Goal: Task Accomplishment & Management: Manage account settings

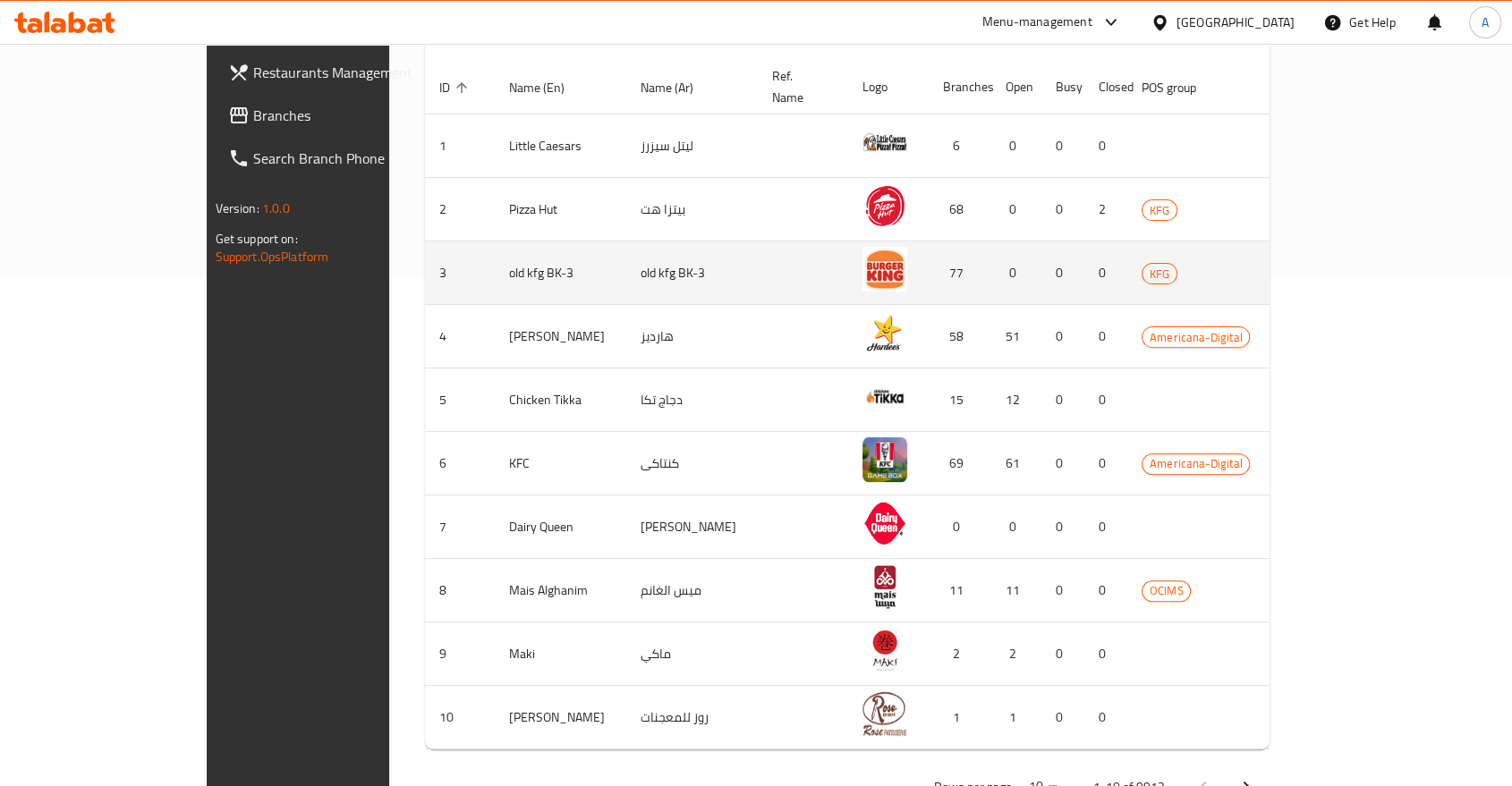
scroll to position [510, 0]
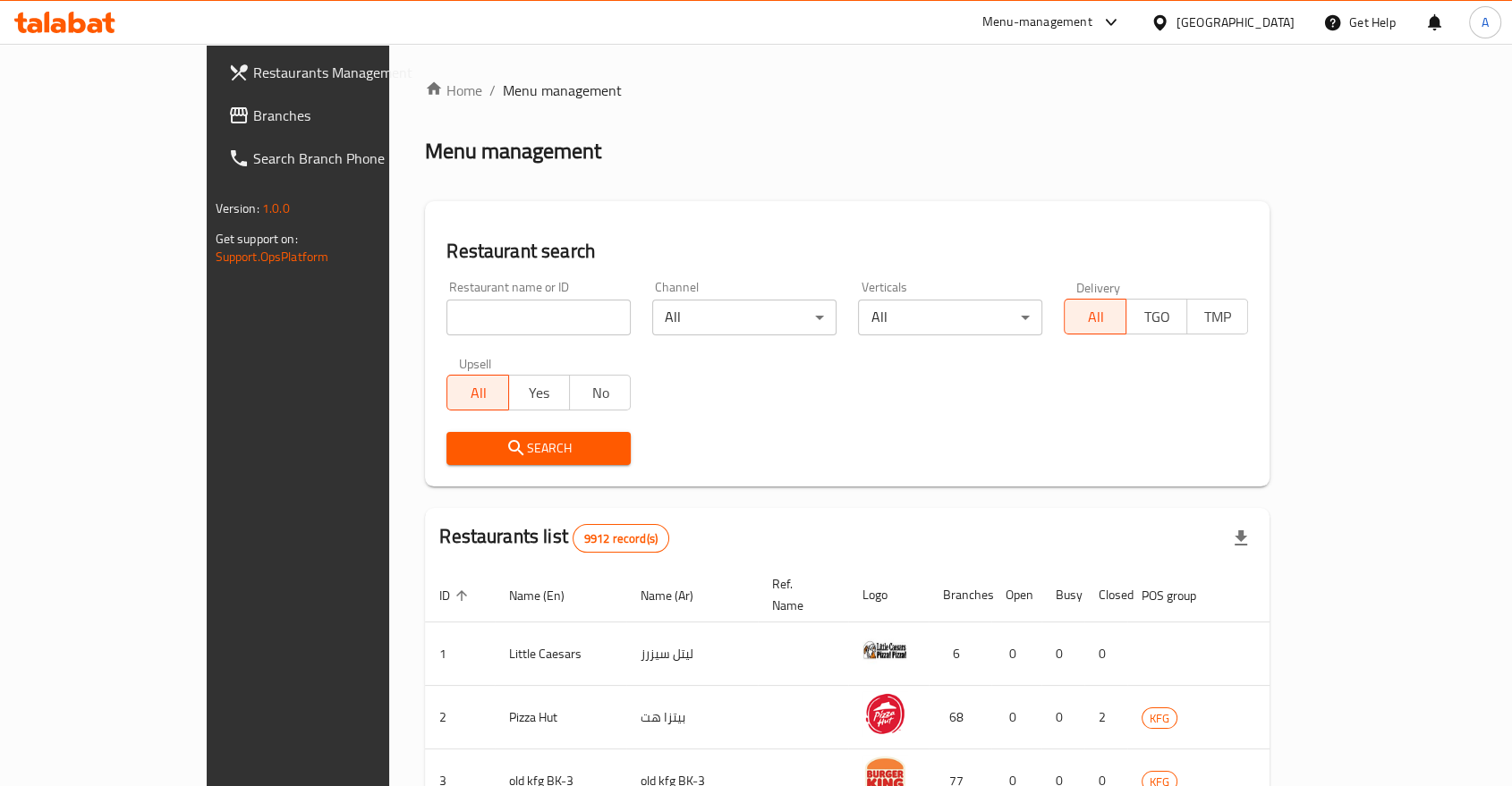
click at [446, 299] on input "search" at bounding box center [538, 317] width 184 height 36
paste input "647235"
type input "647235"
click button "Search" at bounding box center [538, 448] width 184 height 33
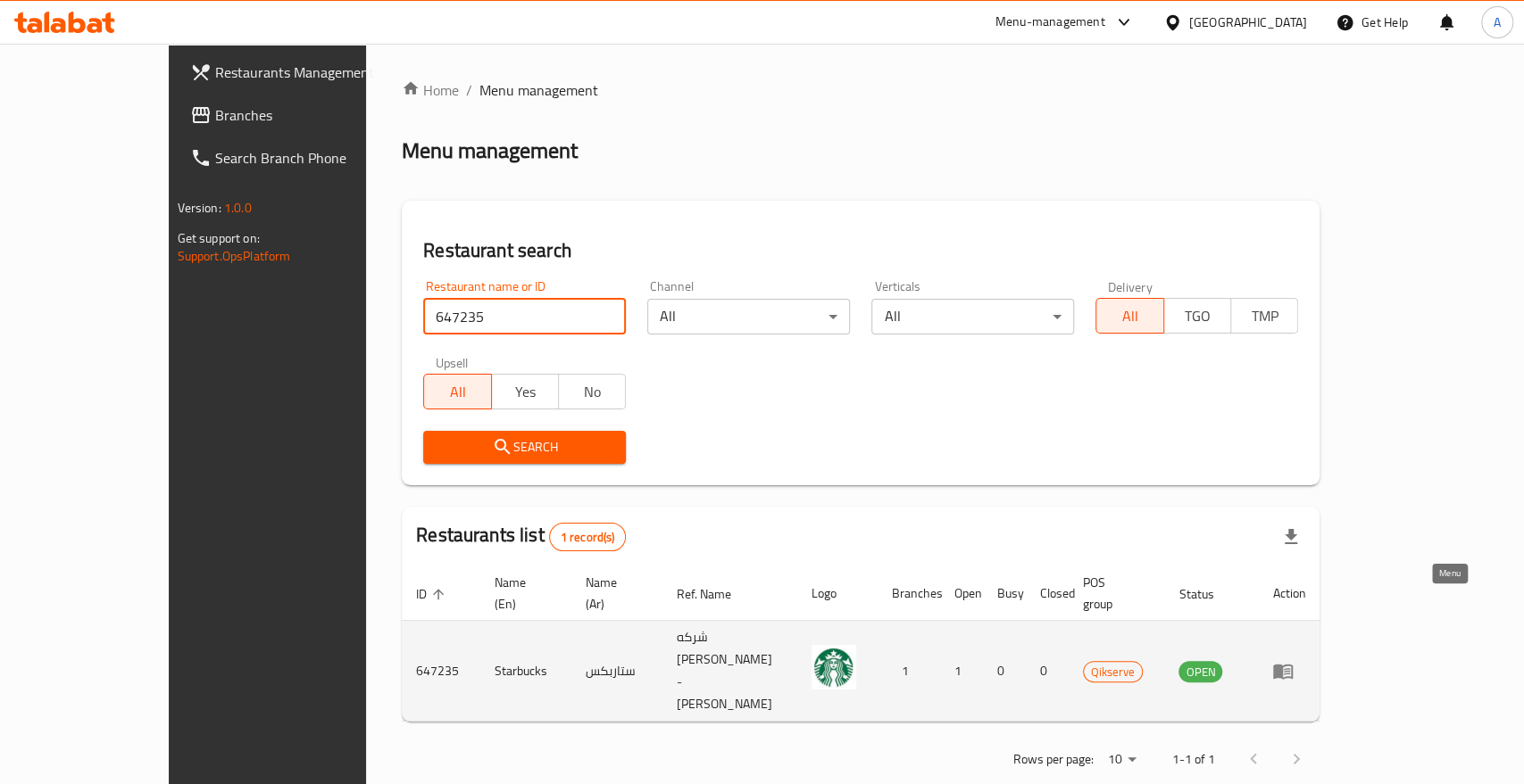
click at [1293, 664] on icon "enhanced table" at bounding box center [1283, 671] width 20 height 15
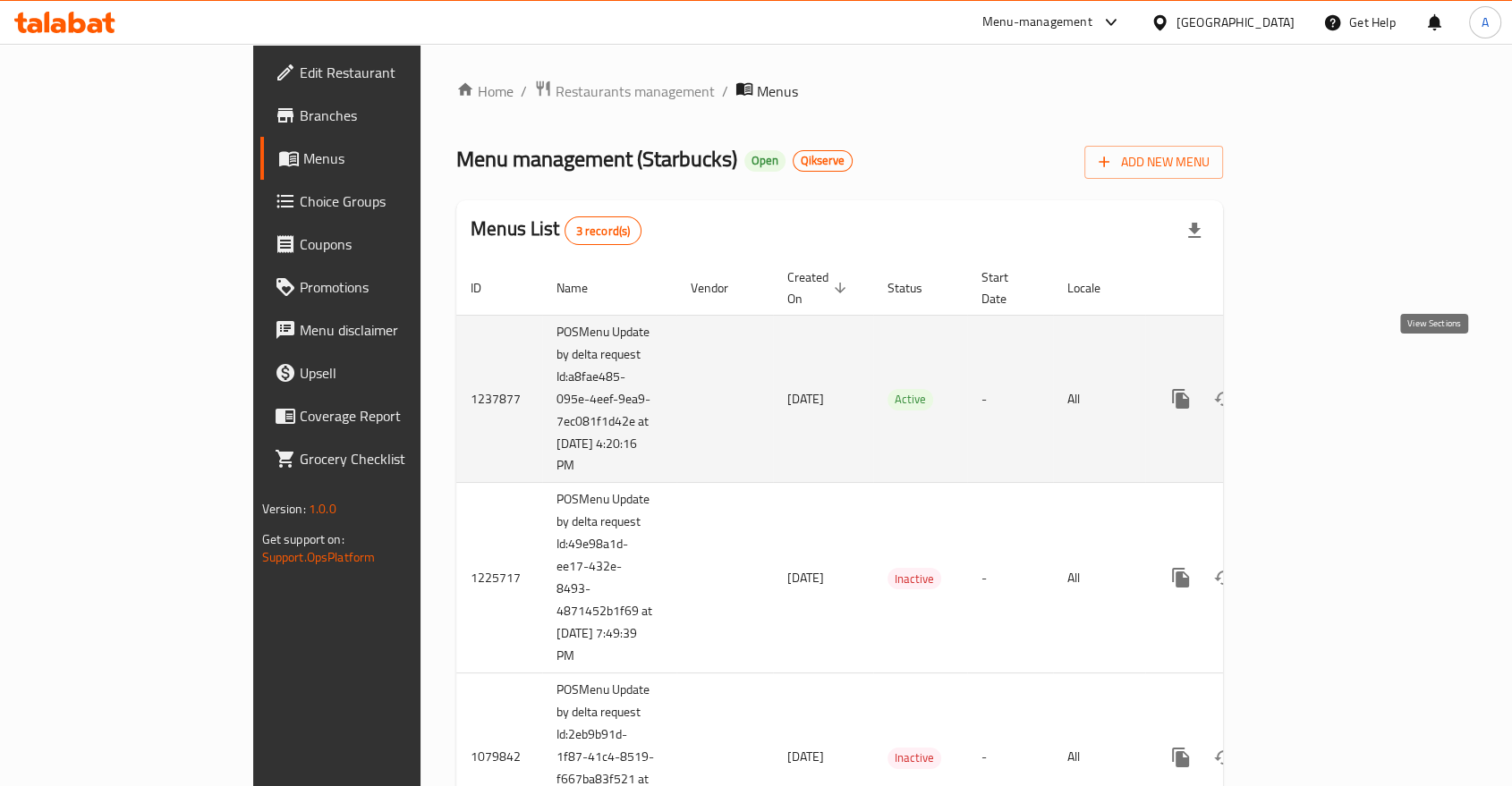
click at [1320, 389] on icon "enhanced table" at bounding box center [1310, 399] width 22 height 22
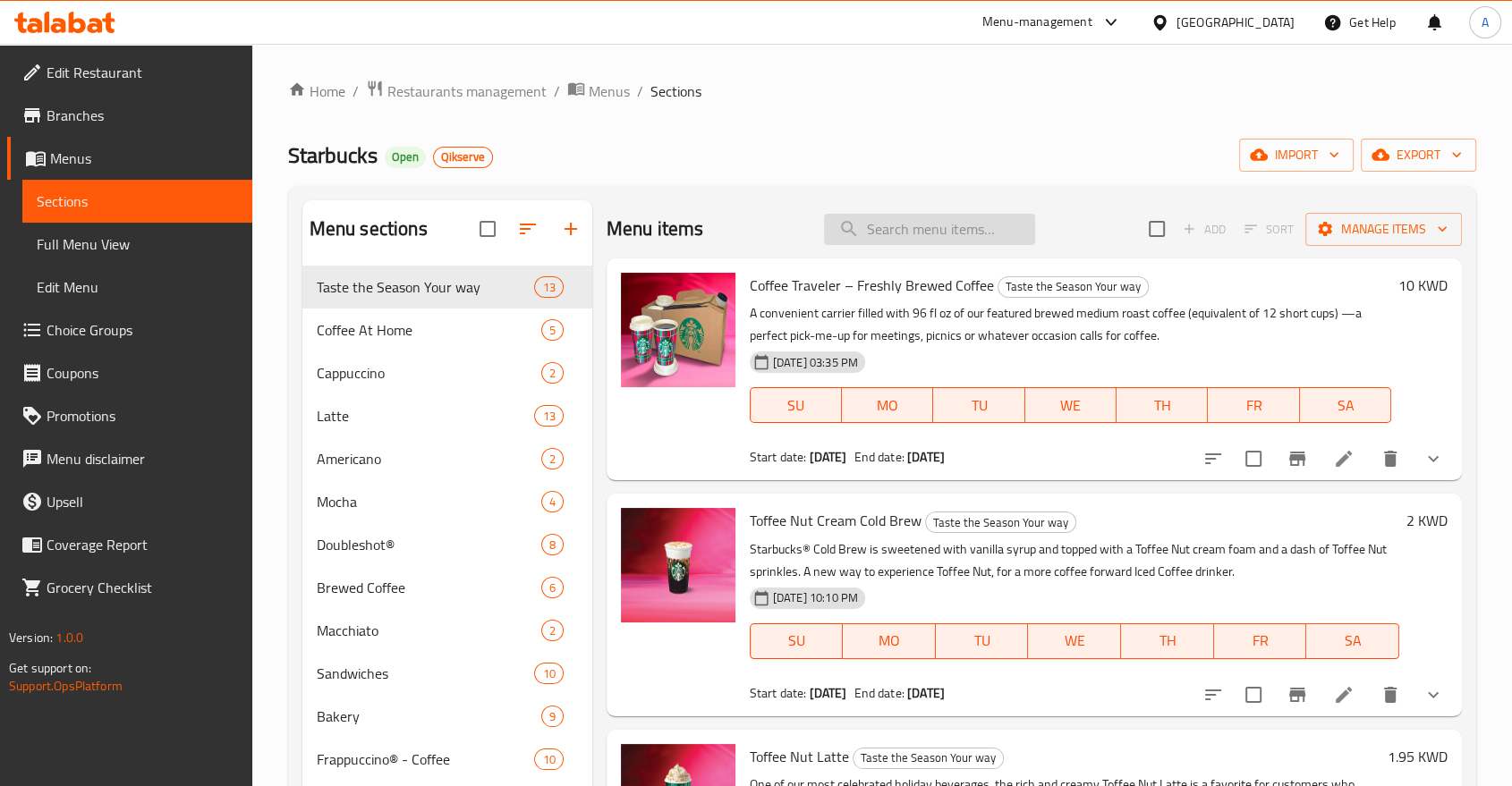
click at [920, 214] on input "search" at bounding box center [928, 230] width 211 height 32
paste input "Frozen Mango Dragonfruit Starbucks Refresha® Drink"
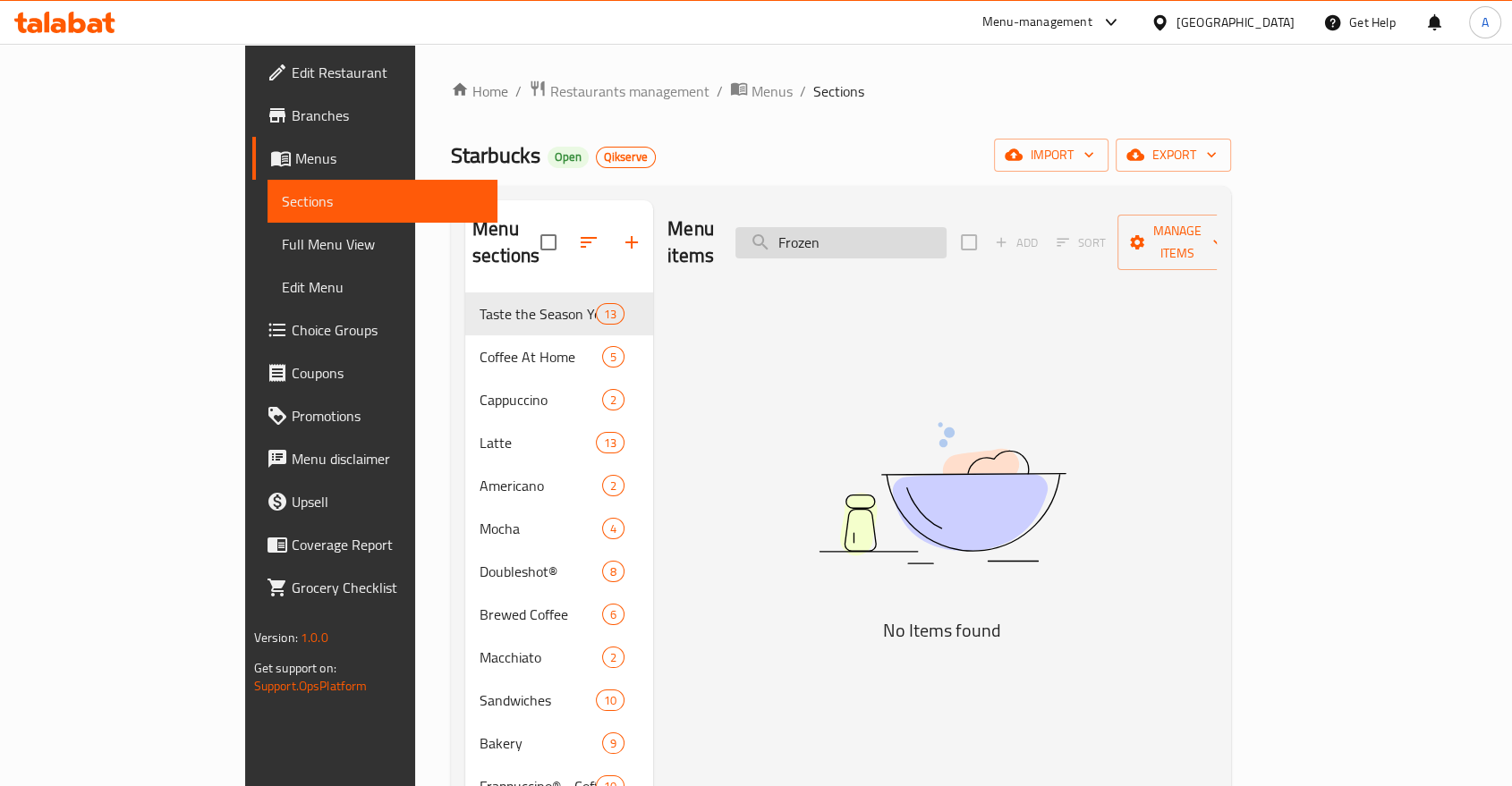
type input "Frozen"
click at [919, 227] on input "Frozen" at bounding box center [840, 243] width 211 height 32
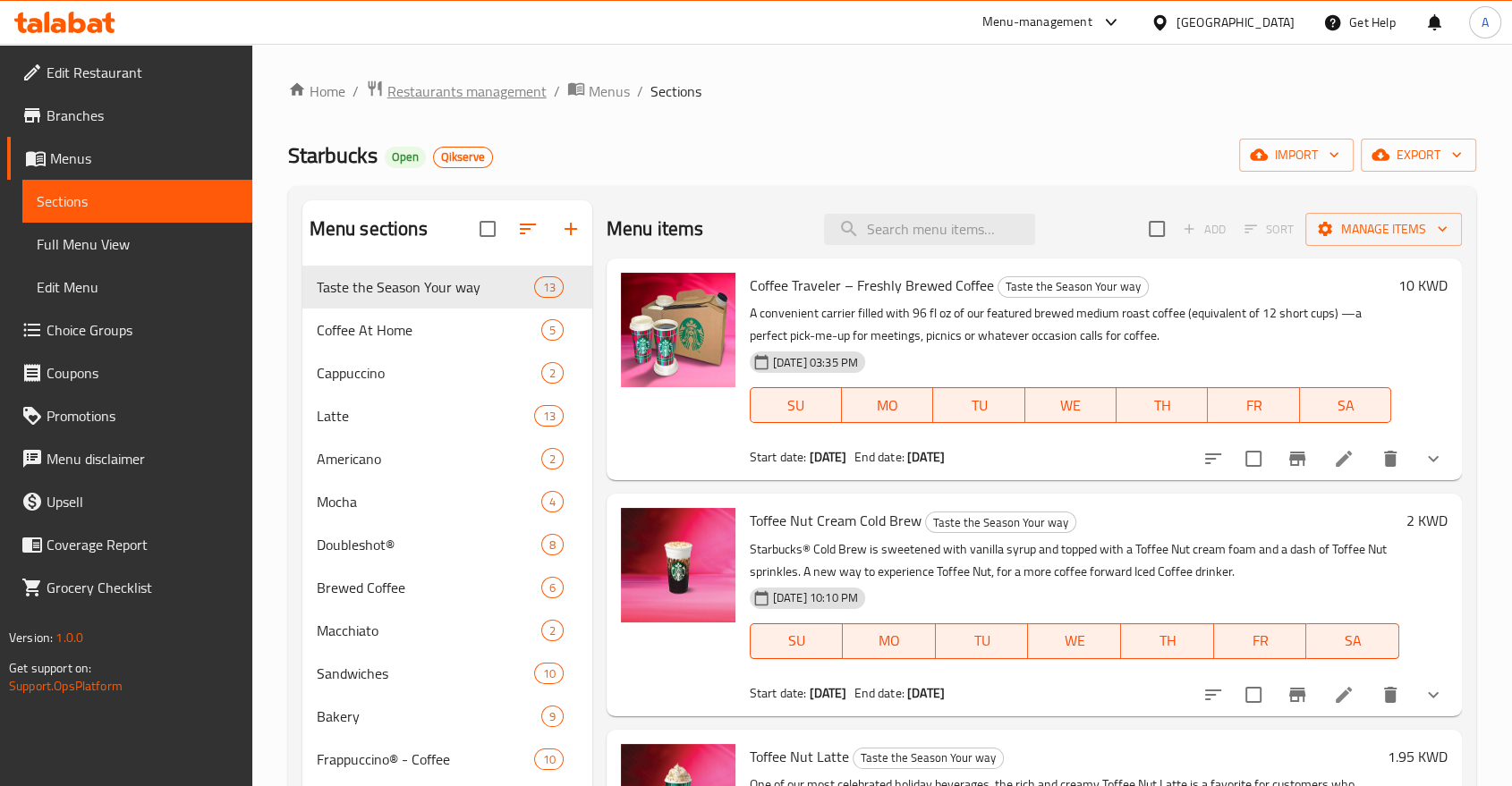
click at [444, 87] on span "Restaurants management" at bounding box center [467, 91] width 160 height 22
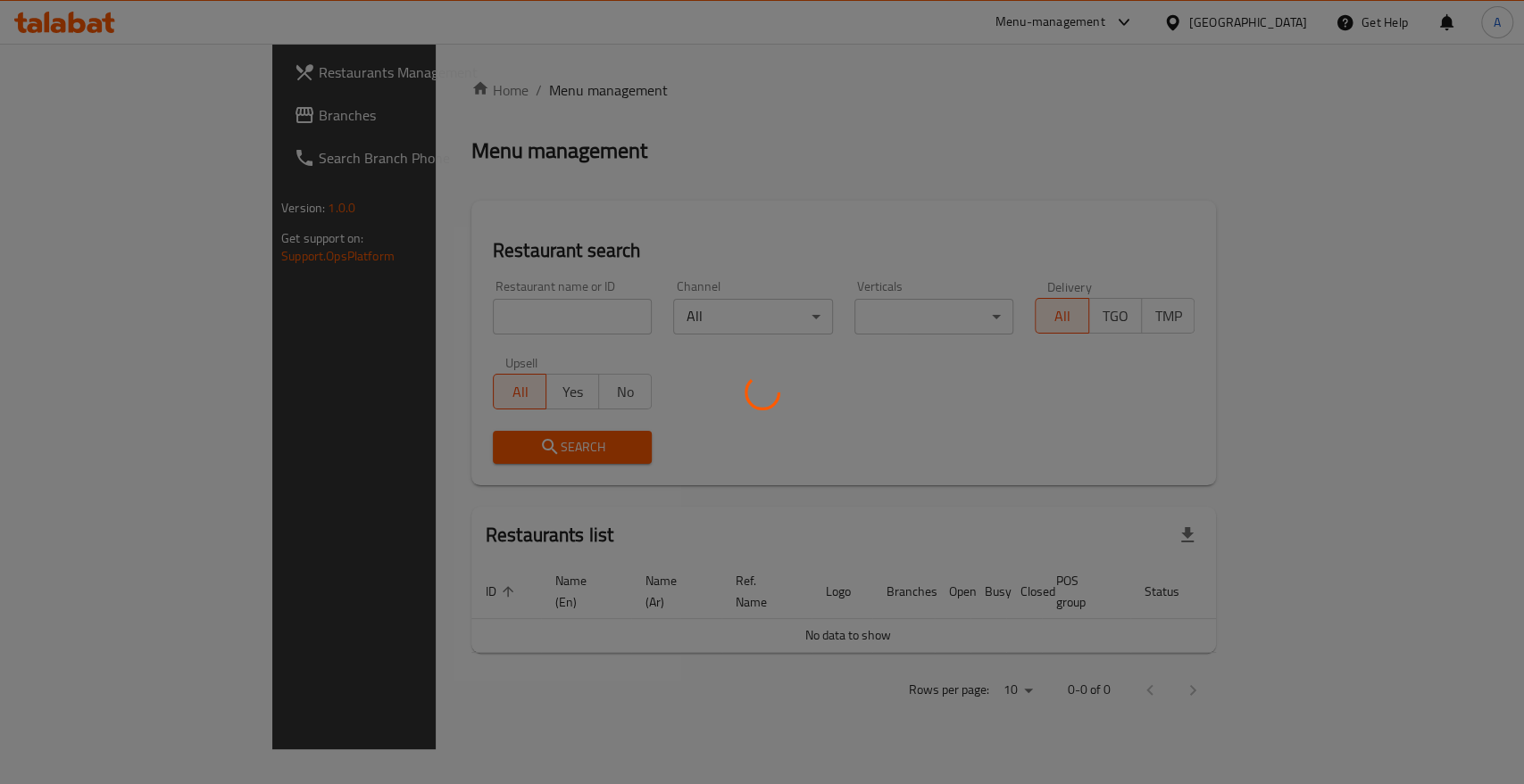
click at [396, 275] on div at bounding box center [762, 392] width 1524 height 784
click at [399, 296] on div at bounding box center [762, 392] width 1524 height 784
click at [522, 282] on div at bounding box center [762, 392] width 1524 height 784
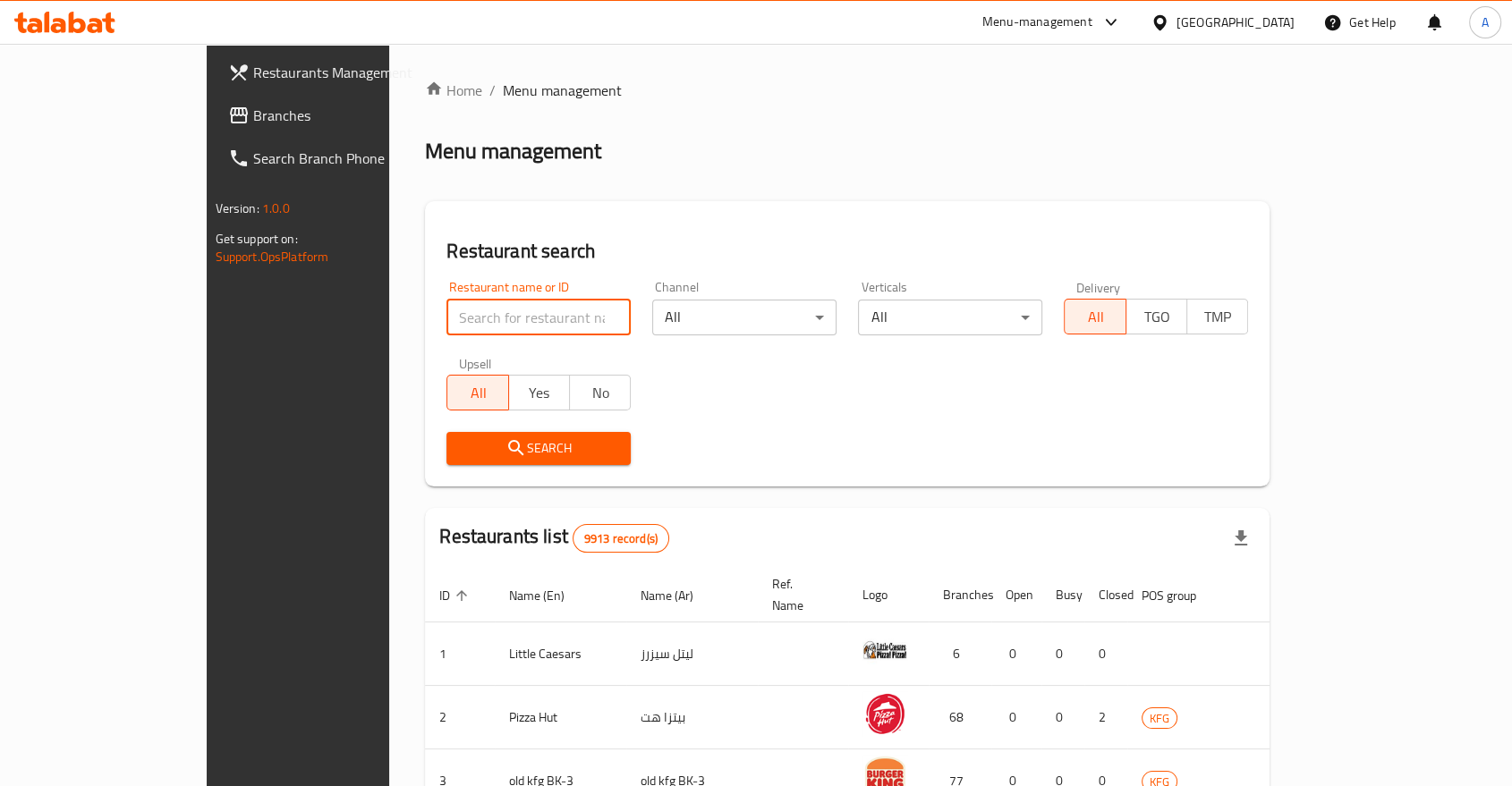
click at [491, 299] on input "search" at bounding box center [538, 317] width 184 height 36
paste input "Pret A Manger"
type input "Pret A Manger"
click button "Search" at bounding box center [538, 448] width 184 height 33
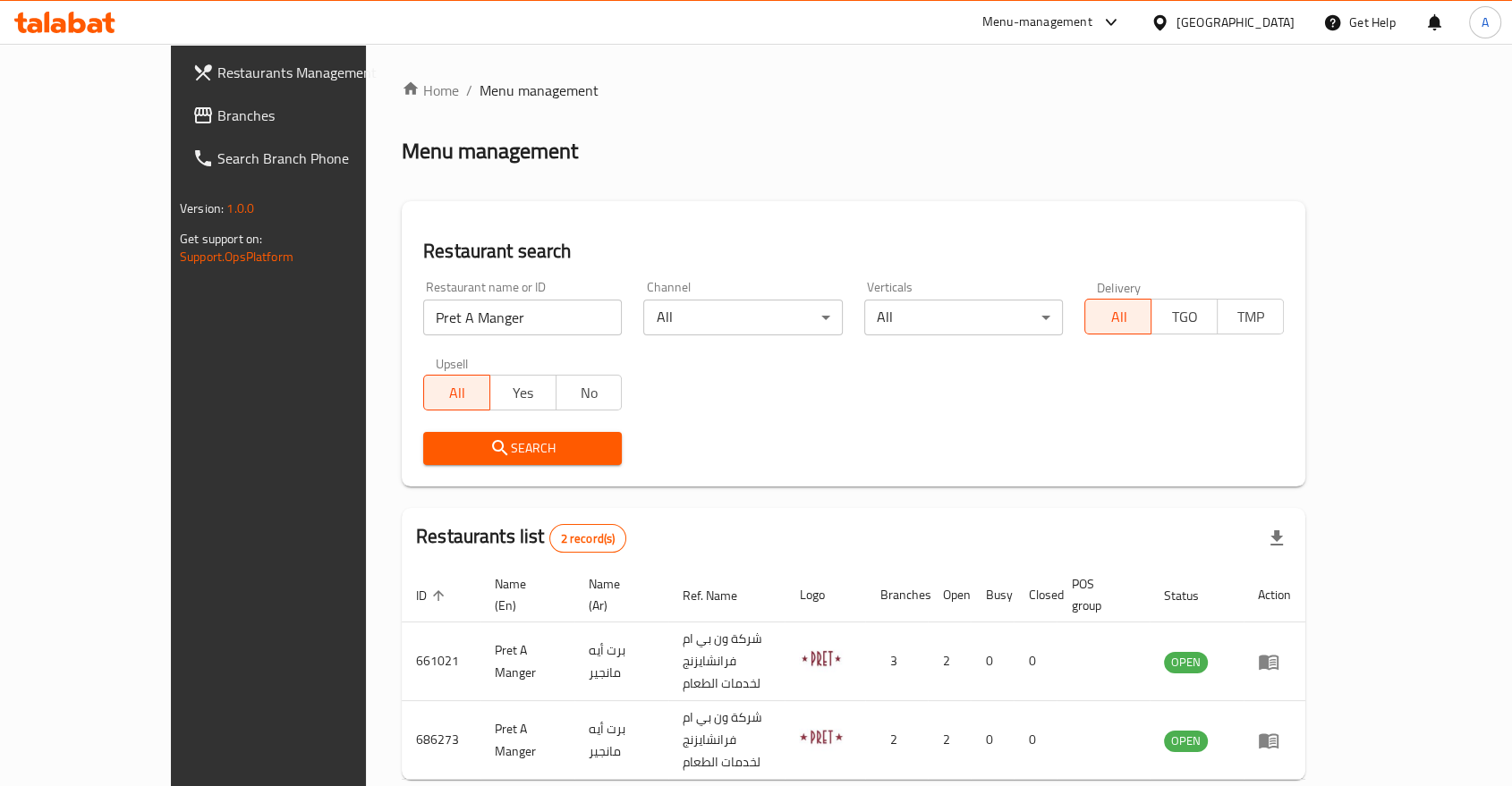
click at [850, 382] on div "Restaurant name or ID Pret A Manger Restaurant name or ID Channel All ​ Vertica…" at bounding box center [853, 374] width 882 height 206
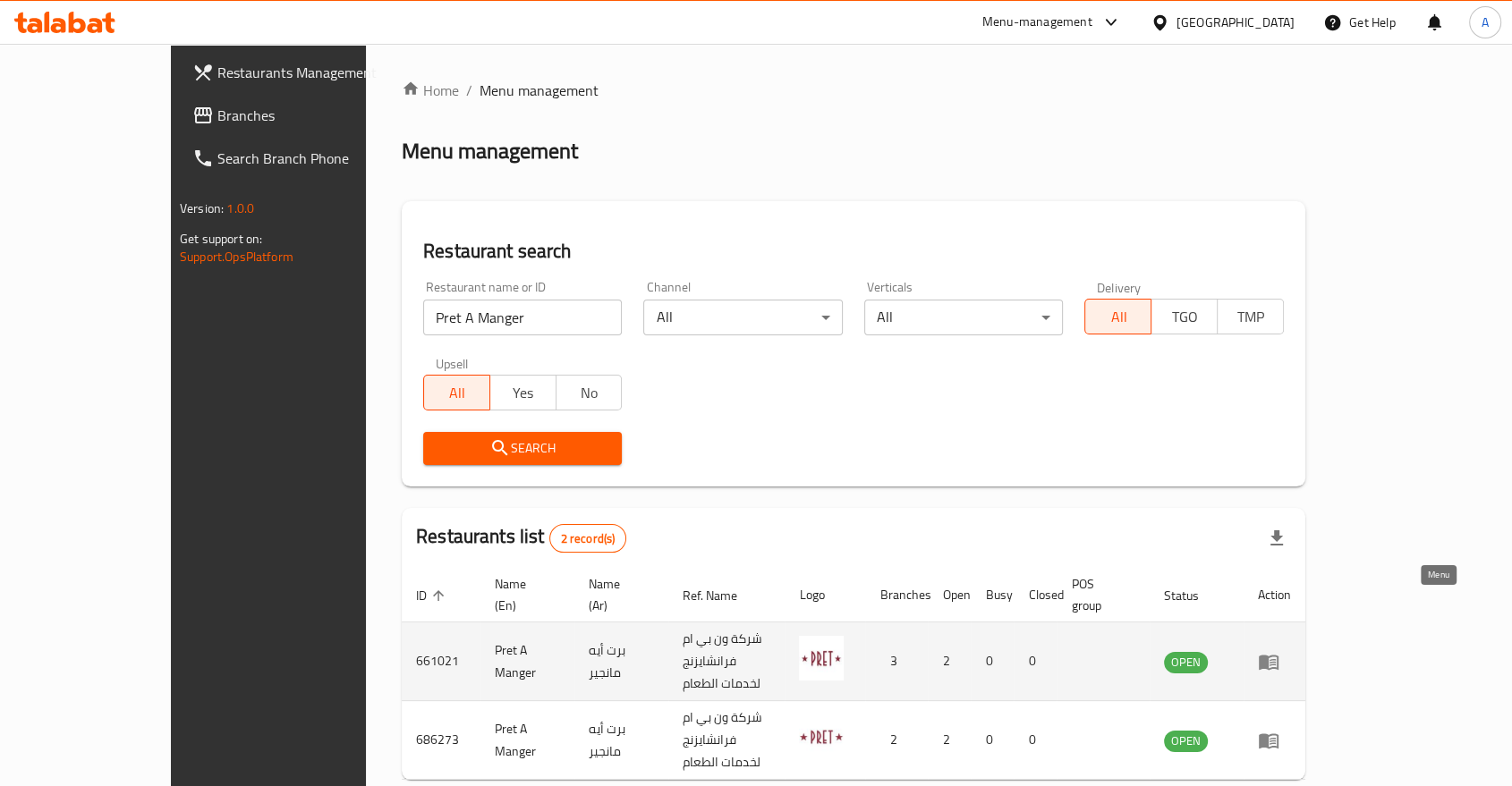
click at [1278, 655] on icon "enhanced table" at bounding box center [1268, 662] width 20 height 15
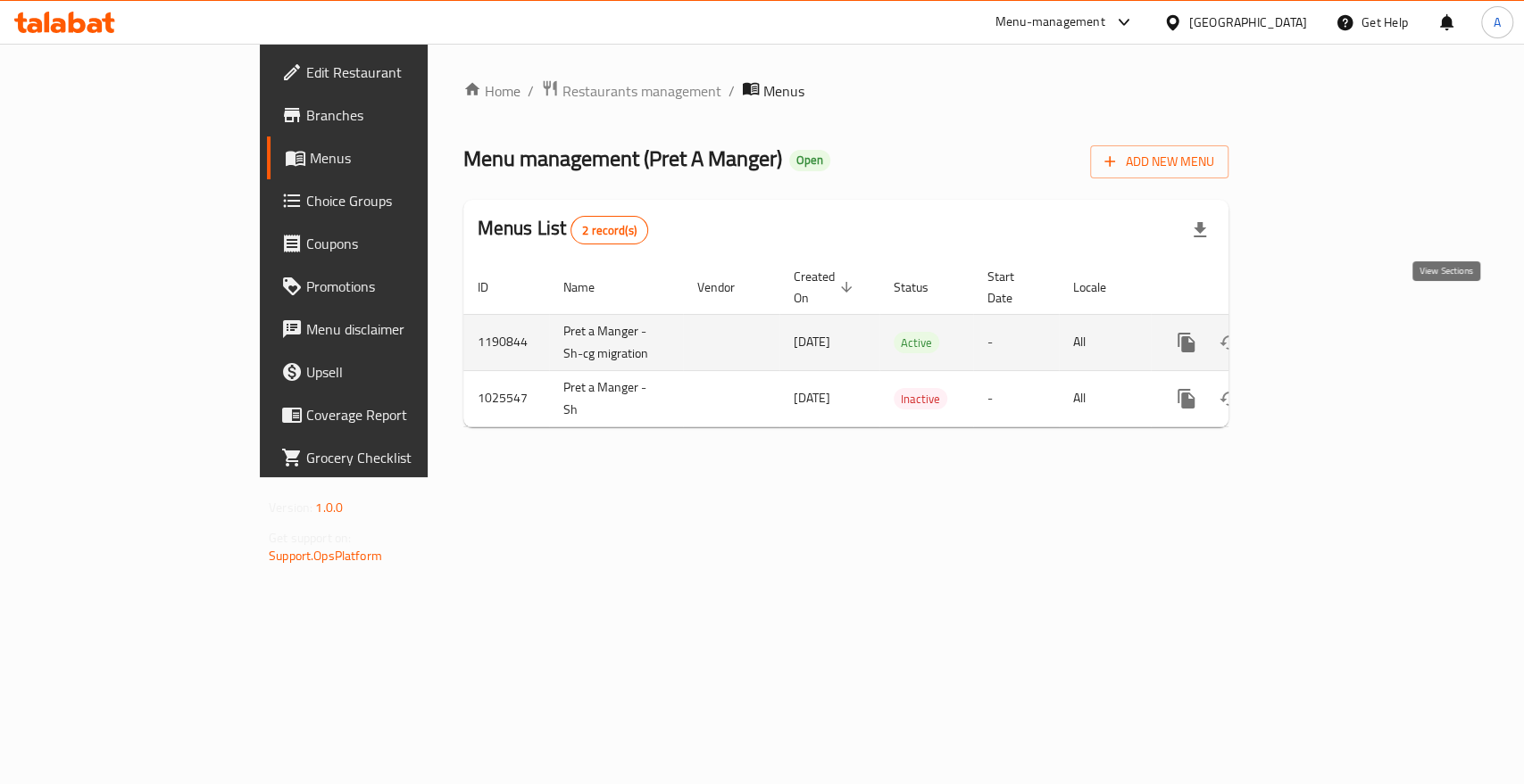
click at [1325, 332] on icon "enhanced table" at bounding box center [1315, 343] width 22 height 22
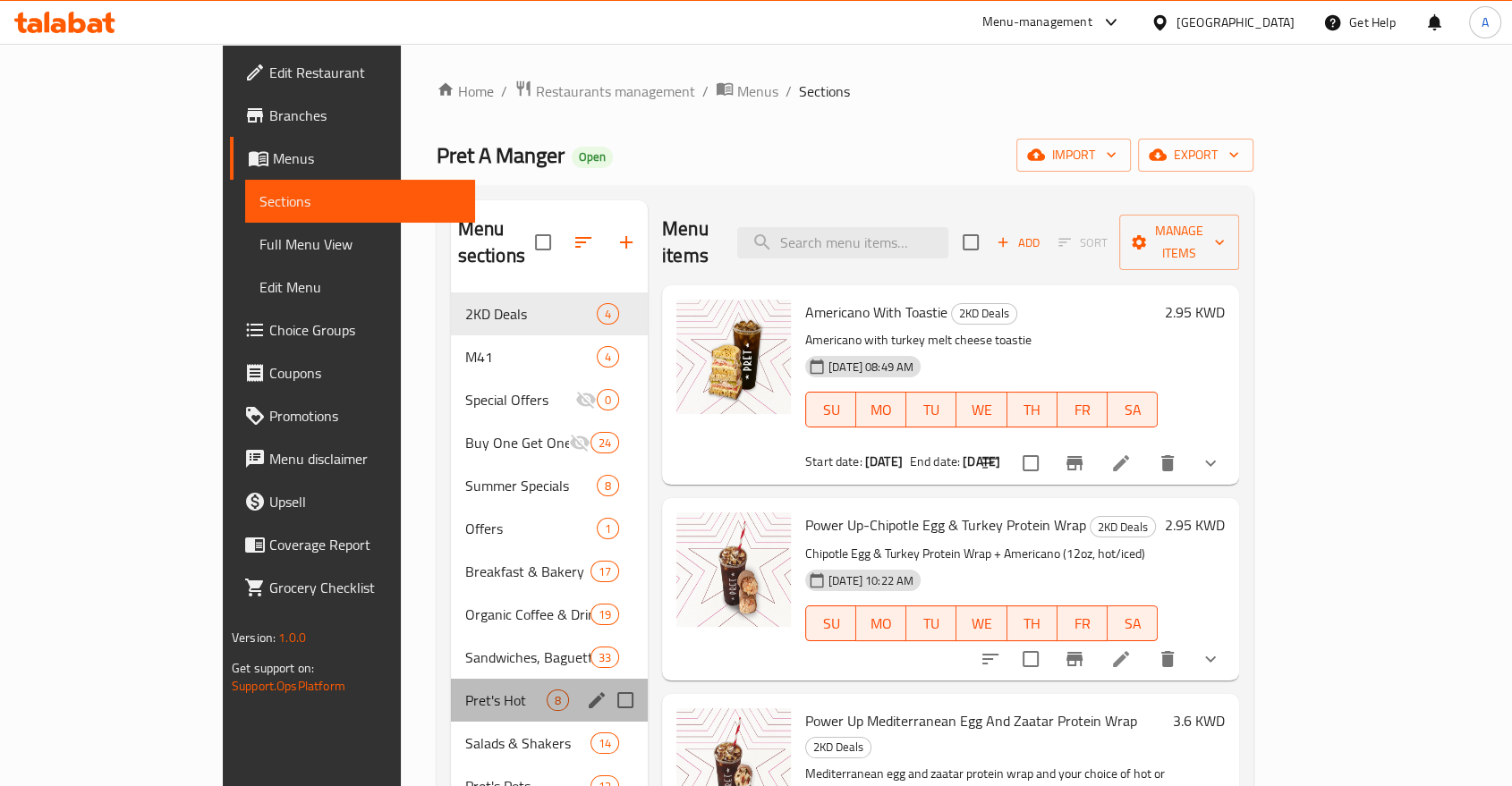
click at [451, 679] on div "Pret's Hot 8" at bounding box center [549, 700] width 197 height 43
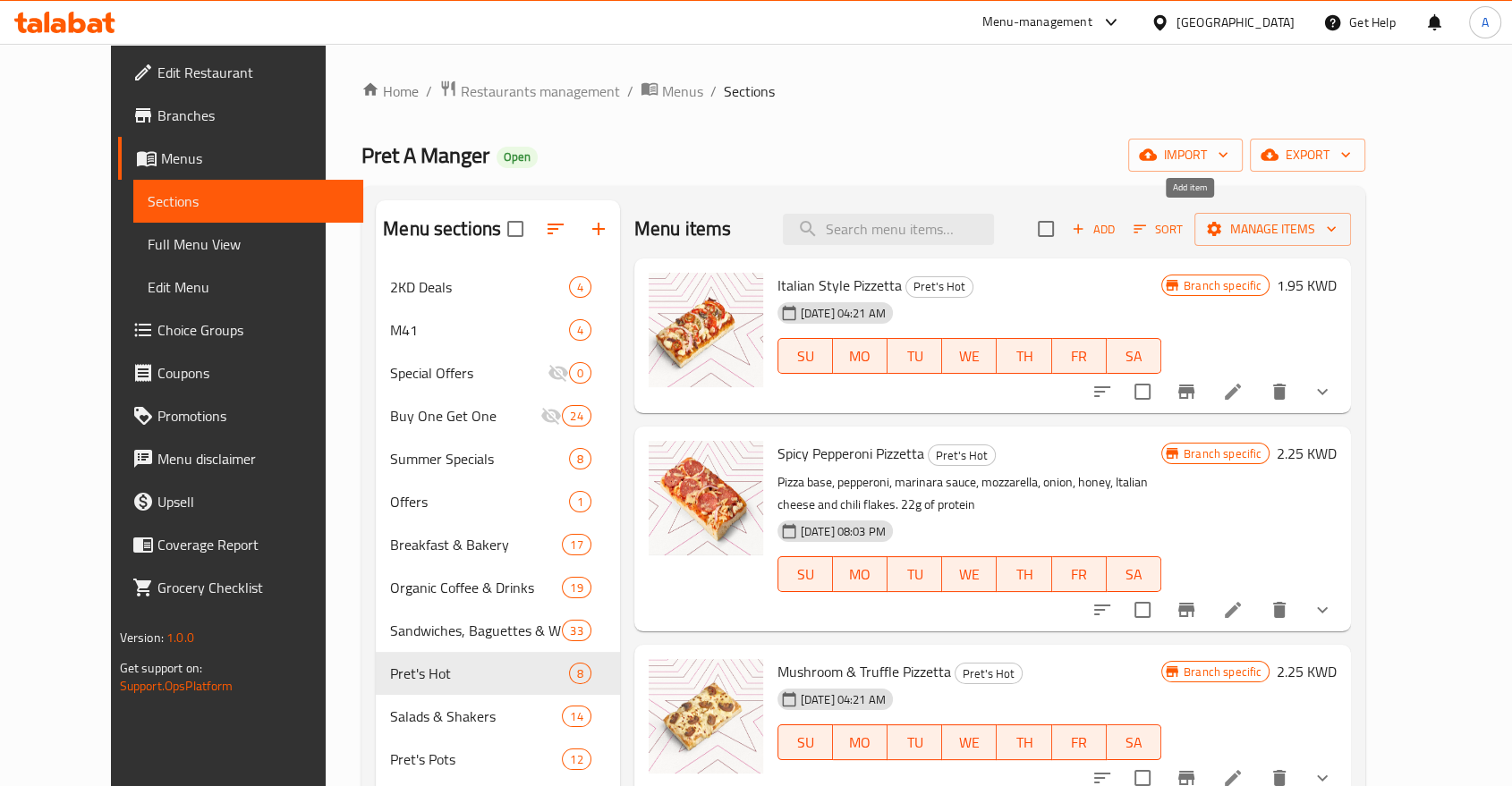
click at [1083, 225] on icon "button" at bounding box center [1078, 230] width 10 height 10
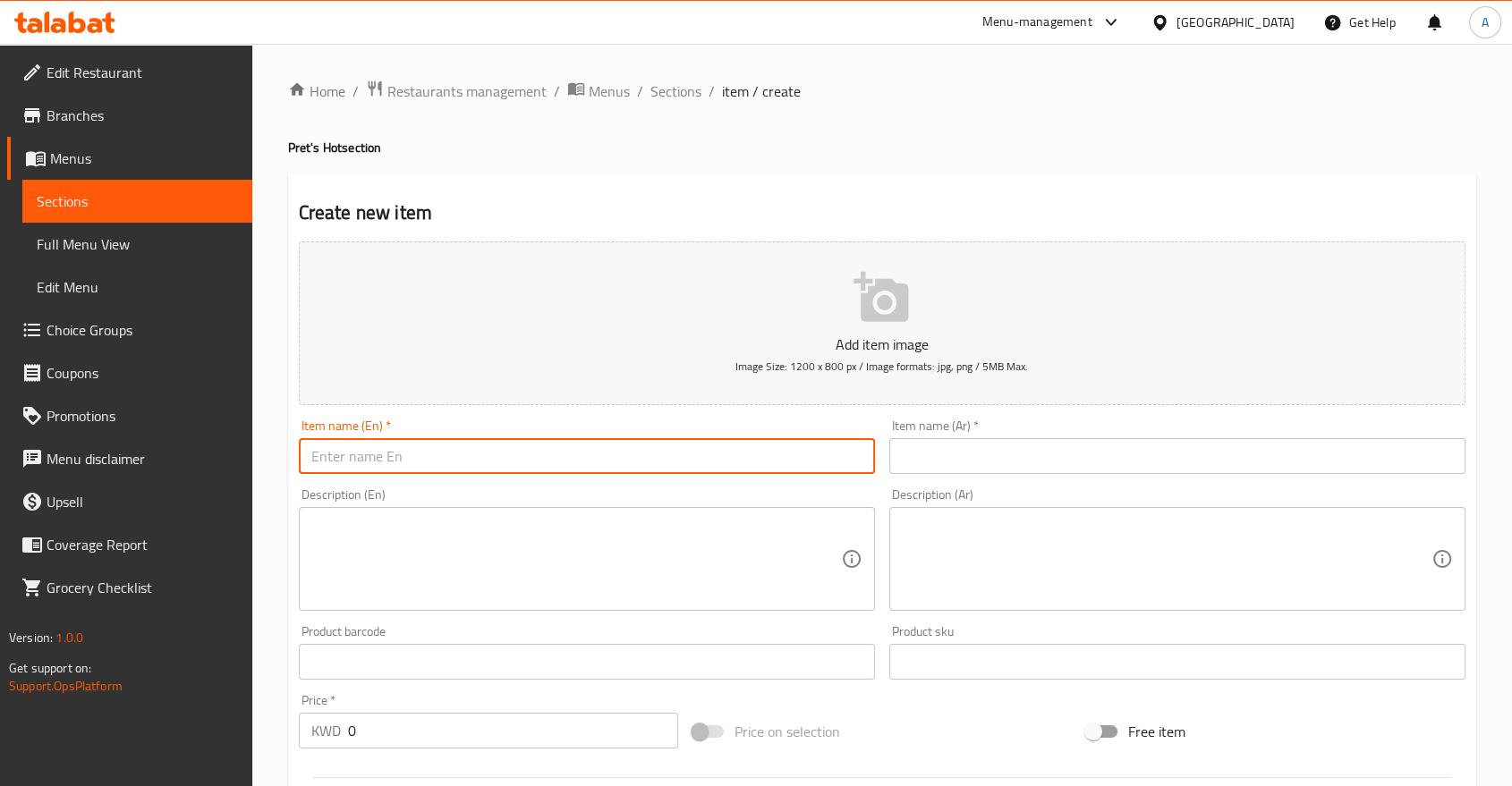
click at [495, 438] on input "text" at bounding box center [586, 456] width 576 height 36
paste input "Mexican Style Chicken & Rice"
type input "Mexican Style Chicken & Rice"
click at [951, 438] on input "text" at bounding box center [1176, 456] width 576 height 36
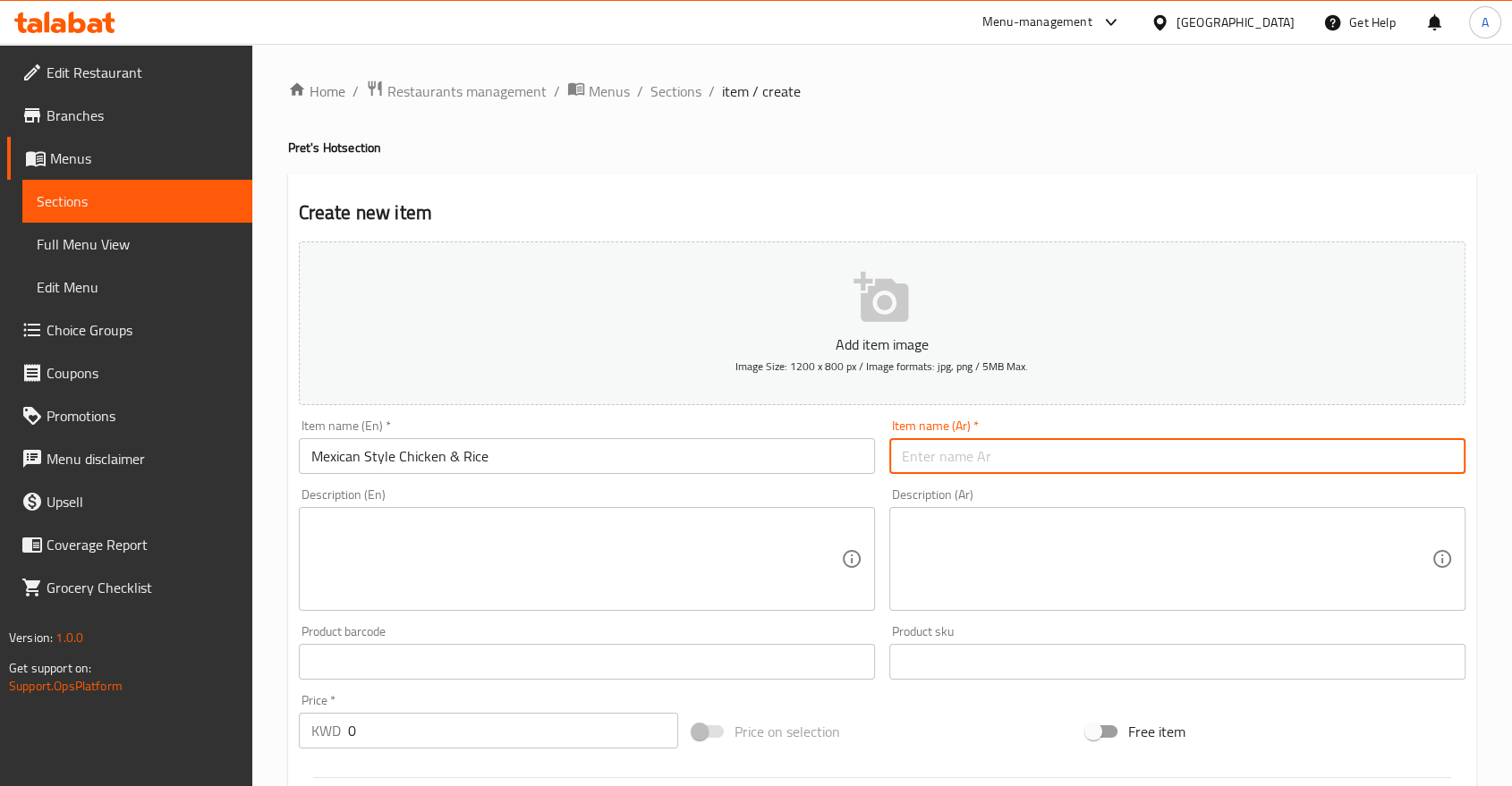
paste input "دجاج ورز بالخلطة المكسيكية"
type input "دجاج ورز بالخلطة المكسيكية"
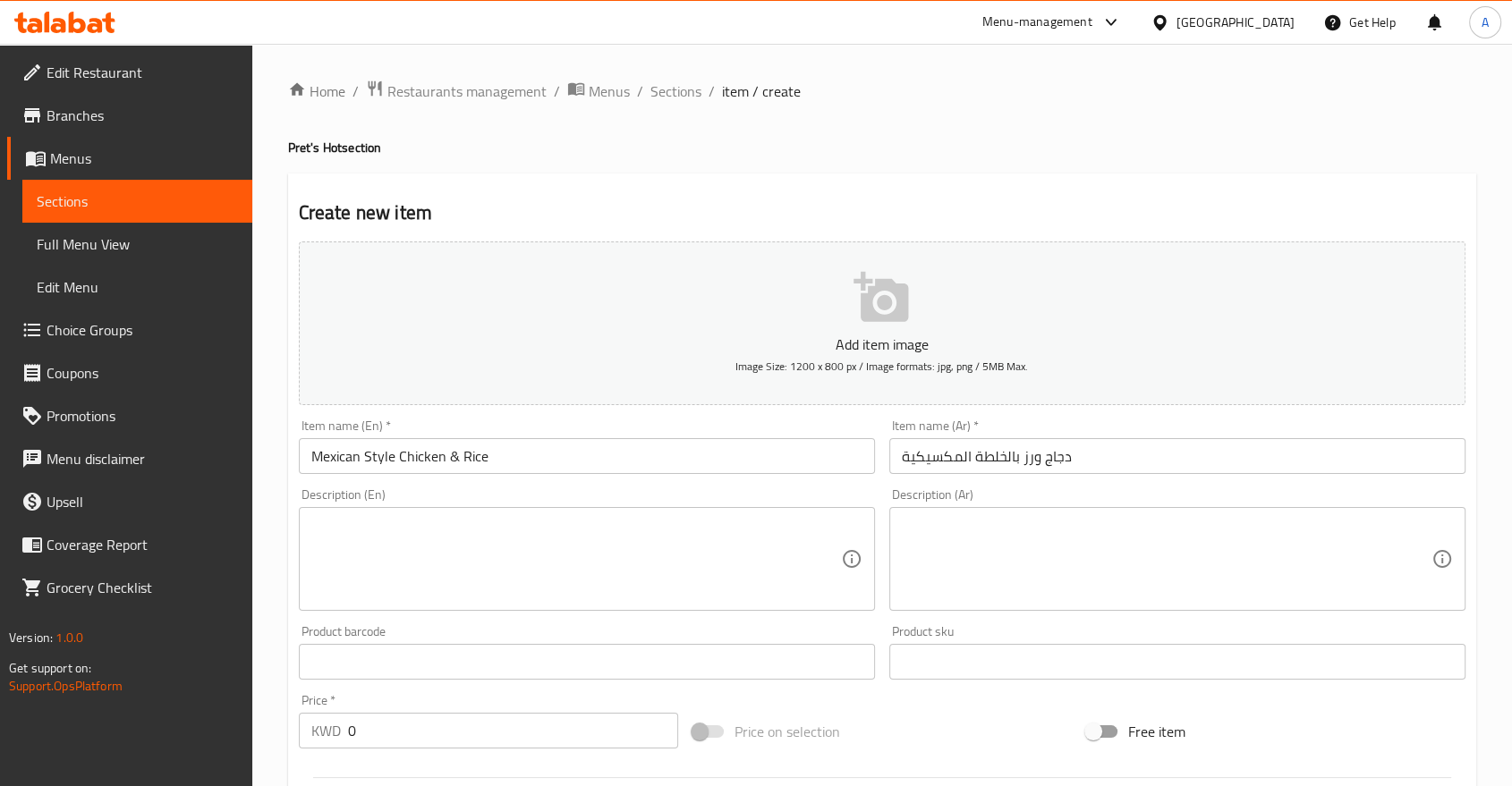
click at [566, 569] on div "Description (En)" at bounding box center [586, 559] width 576 height 104
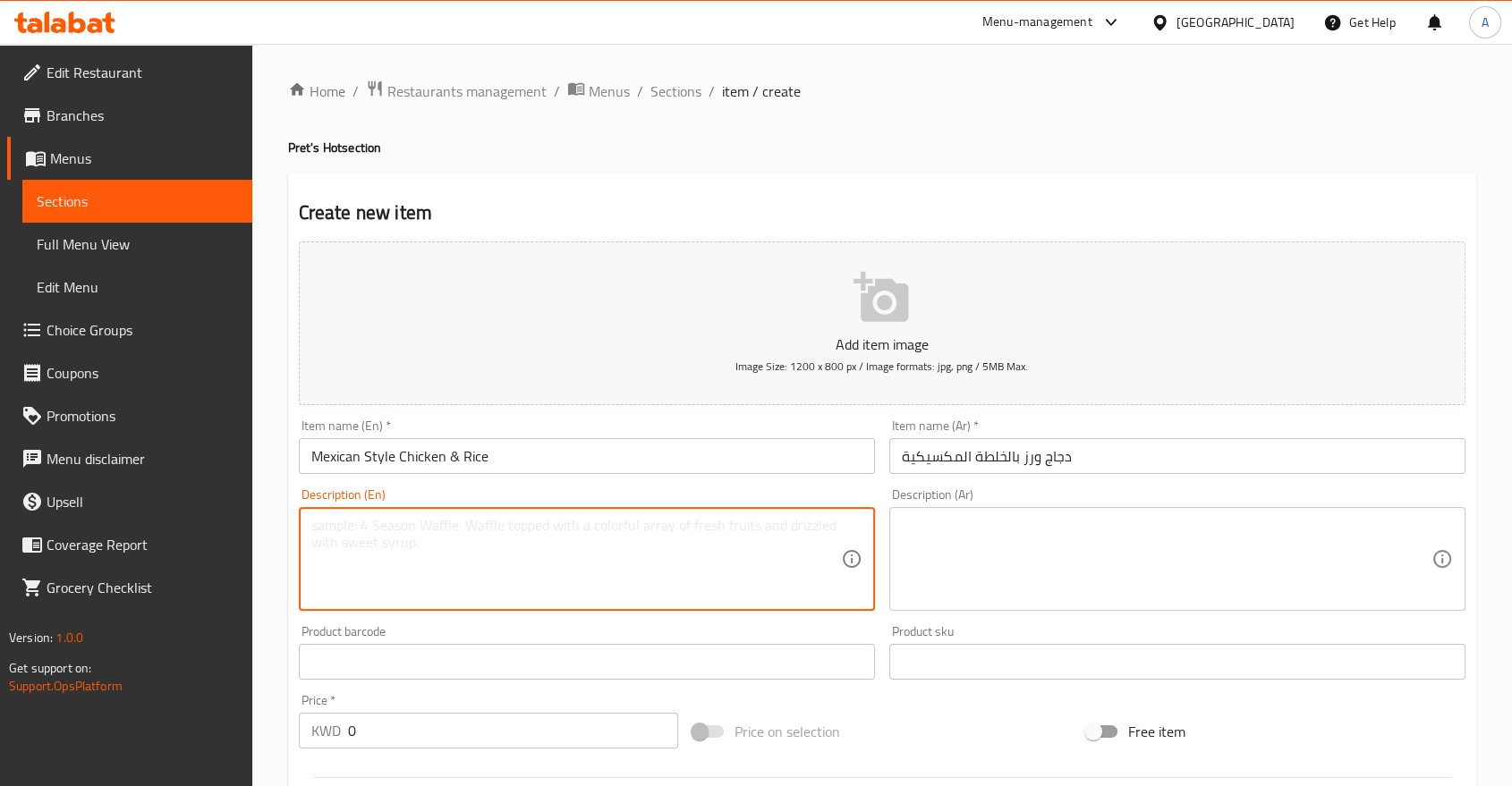
paste textarea "Juicy chicken over Mexican-style rice, topped with fresh guacamole, sour cream,…"
type textarea "Juicy chicken over Mexican-style rice, topped with fresh guacamole, sour cream,…"
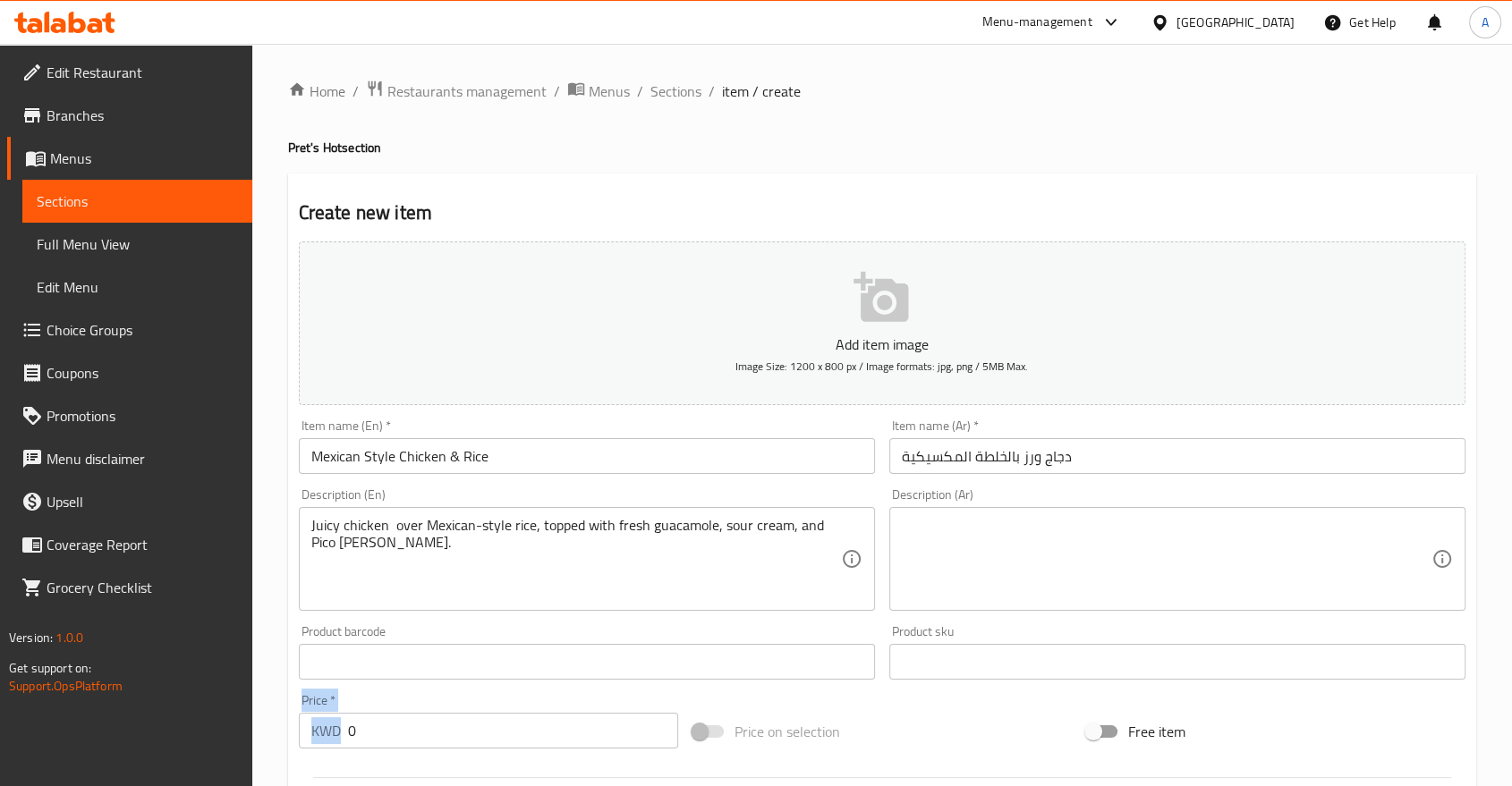
drag, startPoint x: 444, startPoint y: 704, endPoint x: 270, endPoint y: 691, distance: 174.5
click at [270, 691] on div "Home / Restaurants management / Menus / Sections / item / create Pret's Hot sec…" at bounding box center [882, 653] width 1259 height 1220
click at [404, 713] on input "0" at bounding box center [512, 730] width 330 height 36
click at [405, 713] on input "0" at bounding box center [512, 730] width 330 height 36
click at [445, 713] on input "0" at bounding box center [512, 730] width 330 height 36
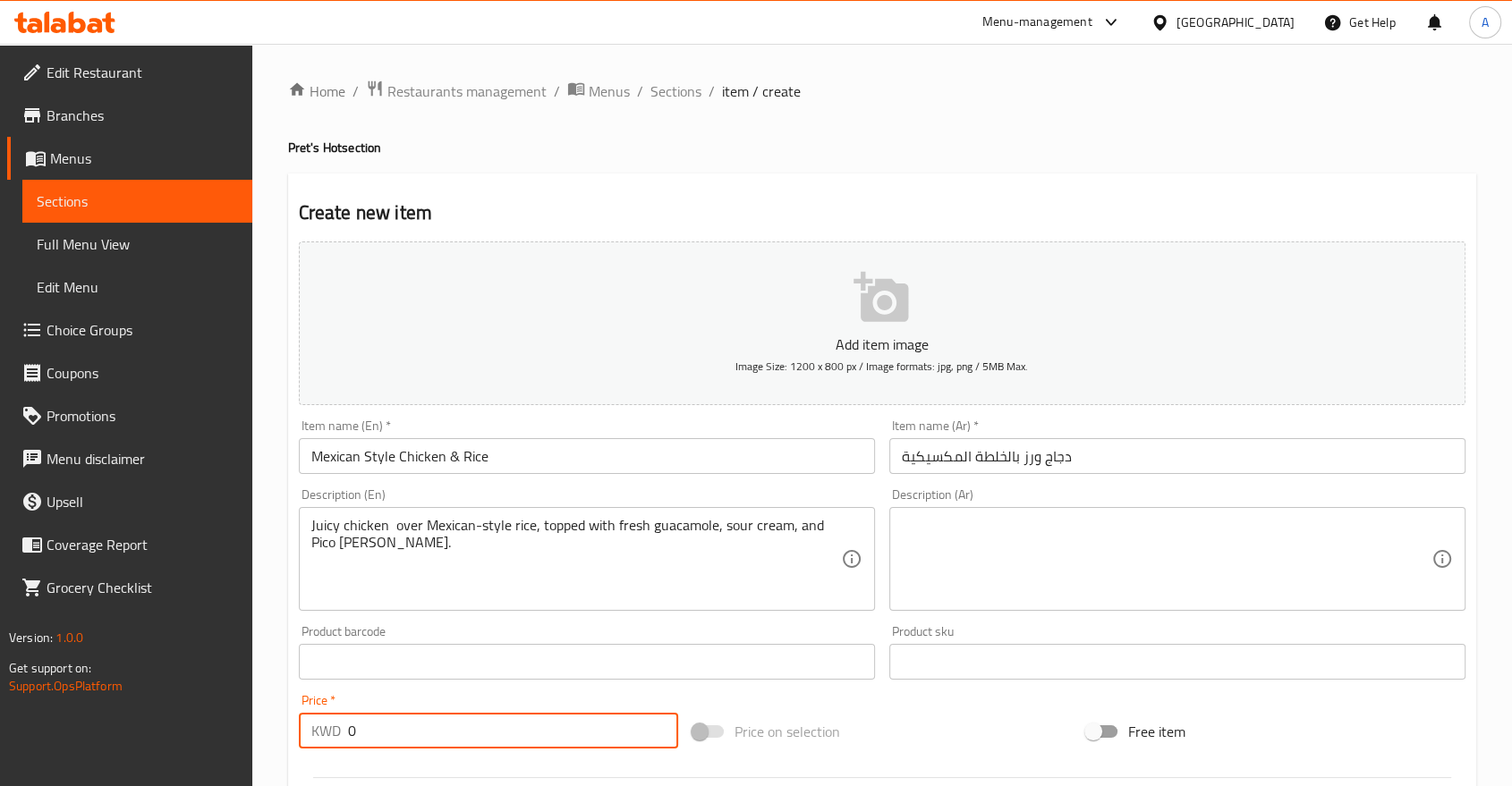
click at [444, 713] on input "0" at bounding box center [512, 730] width 330 height 36
click at [422, 713] on input "0" at bounding box center [512, 730] width 330 height 36
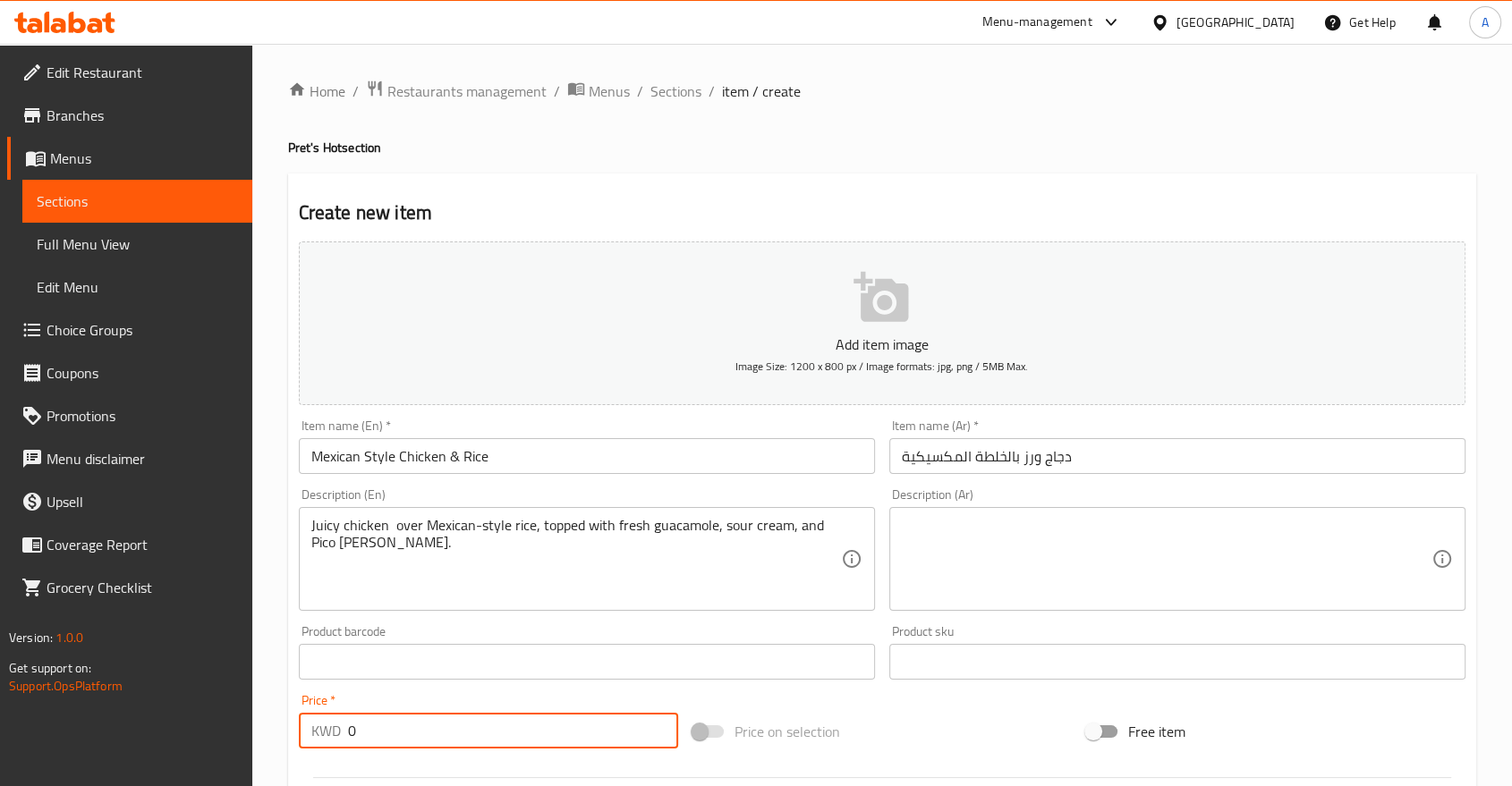
paste input "2.95"
type input "2.950"
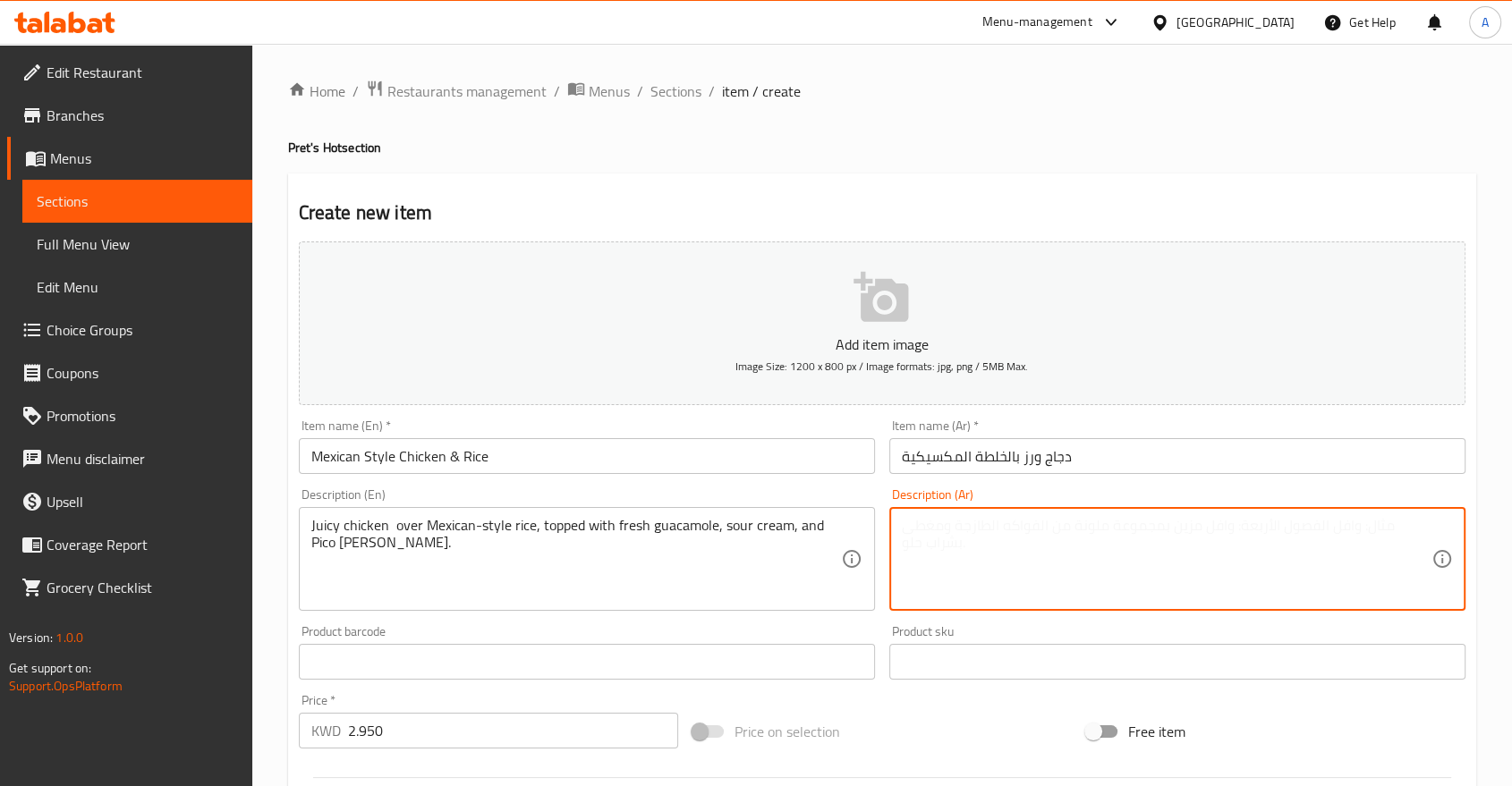
click at [1053, 541] on textarea at bounding box center [1166, 560] width 529 height 85
paste textarea "صدر دجاج شهي يُقدّم فوق أرز مكسيكي، مع صلصة الجواكامولي، الكريمة الحامضة، والبي…"
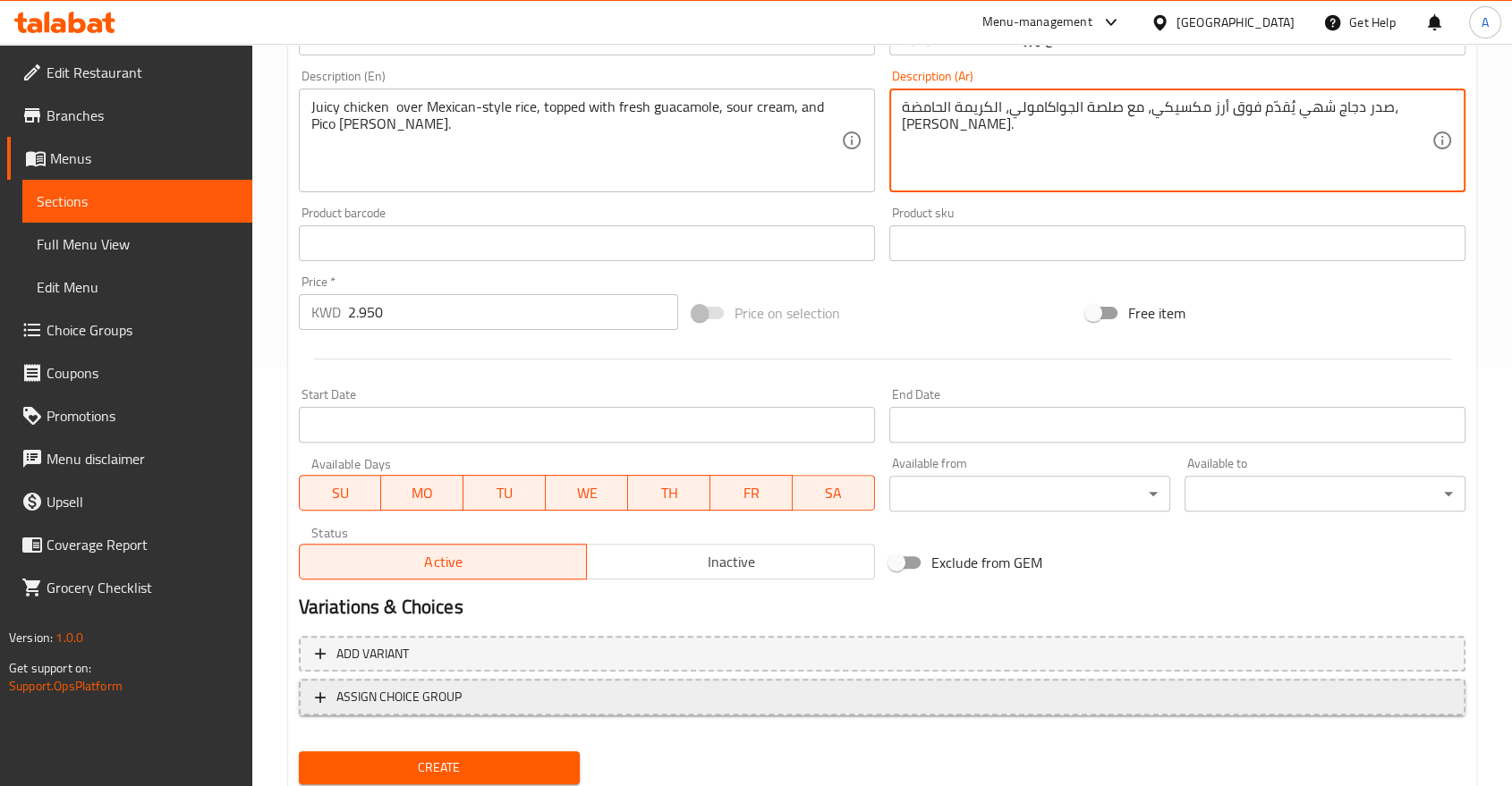
scroll to position [319, 0]
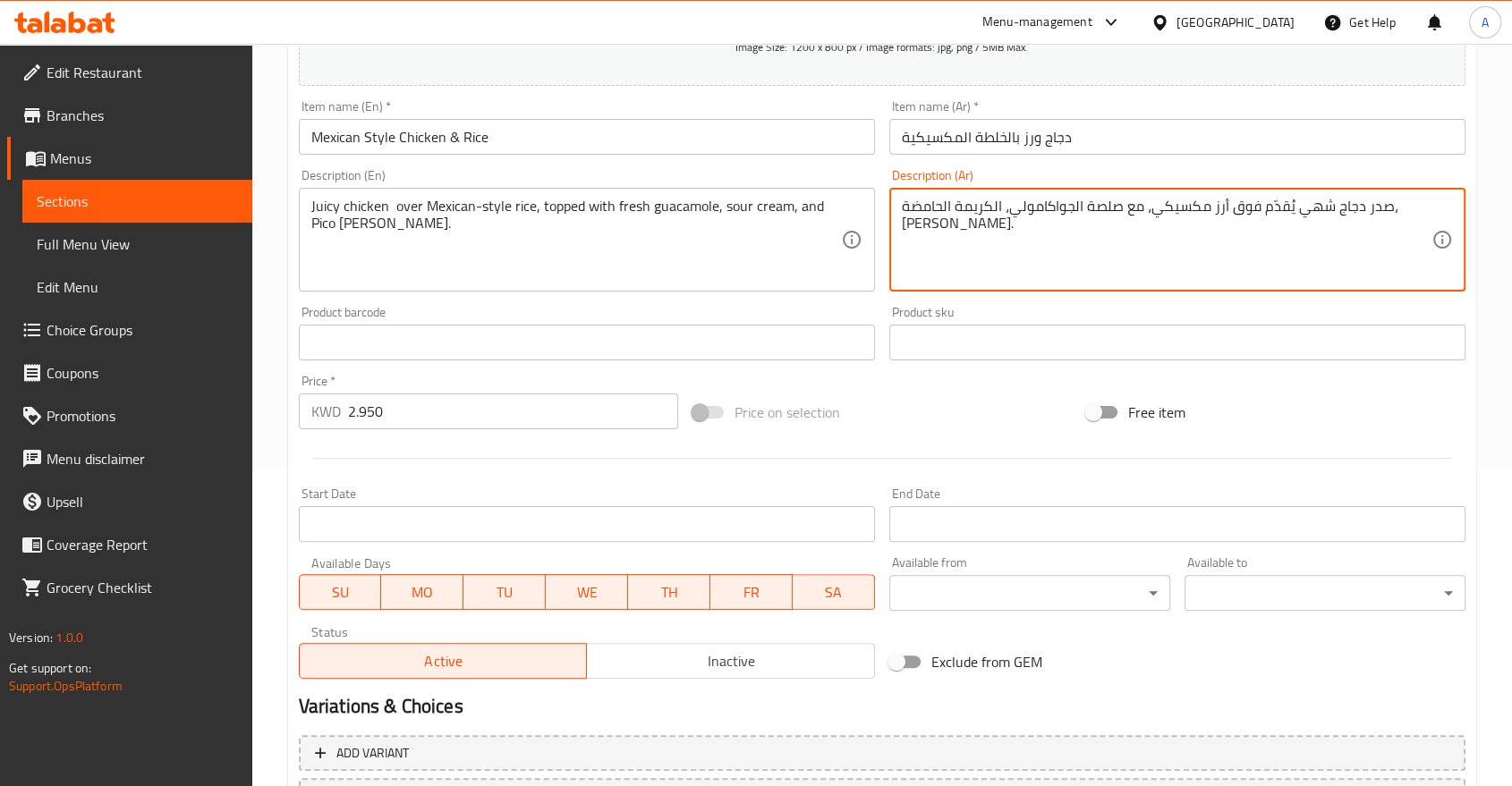
type textarea "صدر دجاج شهي يُقدّم فوق أرز مكسيكي، مع صلصة الجواكامولي، الكريمة الحامضة، والبي…"
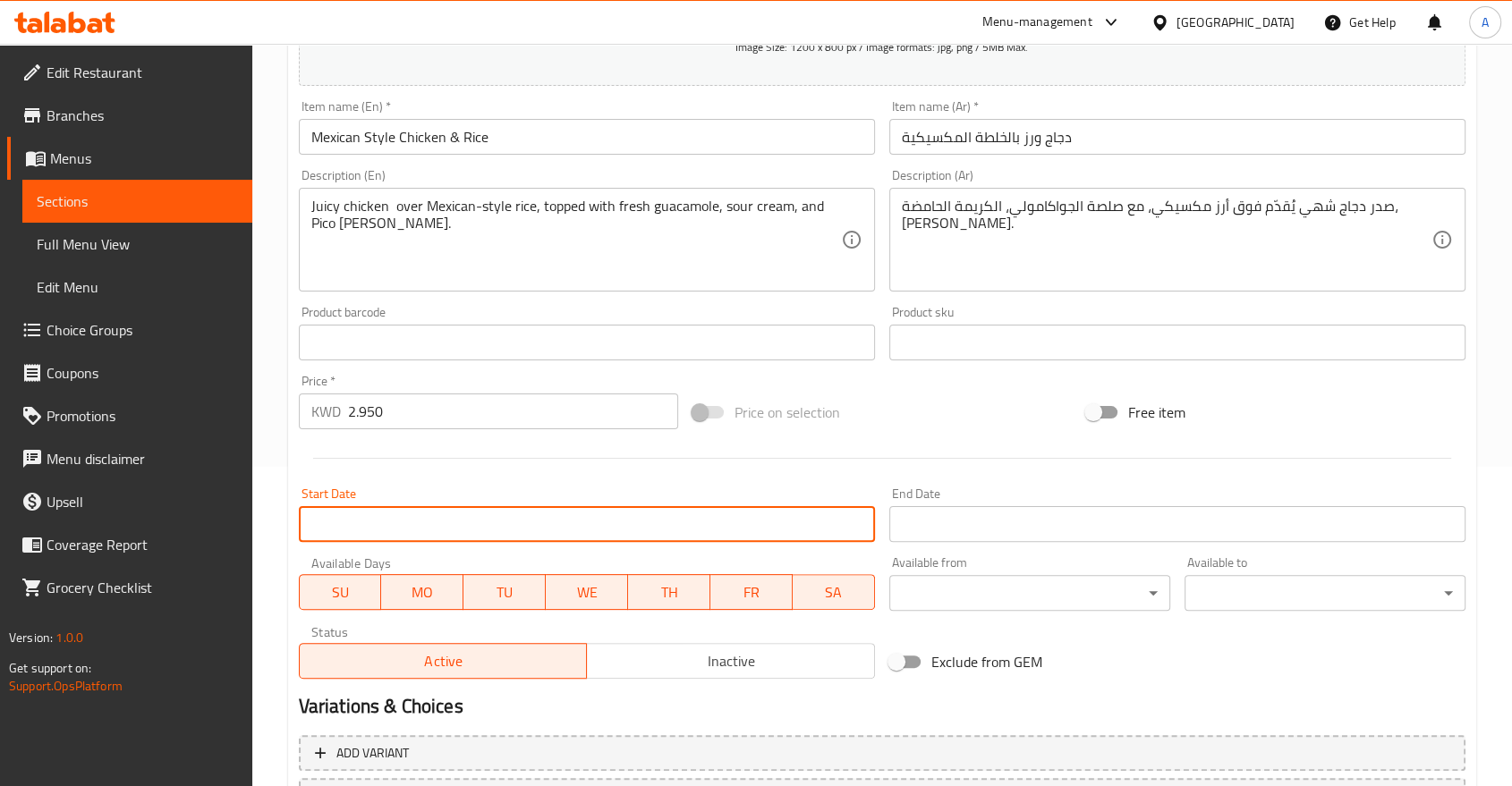
click at [620, 506] on input "Start Date" at bounding box center [586, 524] width 576 height 36
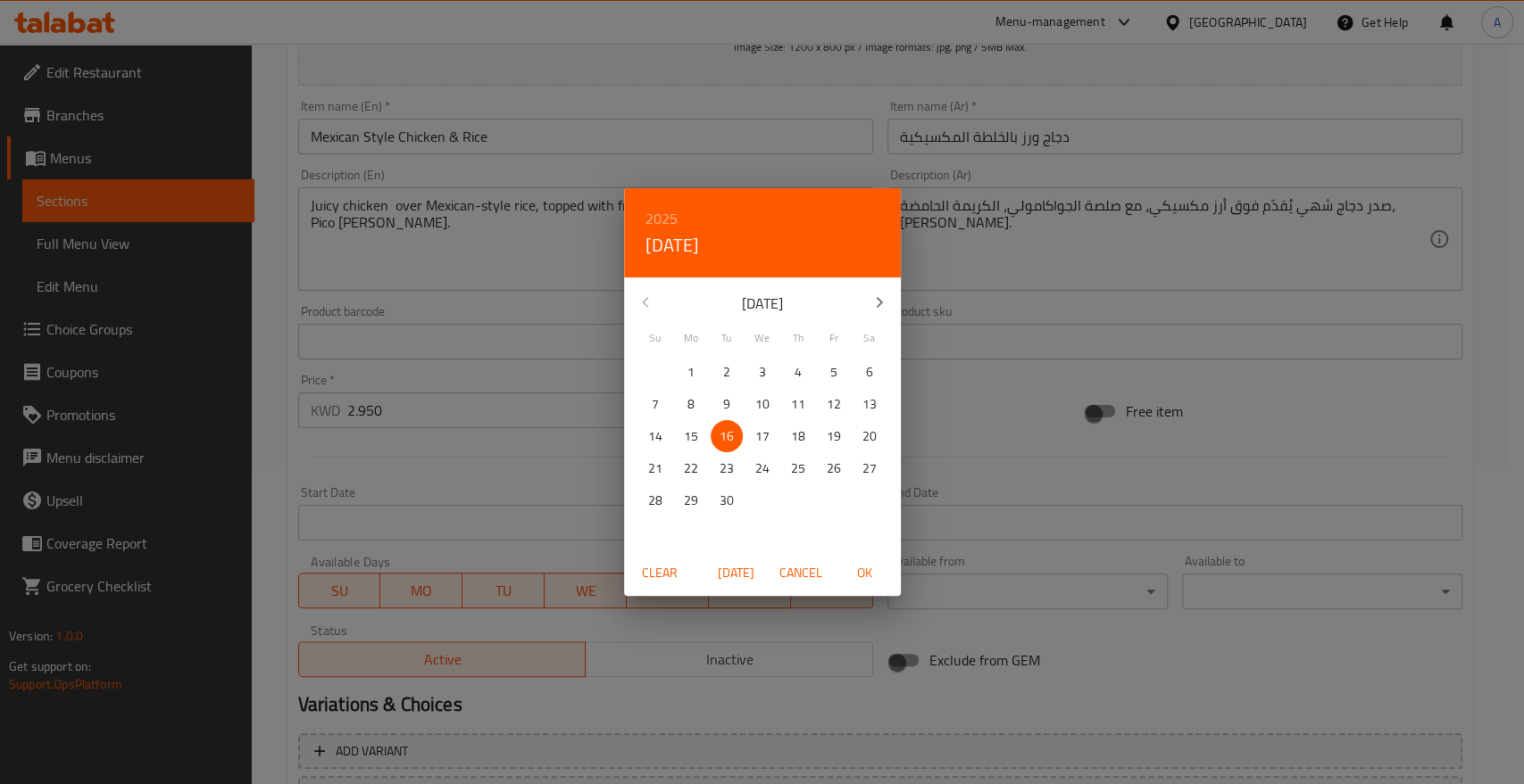
click at [770, 423] on button "17" at bounding box center [762, 436] width 32 height 32
click at [862, 563] on span "OK" at bounding box center [864, 573] width 43 height 23
type input "[DATE]"
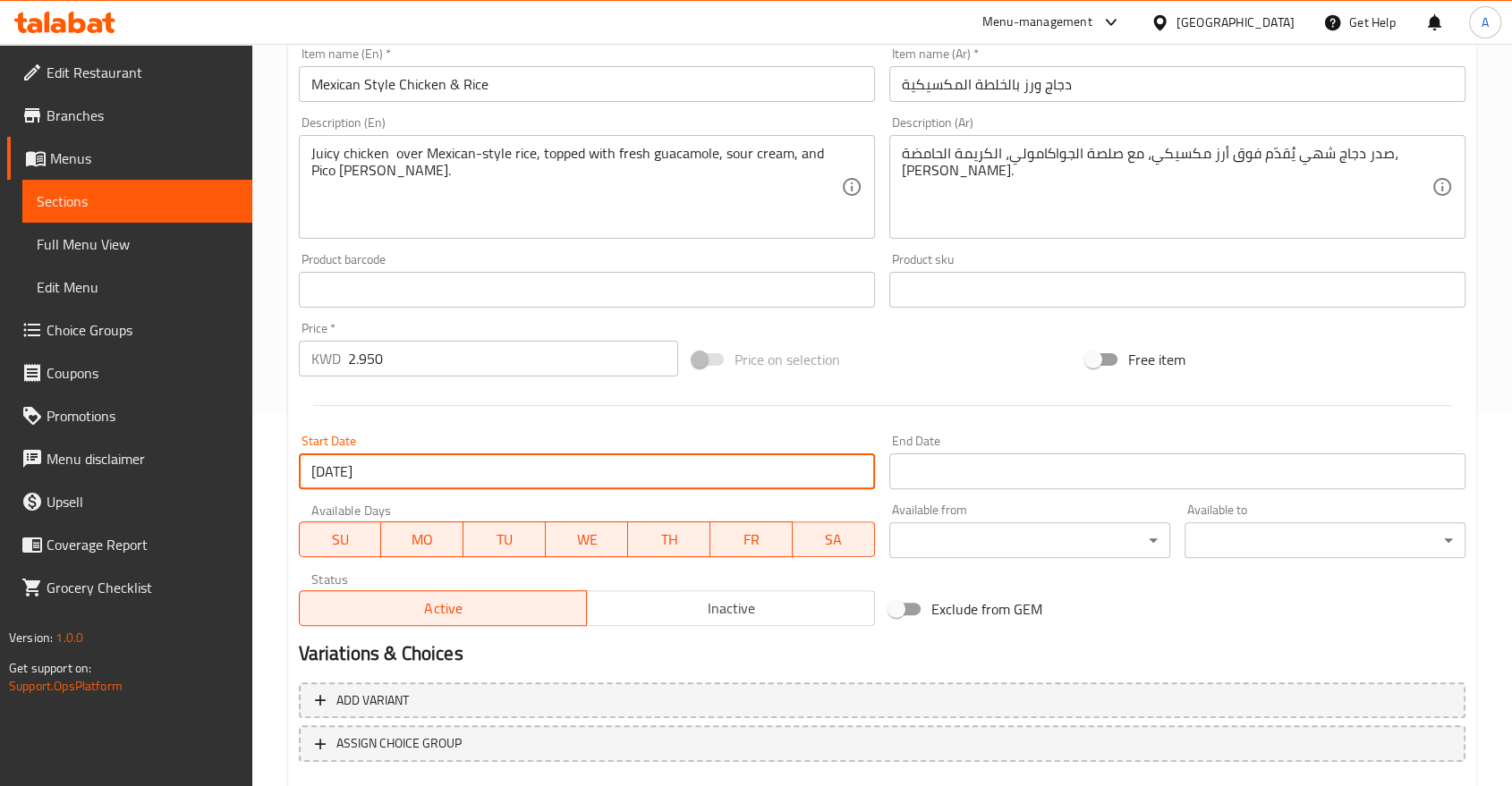
scroll to position [418, 0]
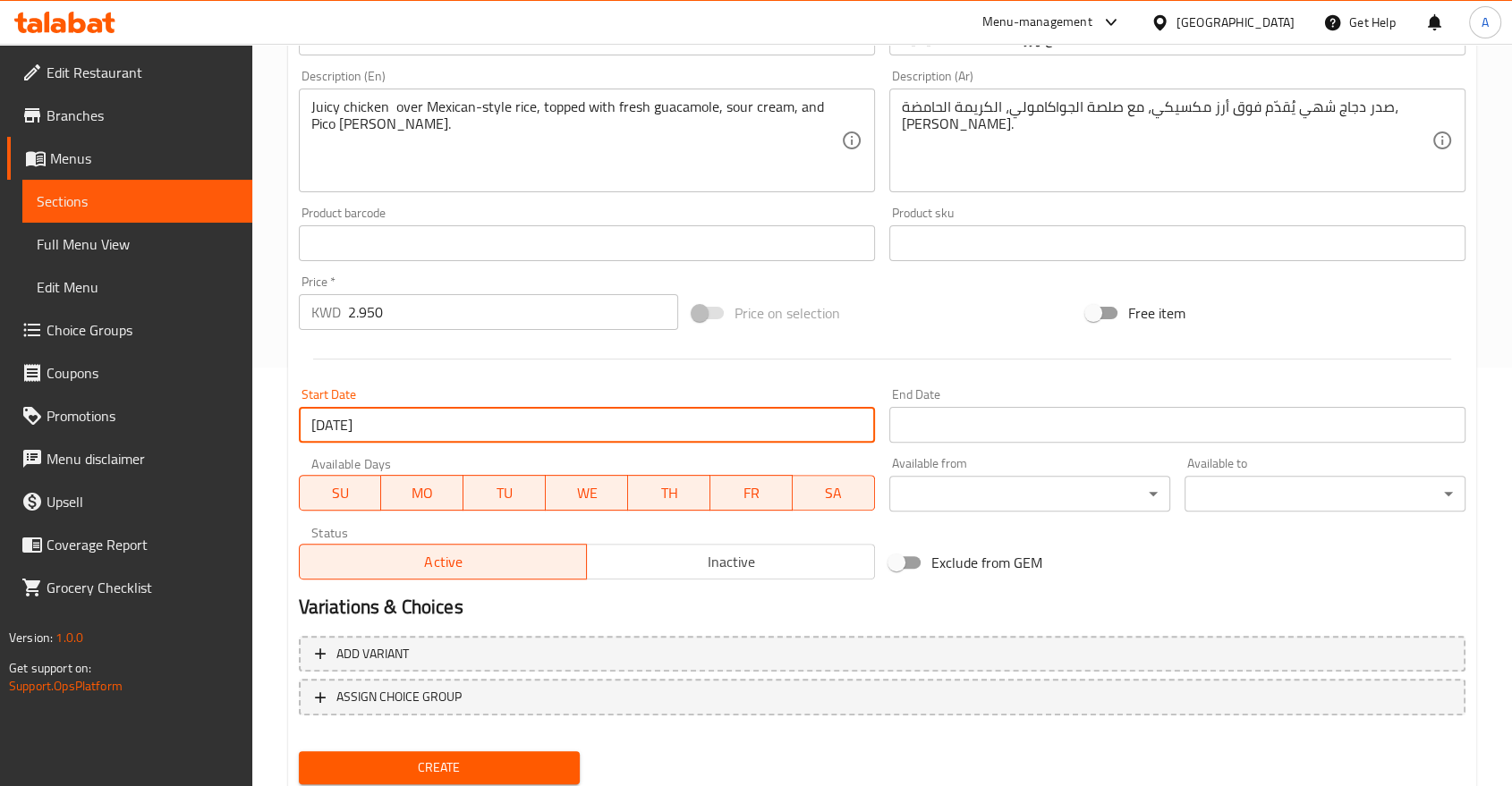
click at [535, 757] on span "Create" at bounding box center [439, 768] width 253 height 23
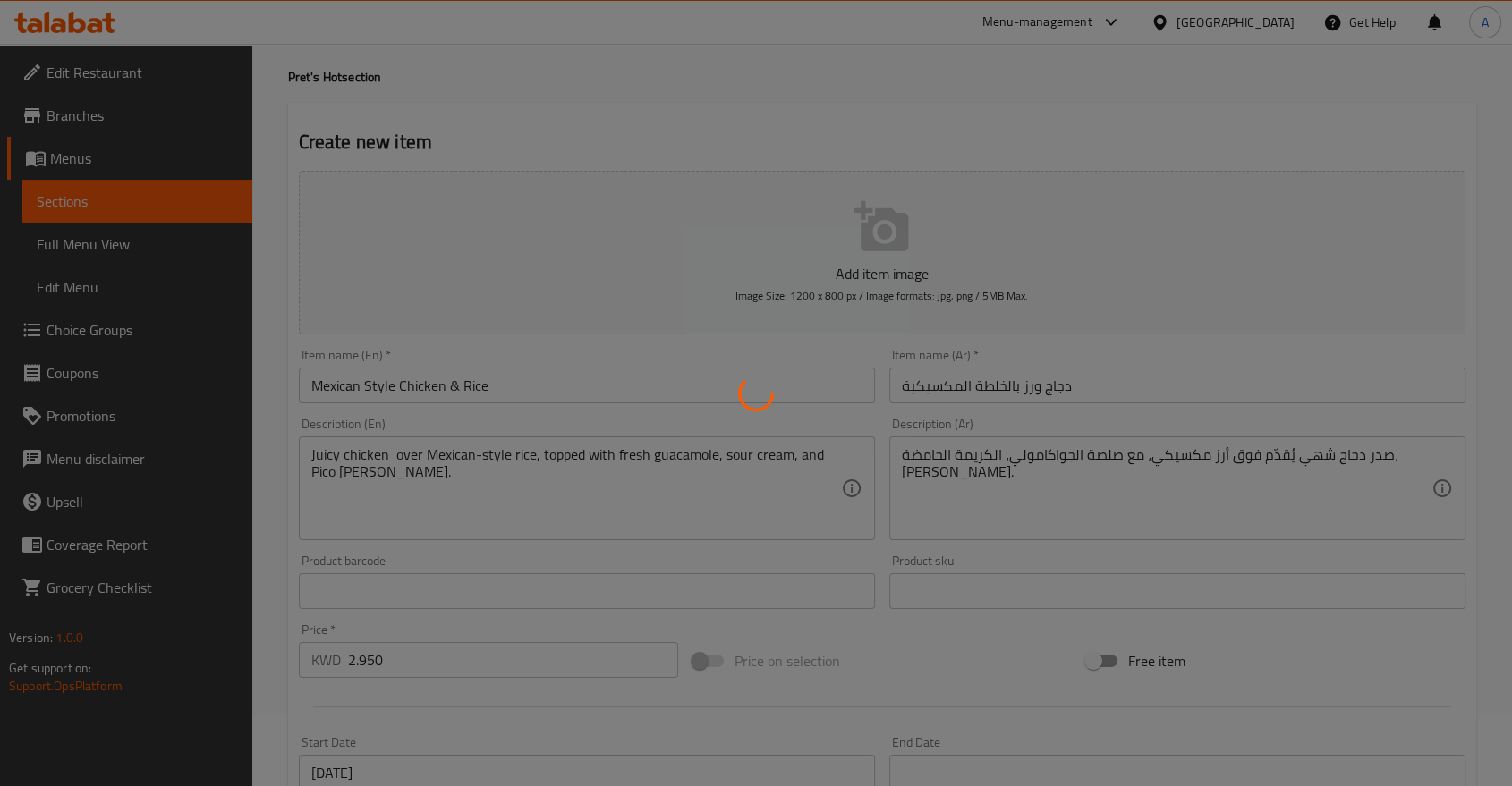
scroll to position [22, 0]
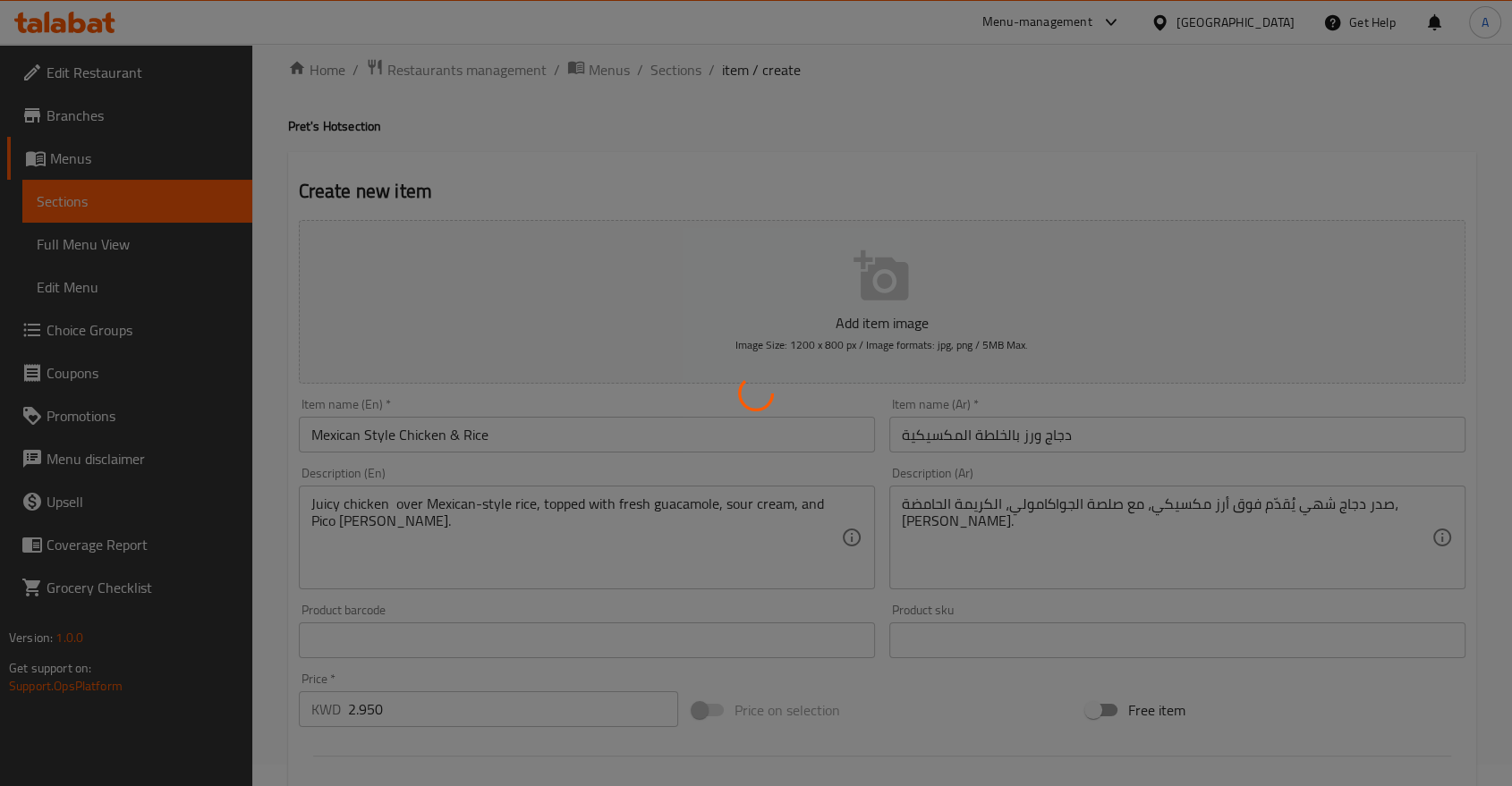
type input "0"
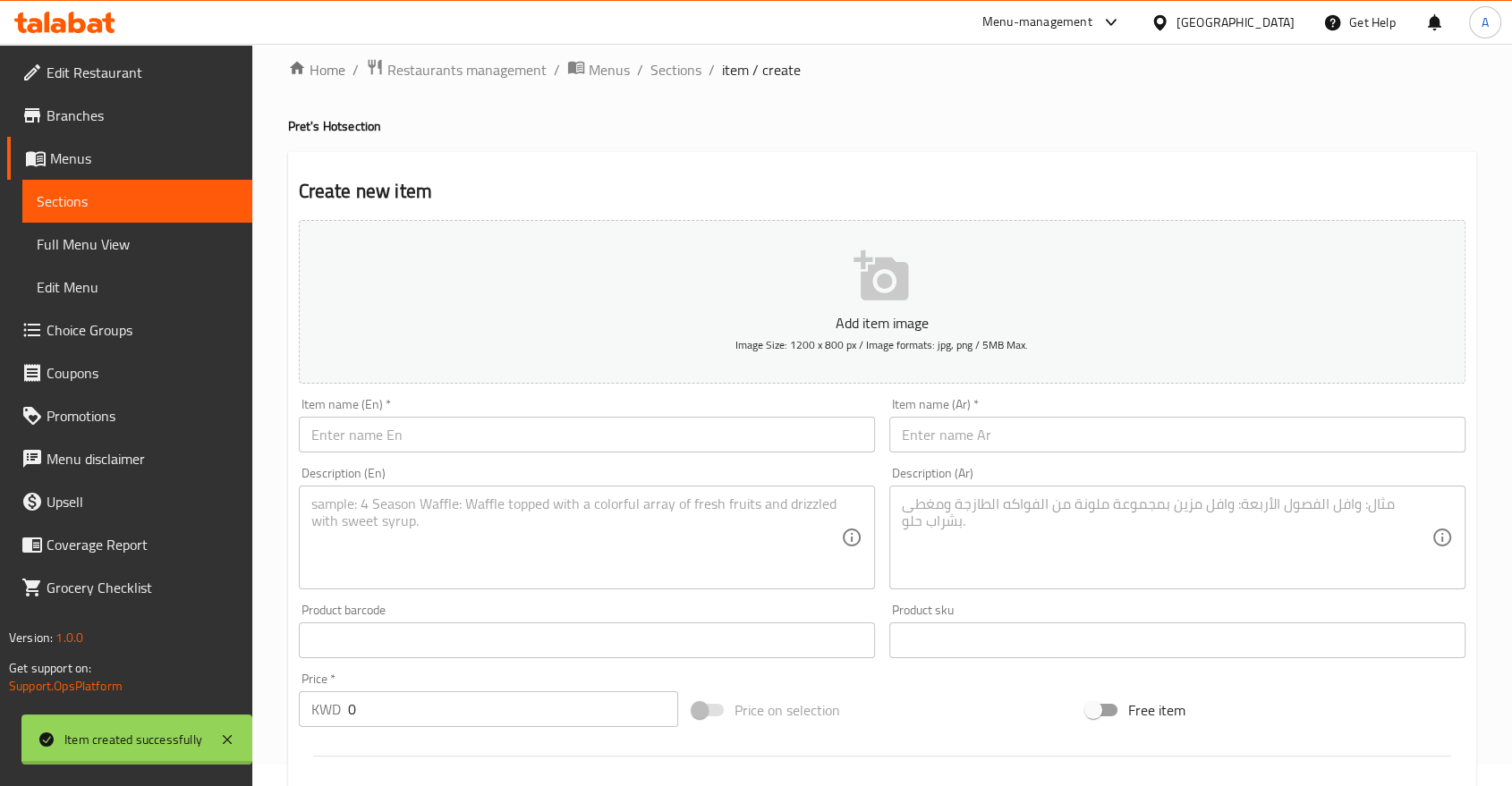
scroll to position [0, 0]
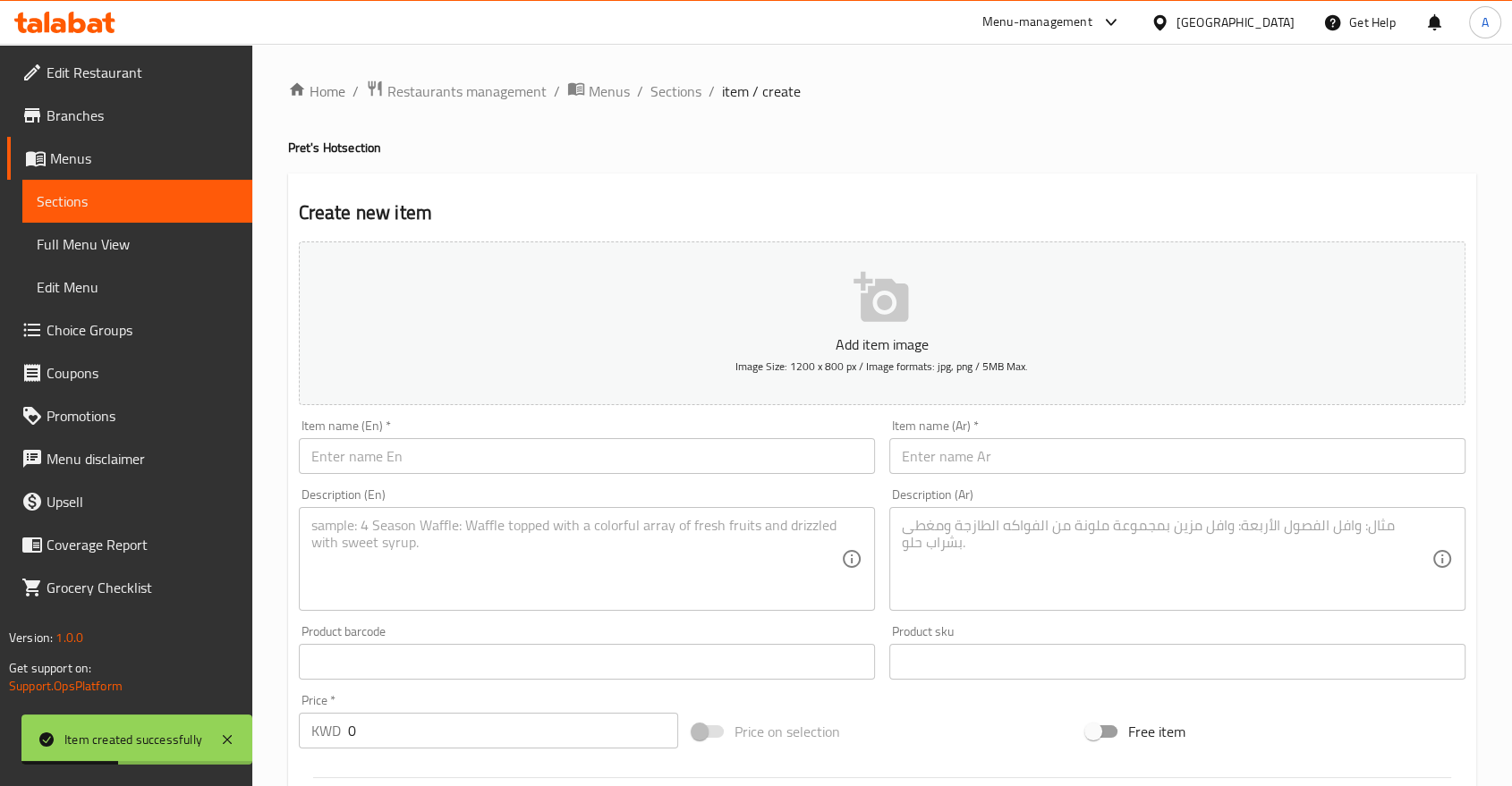
click at [453, 438] on input "text" at bounding box center [586, 456] width 576 height 36
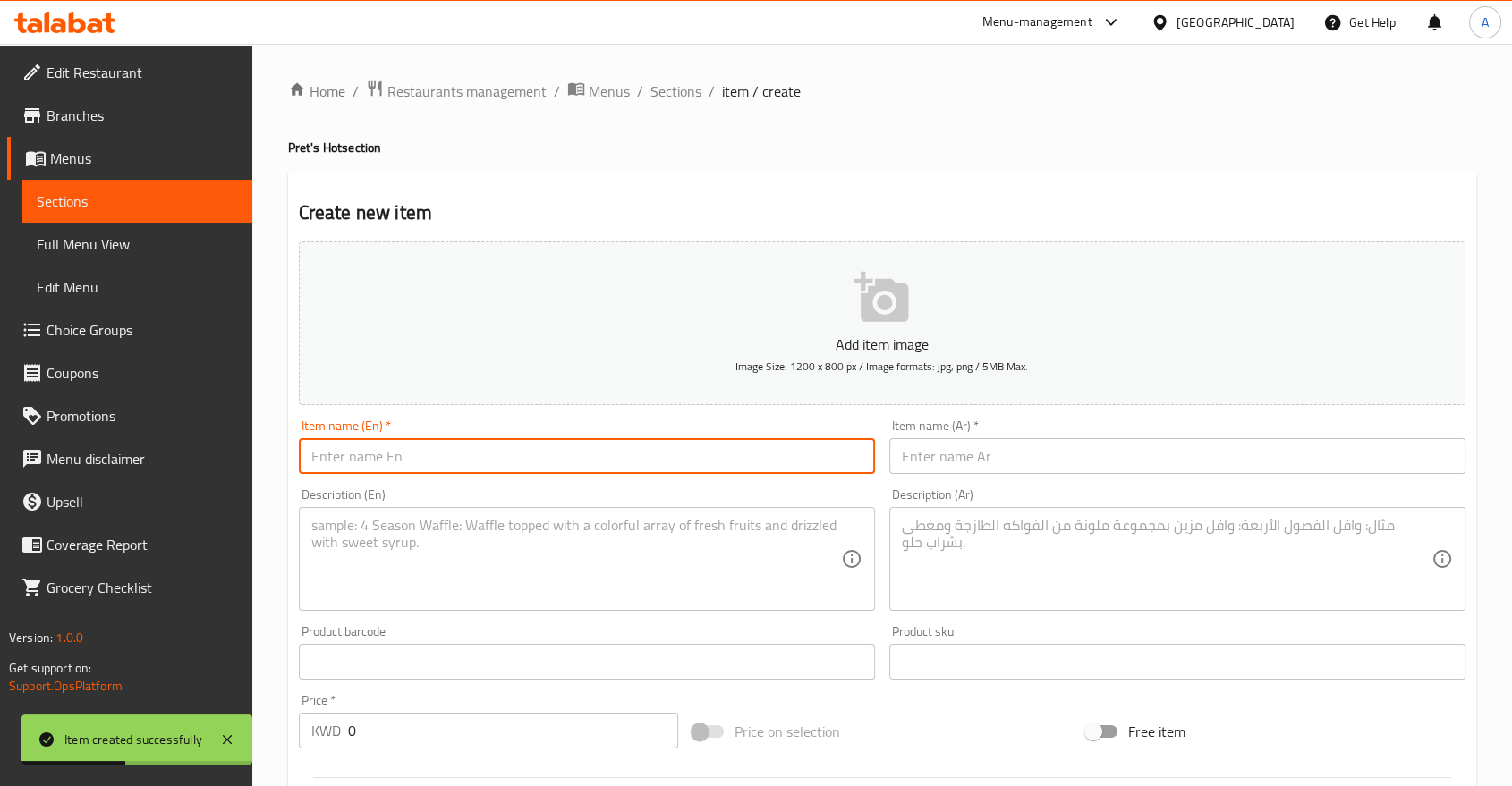
paste input "Pret's Murabyan"
type input "Pret's Murabyan"
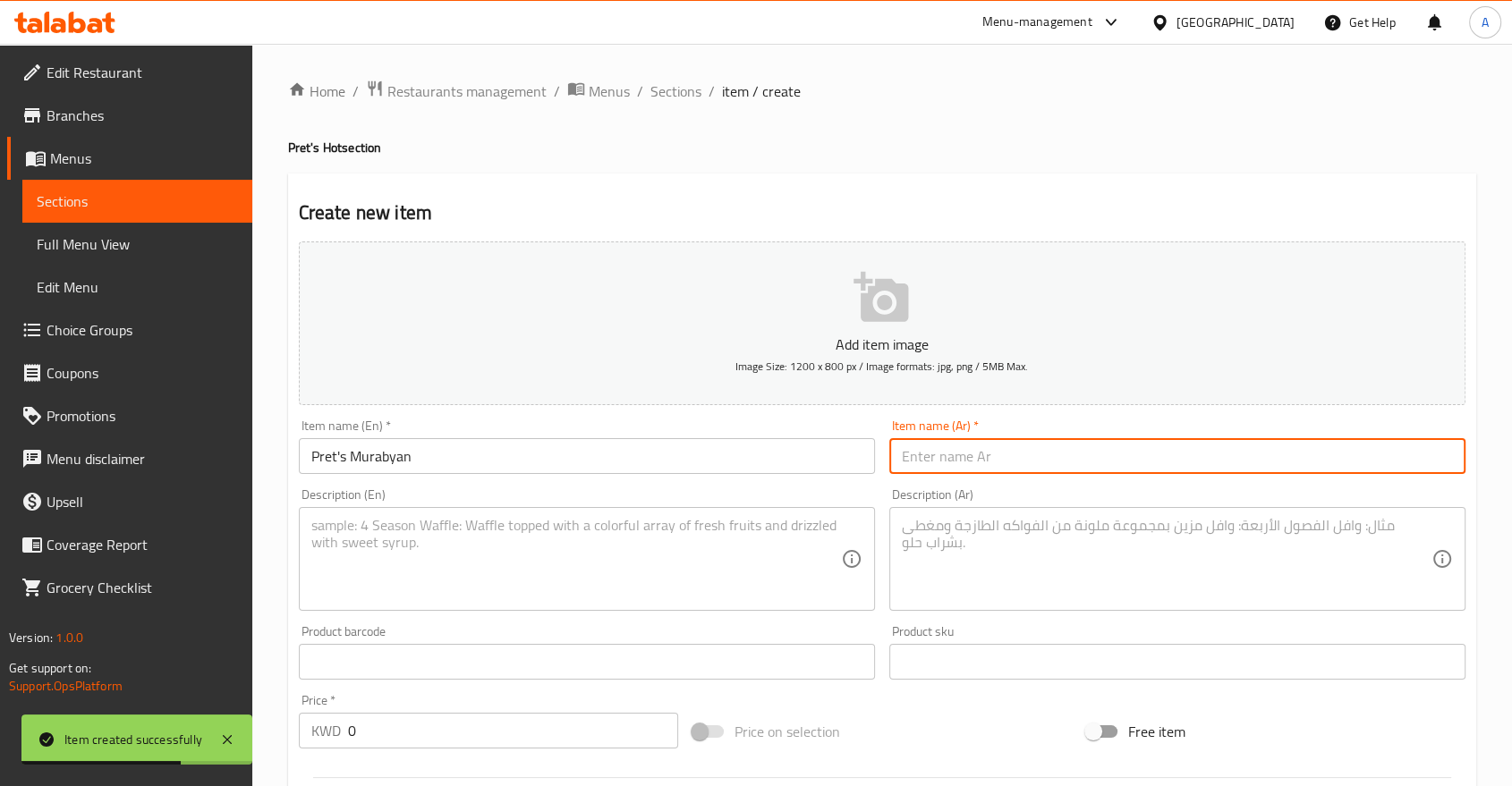
click at [913, 438] on input "text" at bounding box center [1176, 456] width 576 height 36
paste input "مربين برت"
type input "مربين برت"
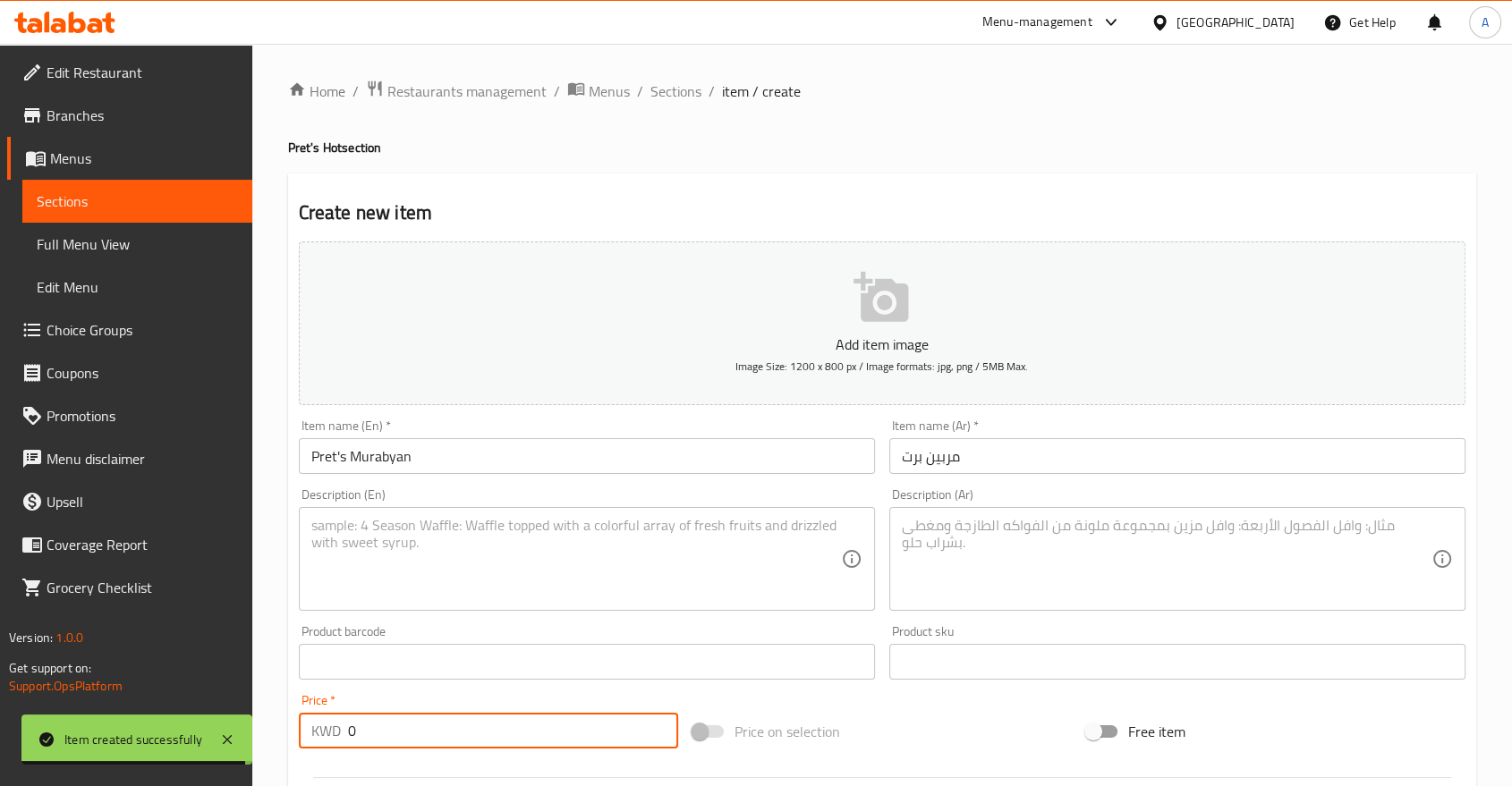
drag, startPoint x: 356, startPoint y: 685, endPoint x: 240, endPoint y: 333, distance: 370.6
click at [277, 660] on div "Home / Restaurants management / Menus / Sections / item / create Pret's Hot sec…" at bounding box center [882, 653] width 1259 height 1220
paste input "3.45"
type input "3.450"
click at [591, 524] on textarea at bounding box center [576, 560] width 529 height 85
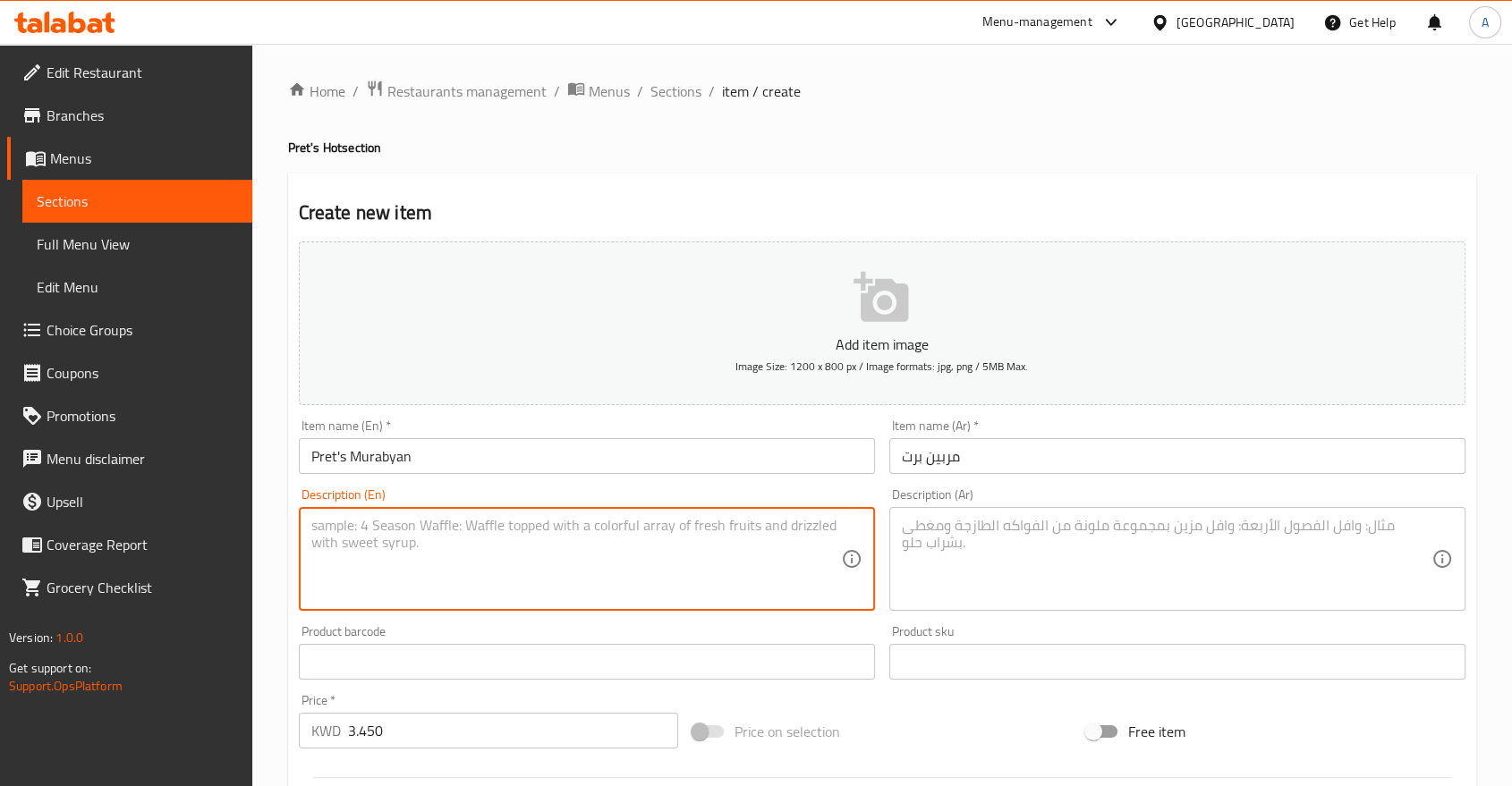
paste textarea "A unique blend of tender shrimp cooked with aromatic spices, served over Murabi…"
type textarea "A unique blend of tender shrimp cooked with aromatic spices, served over Murabi…"
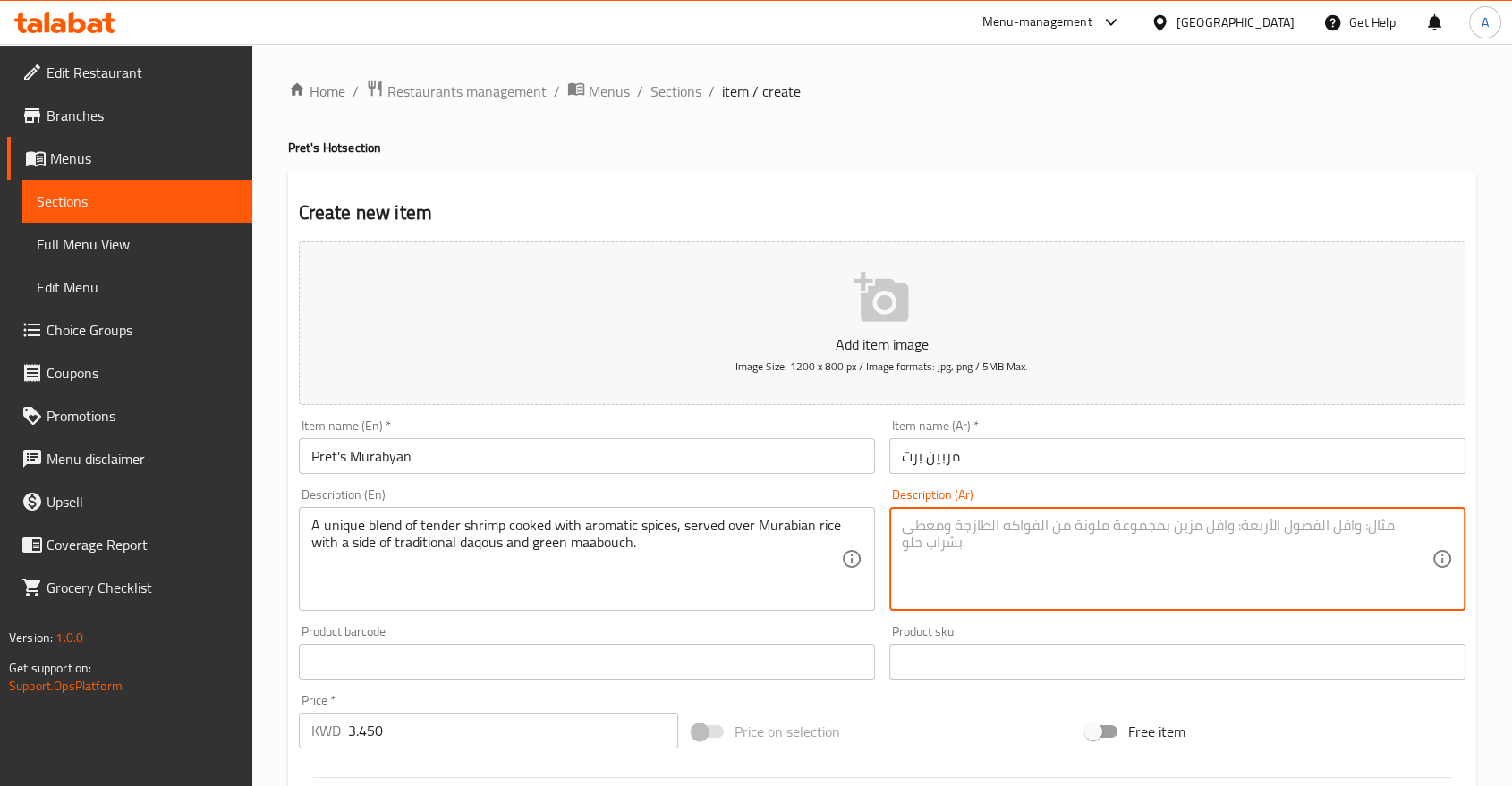
click at [994, 517] on textarea at bounding box center [1166, 560] width 529 height 85
paste textarea "طبق مميز مستوحى من وصفة محلية. روبيان مطهو ببطء مع بهارات عطرية، يقدّم فوق أرز …"
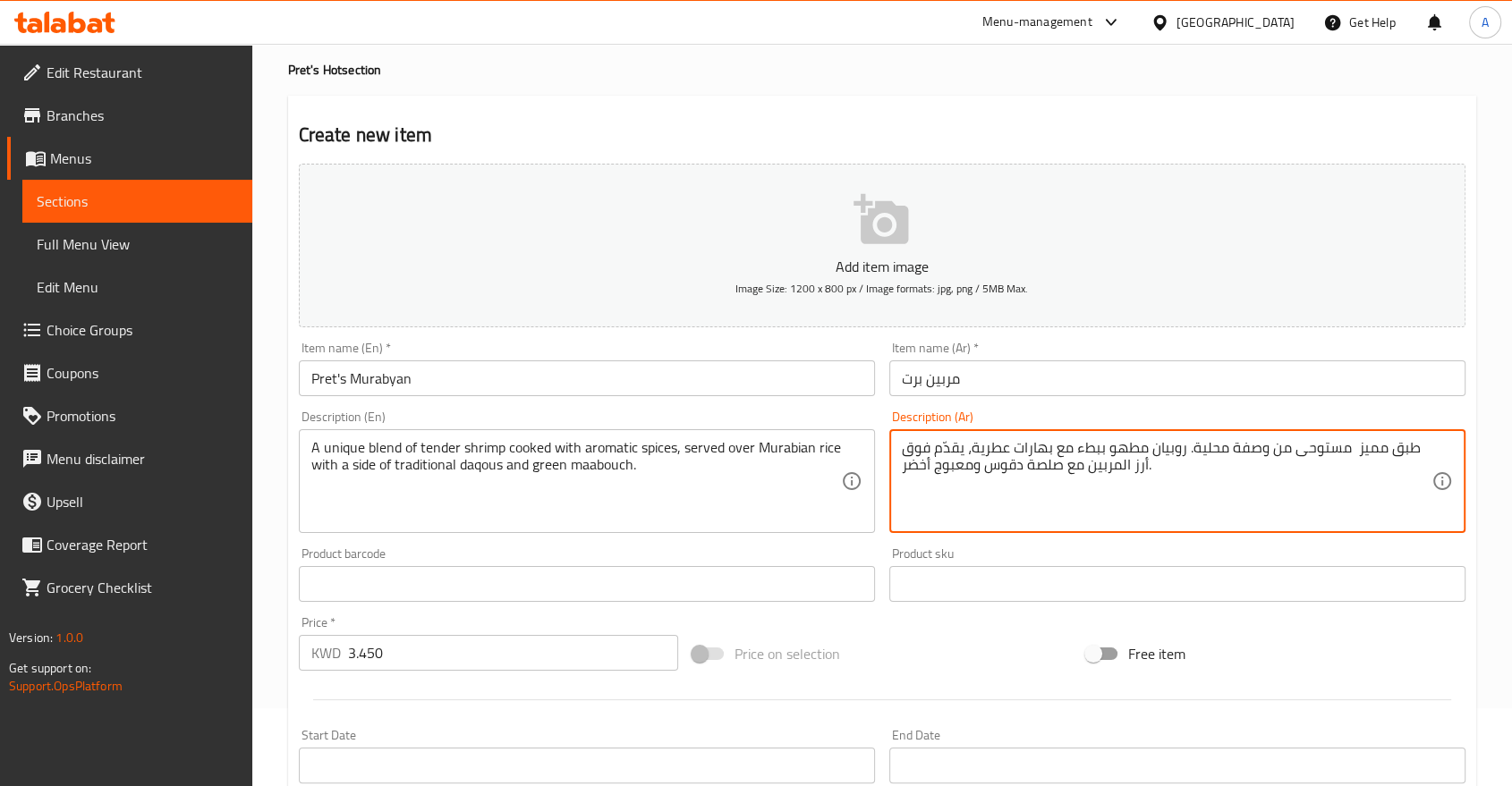
scroll to position [298, 0]
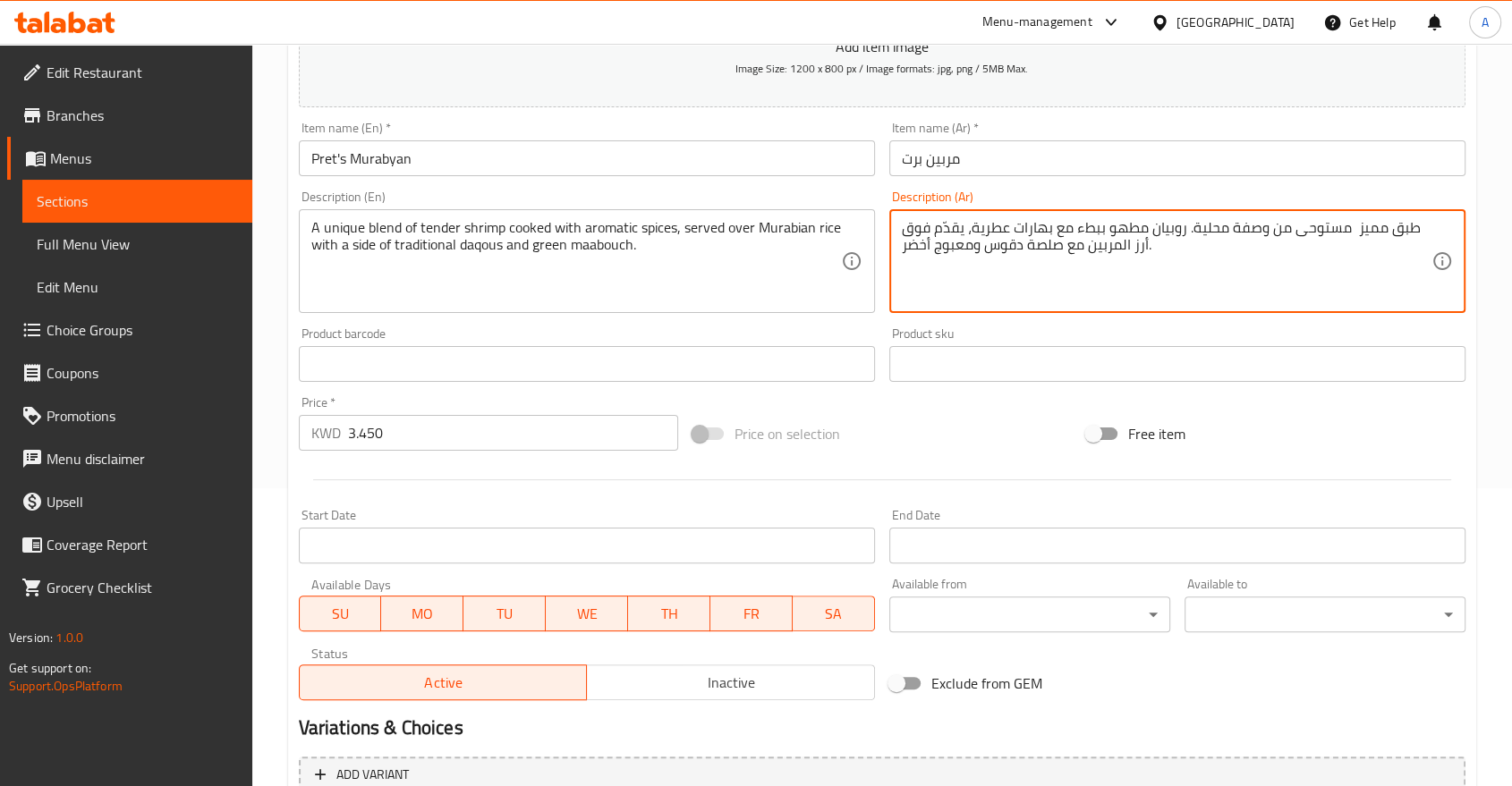
type textarea "طبق مميز مستوحى من وصفة محلية. روبيان مطهو ببطء مع بهارات عطرية، يقدّم فوق أرز …"
click at [389, 528] on input "Start Date" at bounding box center [586, 546] width 576 height 36
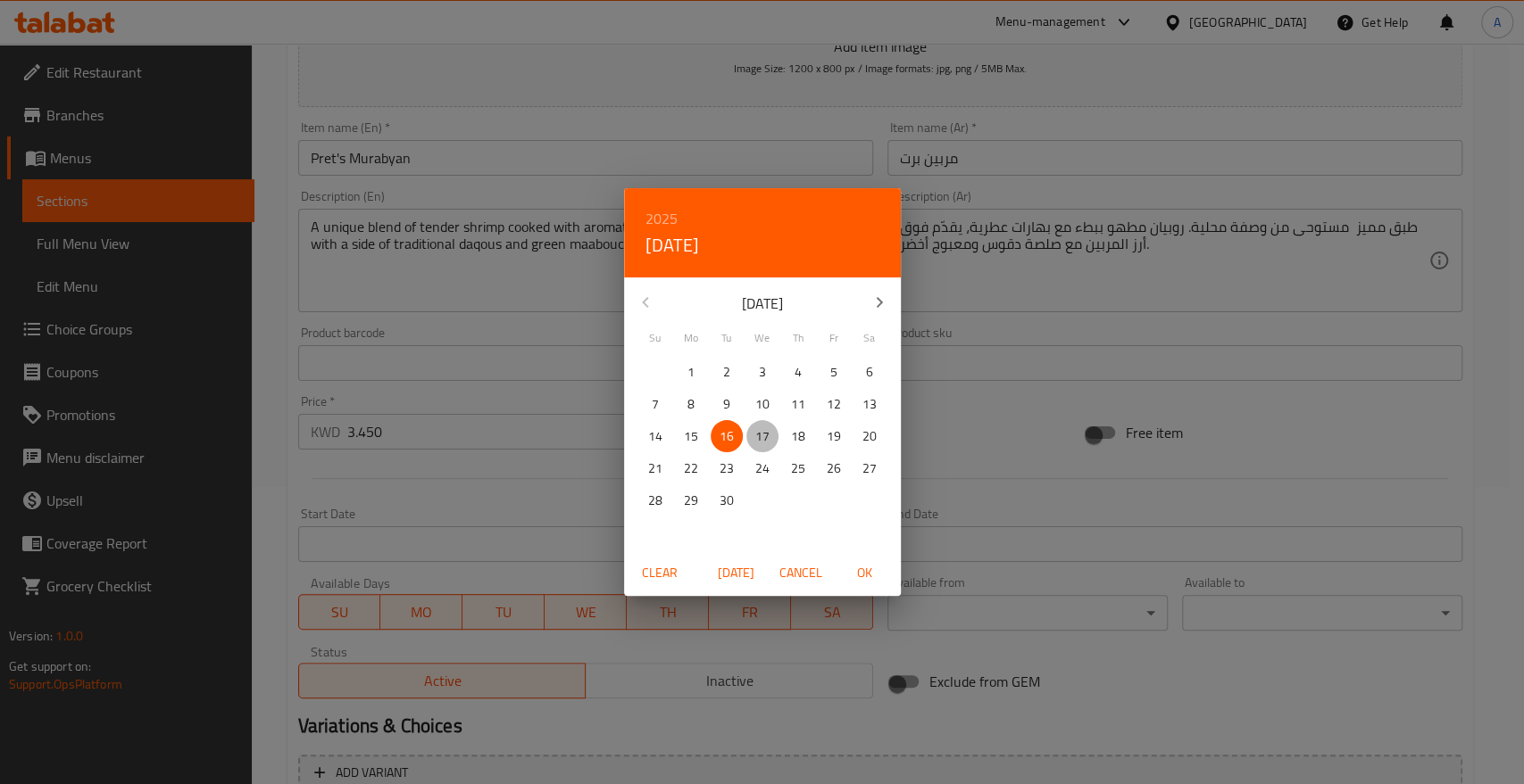
click at [754, 437] on span "17" at bounding box center [762, 437] width 32 height 23
click at [865, 564] on span "OK" at bounding box center [864, 573] width 43 height 23
type input "[DATE]"
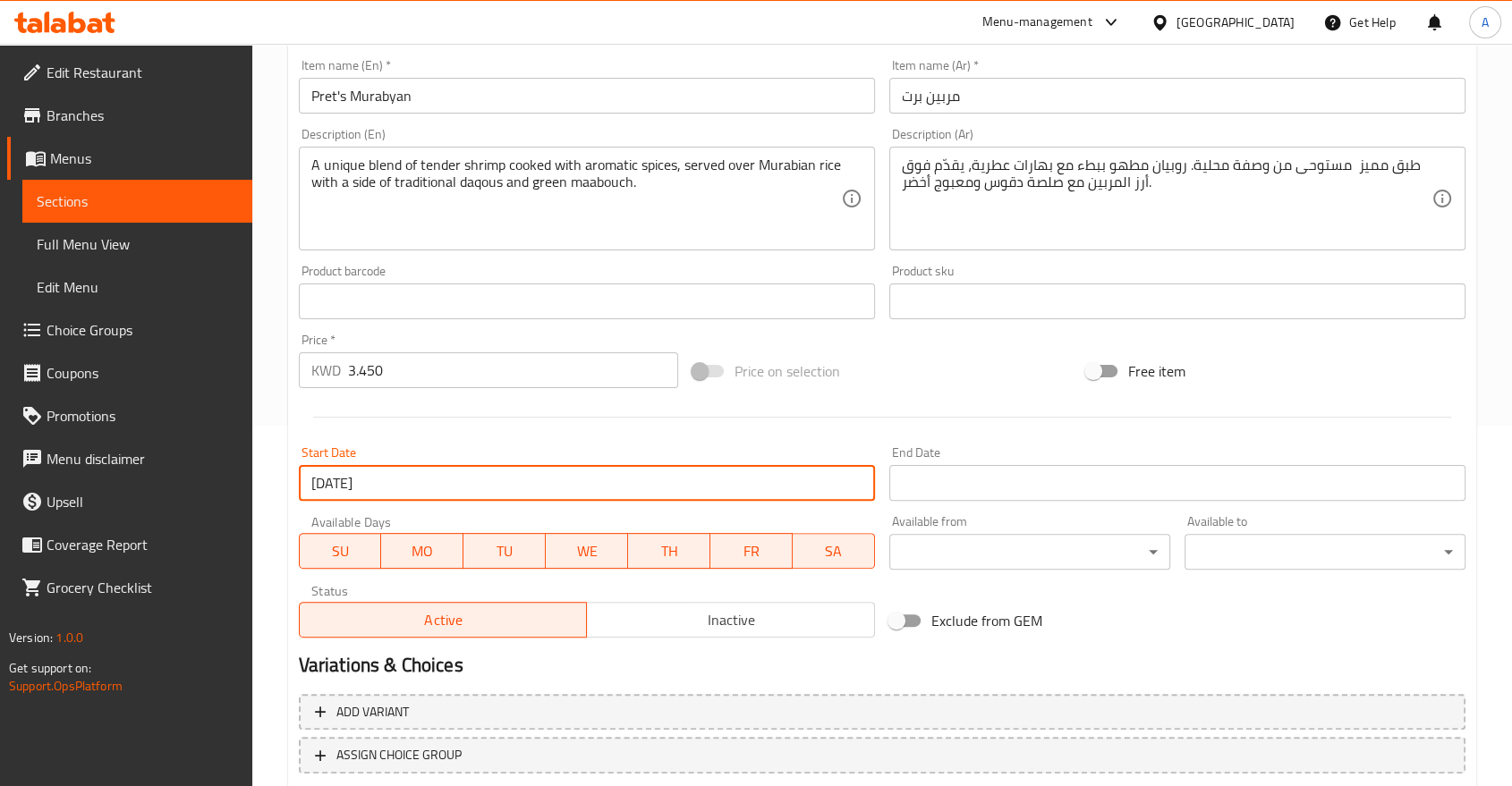
scroll to position [418, 0]
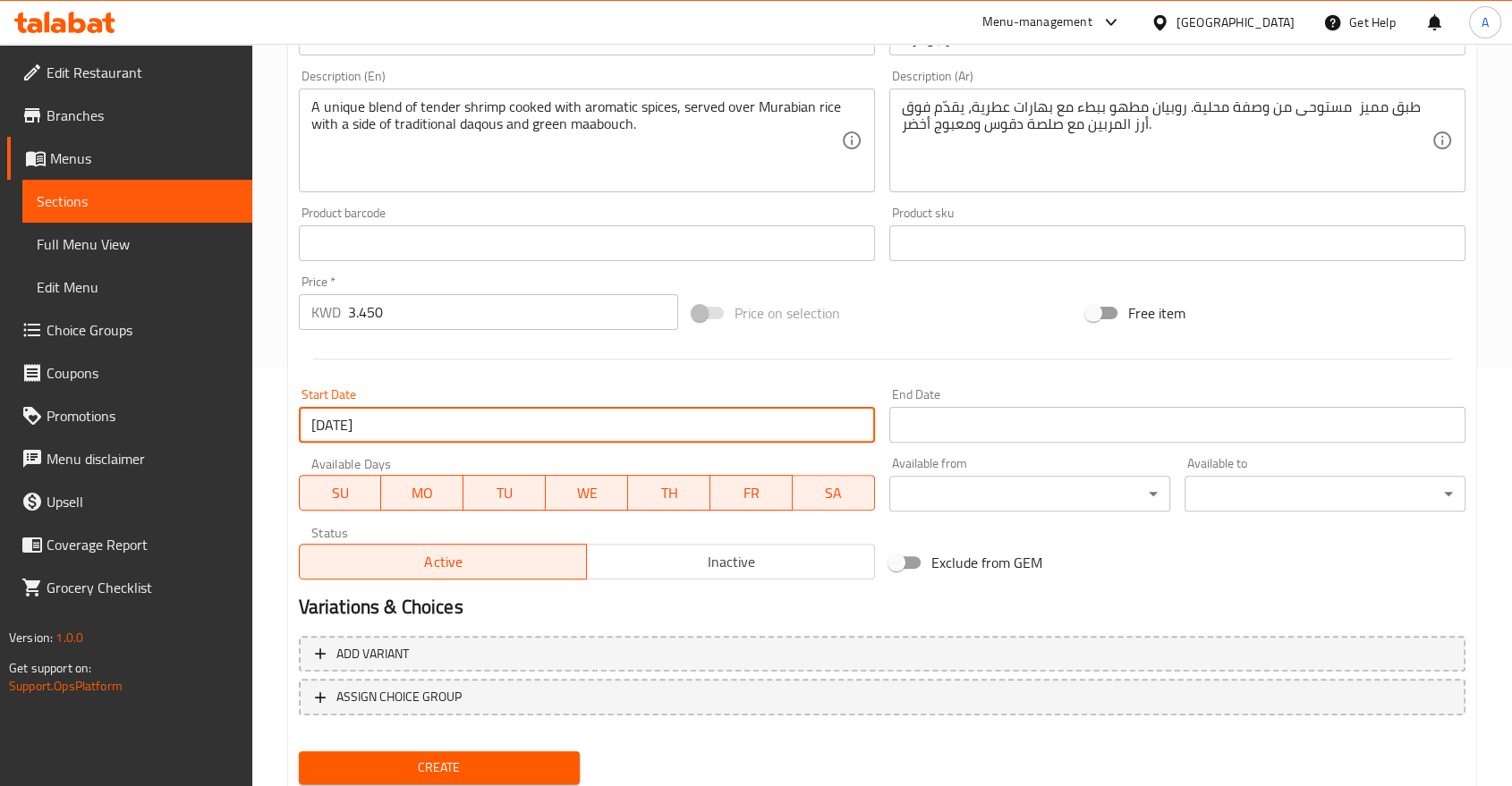
click at [518, 757] on span "Create" at bounding box center [439, 768] width 253 height 23
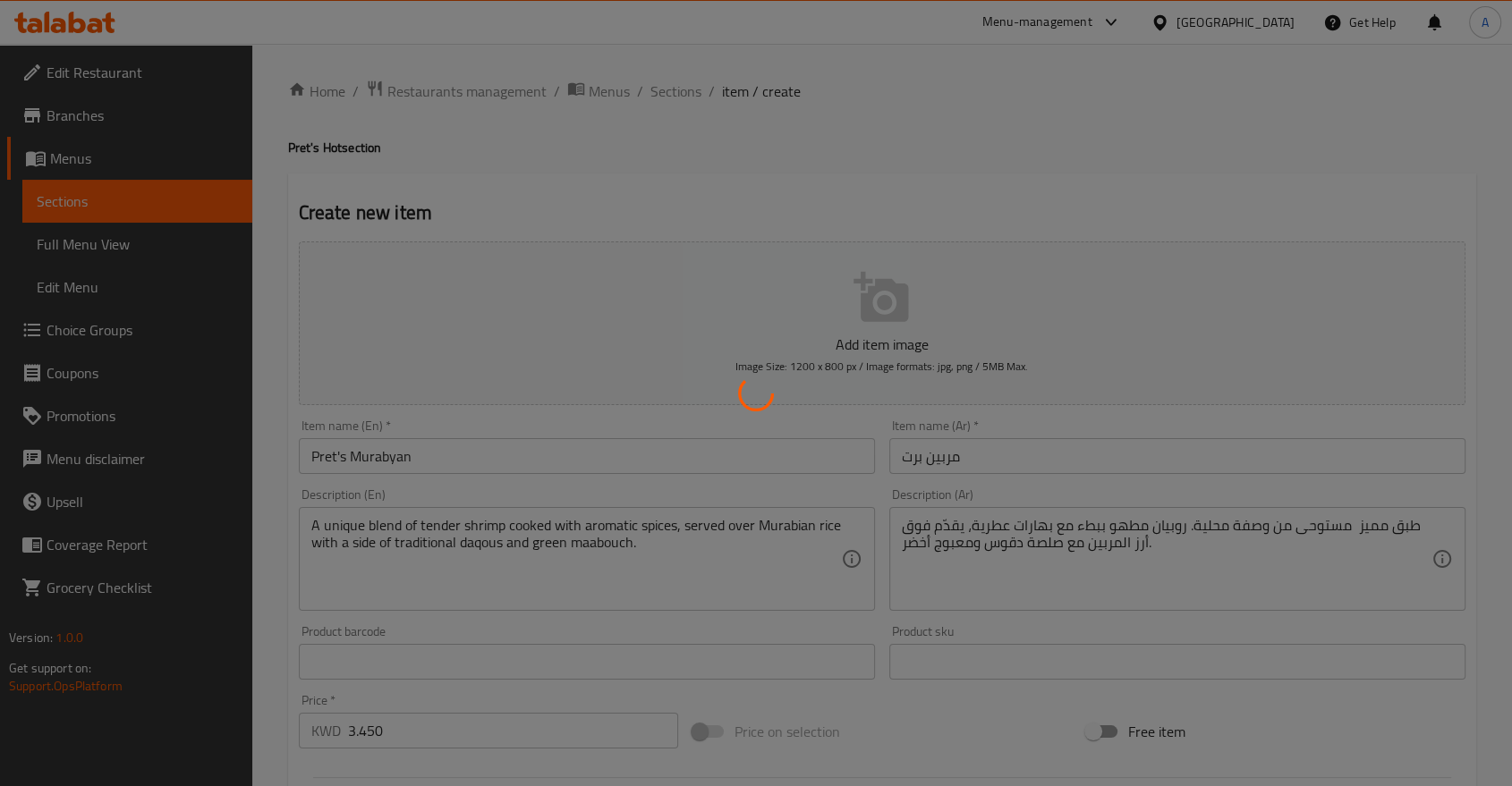
scroll to position [0, 0]
type input "0"
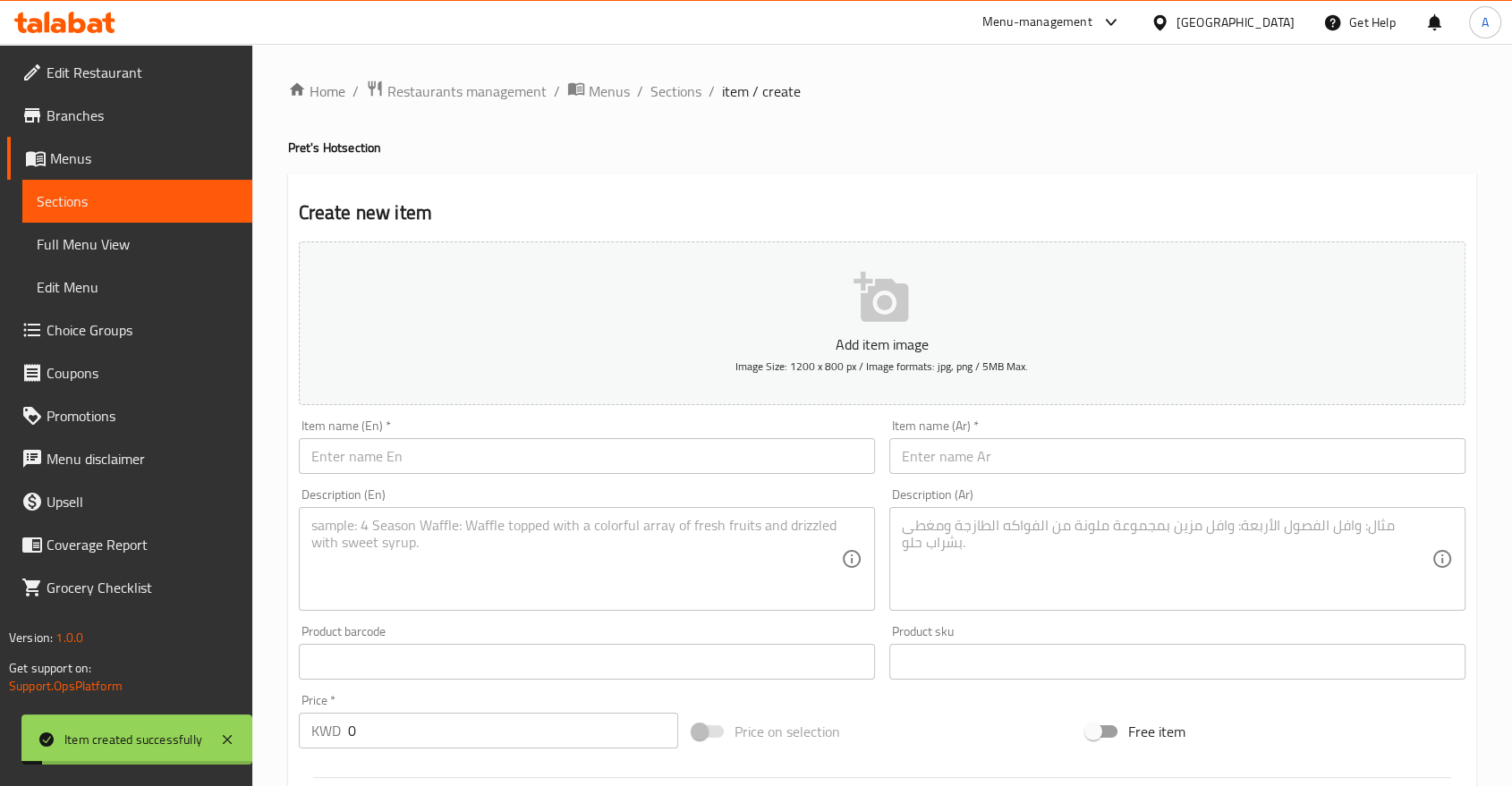
click at [410, 438] on input "text" at bounding box center [586, 456] width 576 height 36
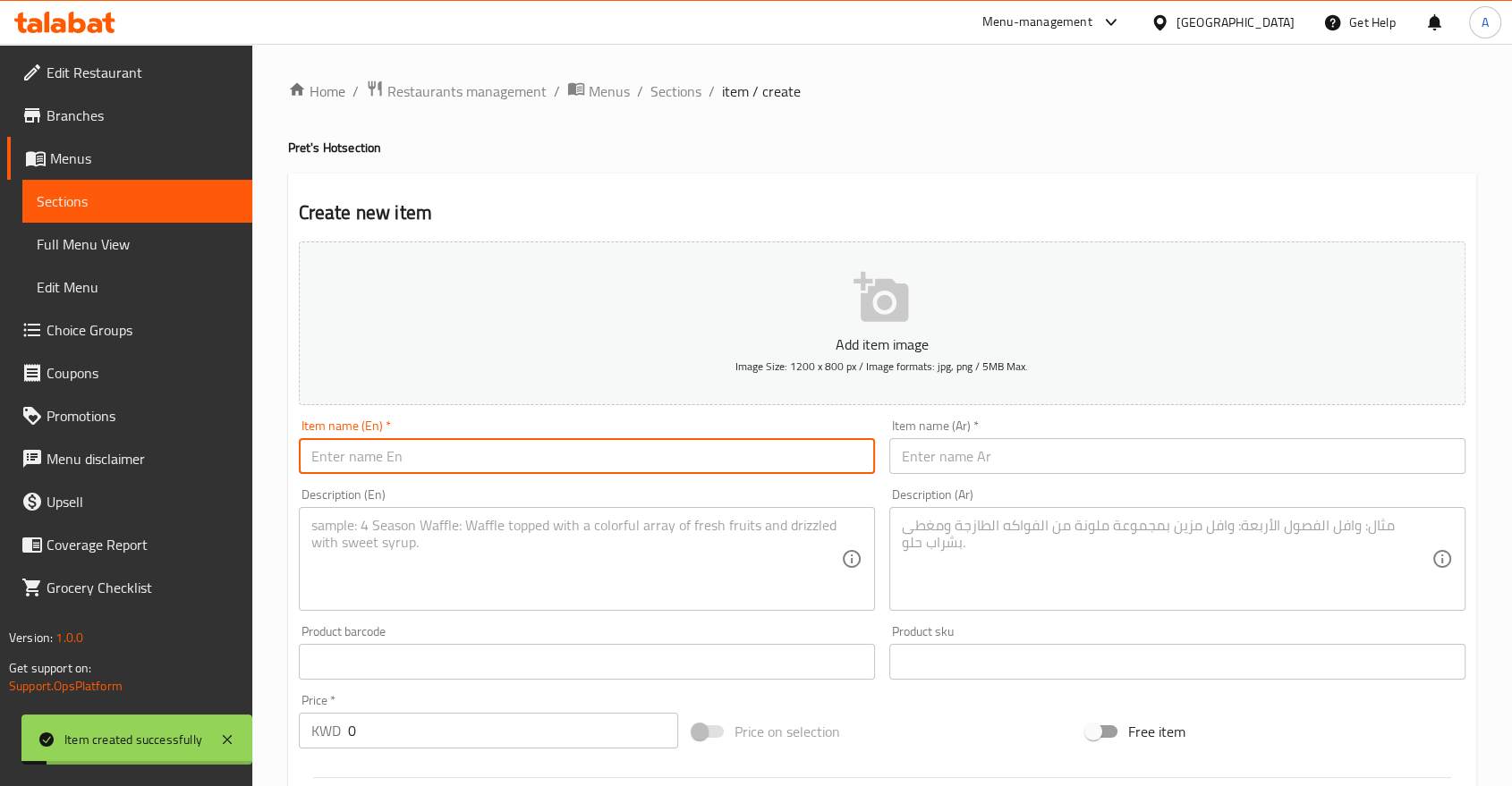
paste input "Tawook Chicken"
type input "Tawook Chicken"
click at [941, 438] on input "text" at bounding box center [1176, 456] width 576 height 36
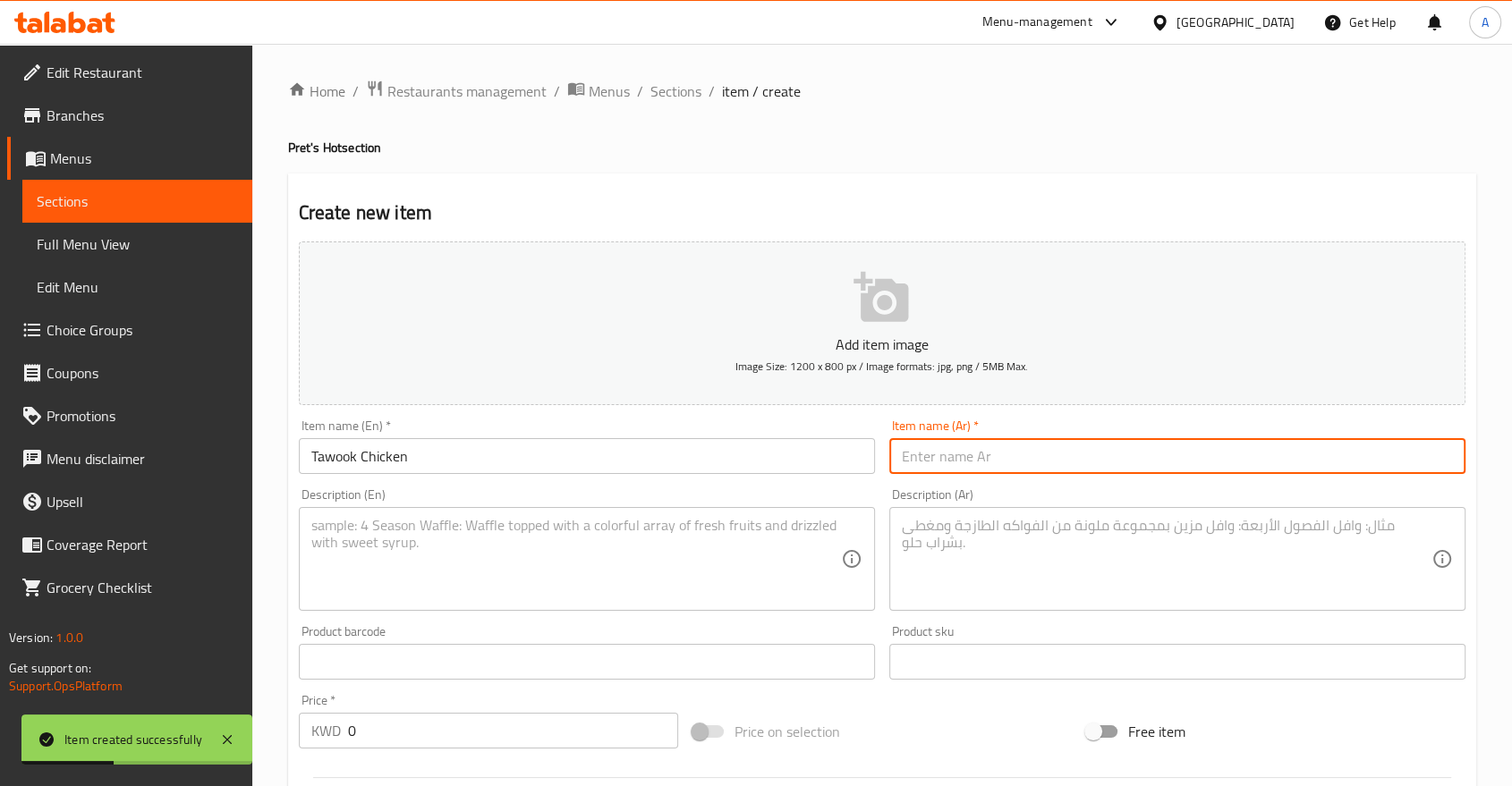
paste input "دجاج الطاووق"
type input "دجاج الطاووق"
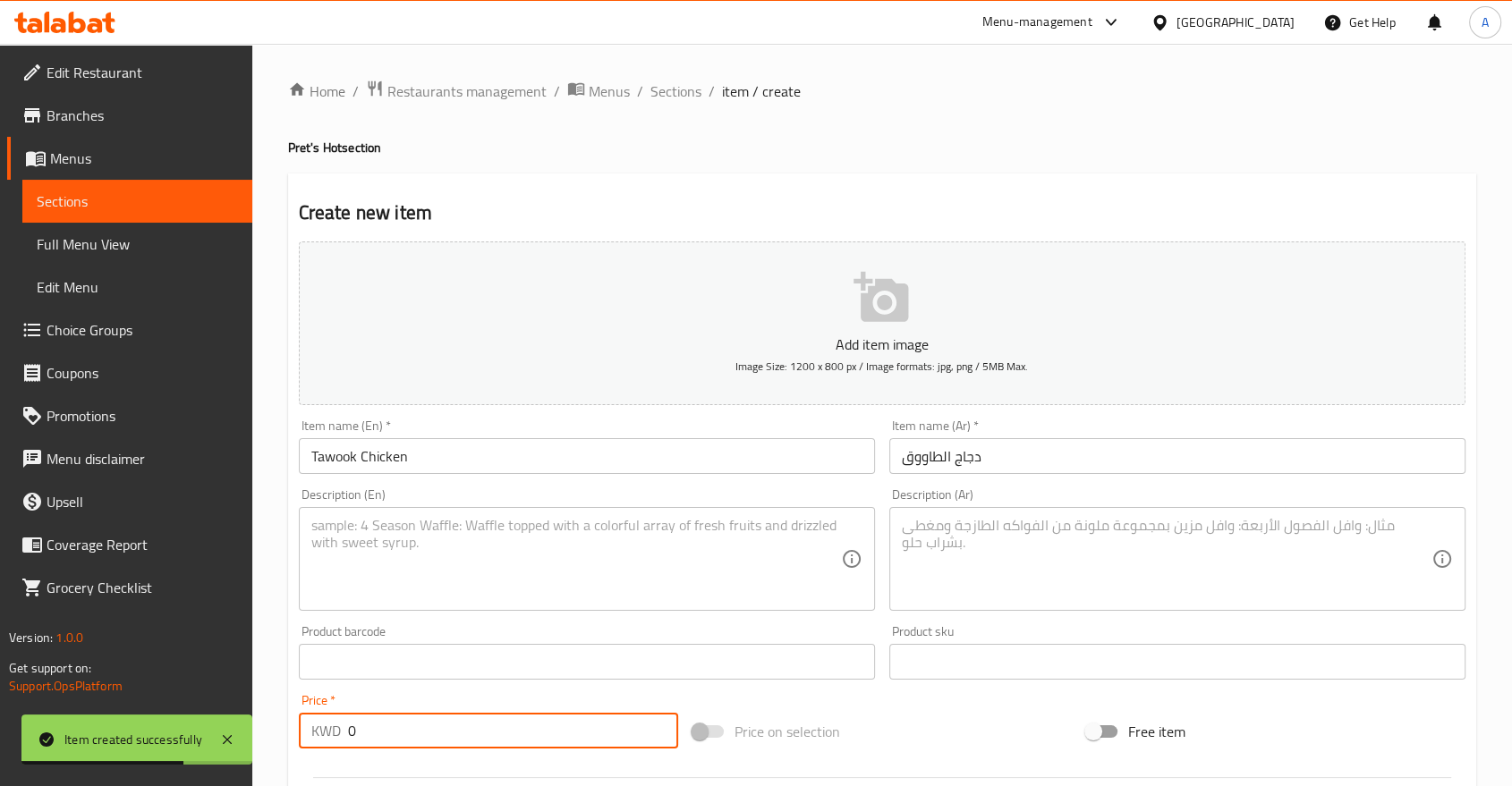
drag, startPoint x: 328, startPoint y: 685, endPoint x: 279, endPoint y: 670, distance: 51.2
click at [280, 672] on div "Home / Restaurants management / Menus / Sections / item / create Pret's Hot sec…" at bounding box center [882, 653] width 1259 height 1220
paste input "2.95"
type input "2.950"
click at [545, 507] on div "Description (En)" at bounding box center [586, 559] width 576 height 104
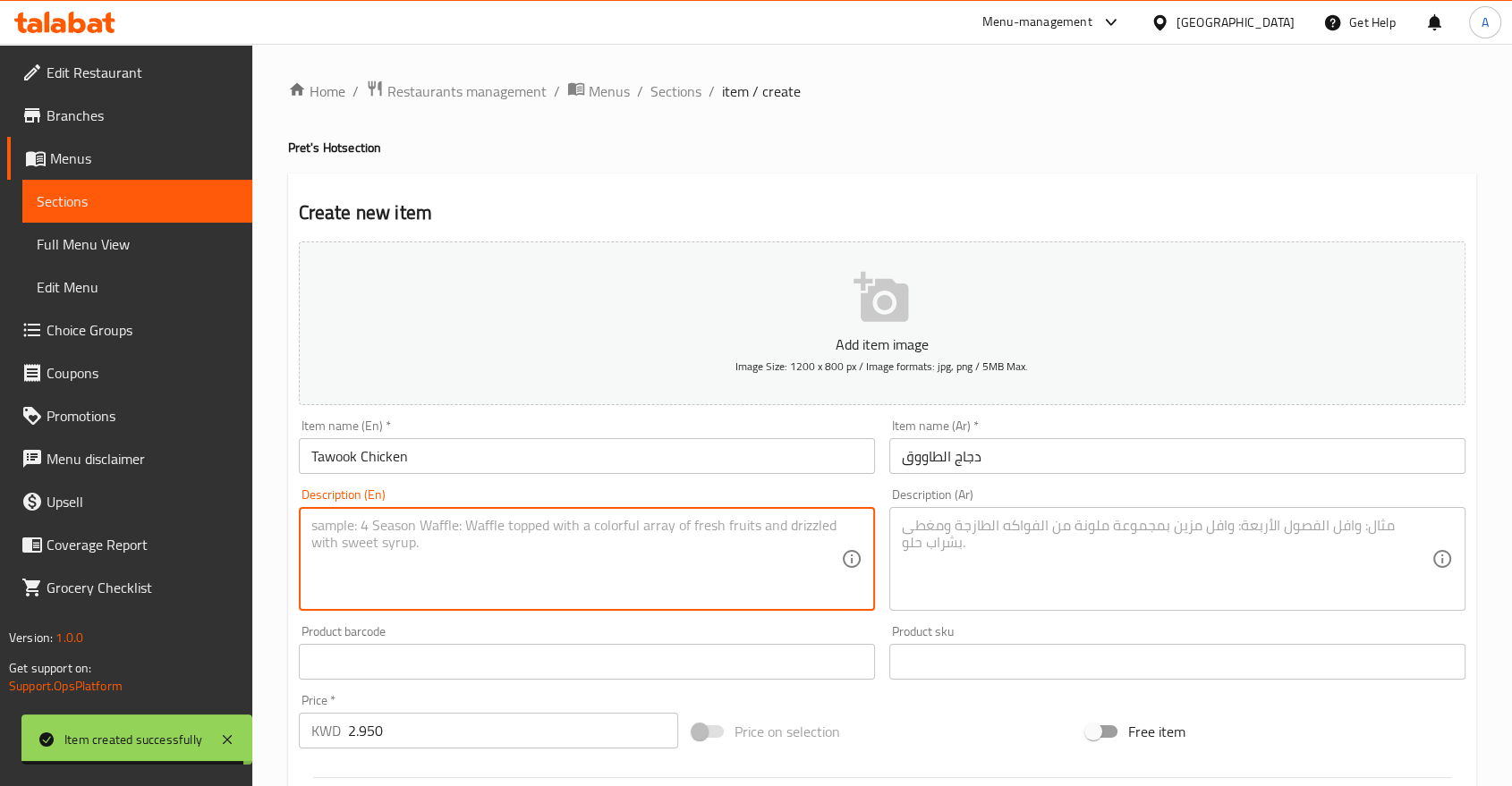
paste textarea "Savor grilled, marinated chicken with crispy batata harra, creamy aioli, and a …"
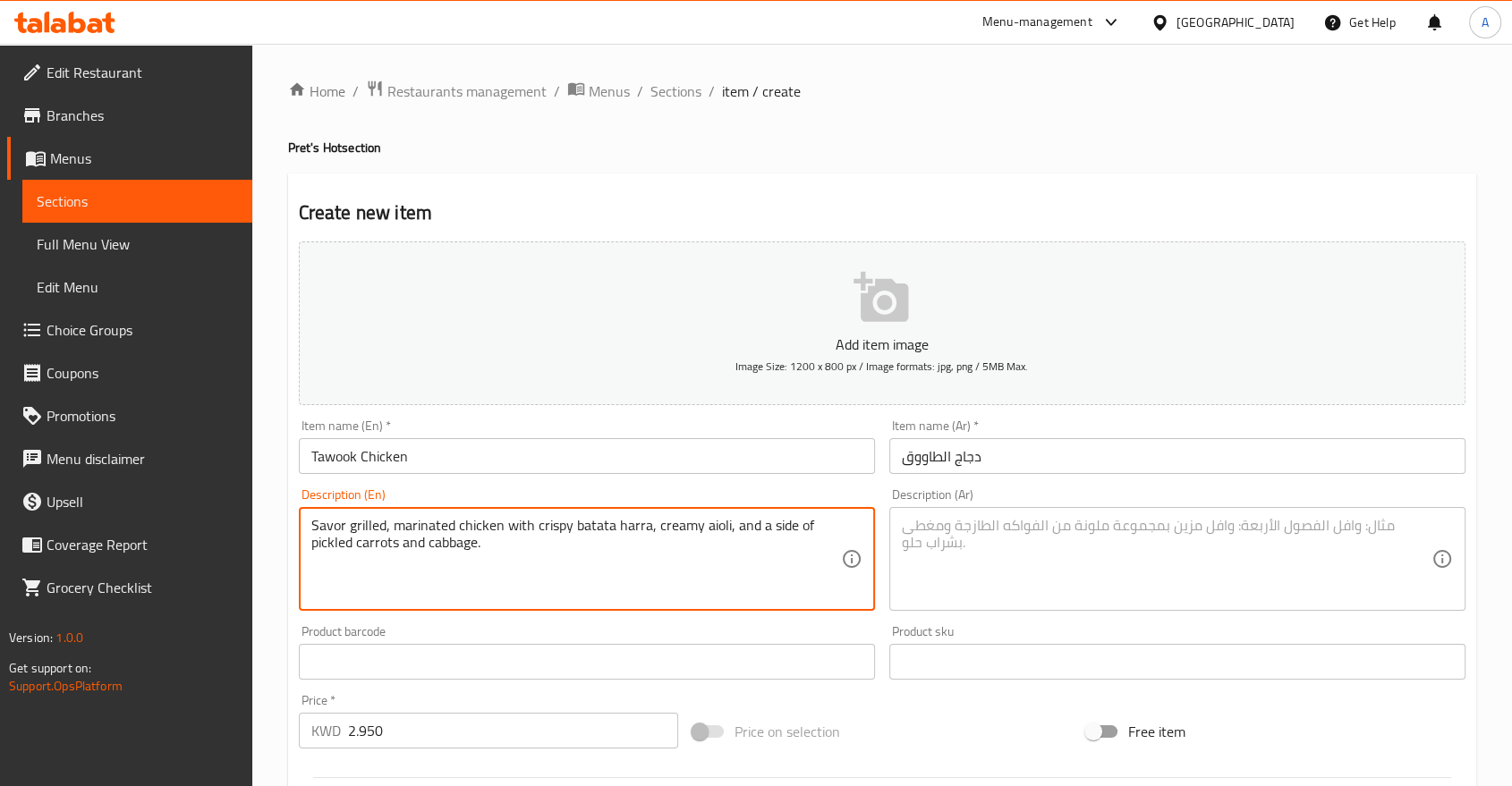
type textarea "Savor grilled, marinated chicken with crispy batata harra, creamy aioli, and a …"
click at [989, 517] on textarea at bounding box center [1166, 560] width 529 height 85
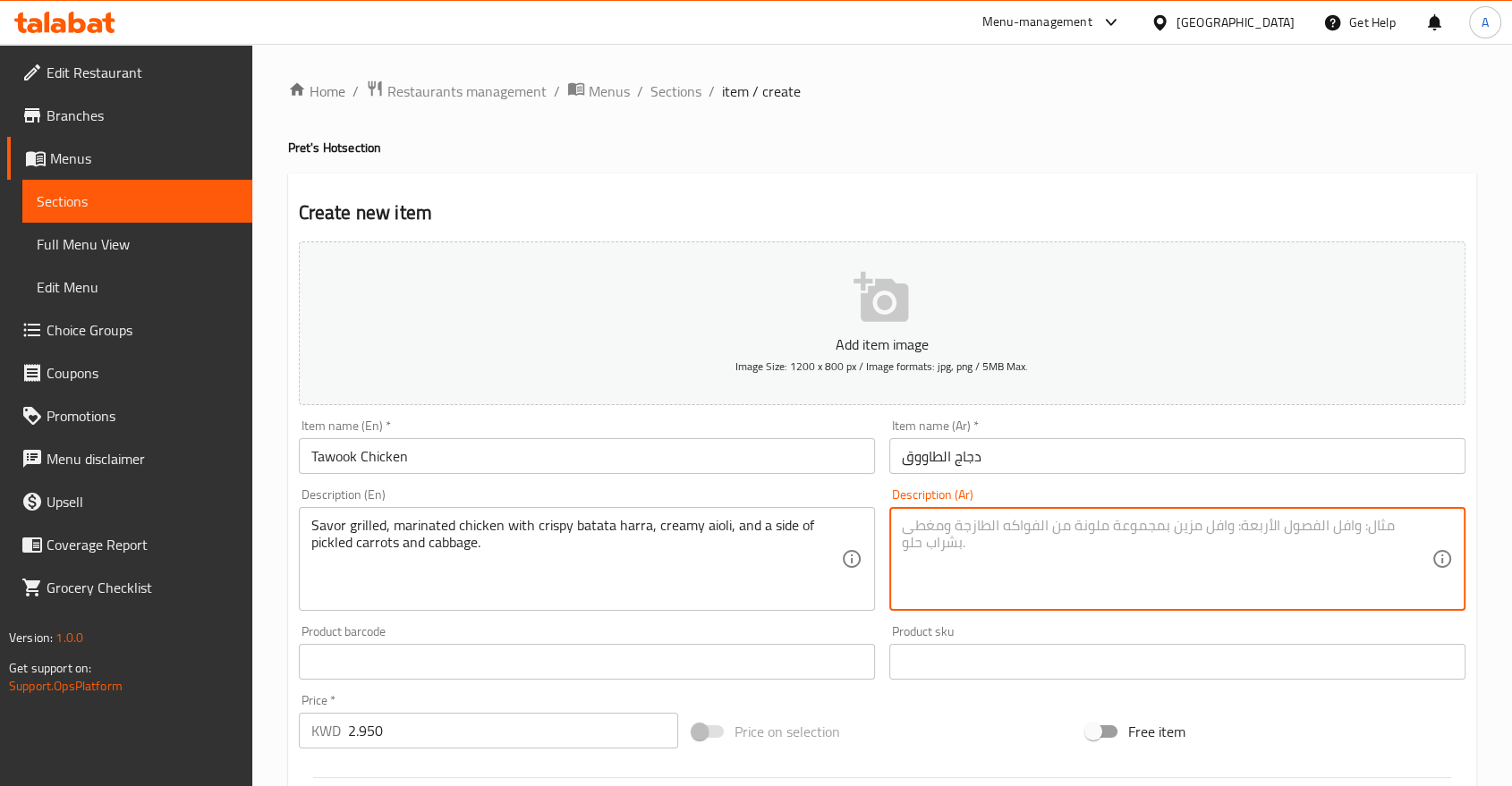
paste textarea "استمتعوا بدجاج متبّل ومشوي، مع بطاطا حرة مقرمشة، وصلصة الثوم (الأيولي) الشهية، …"
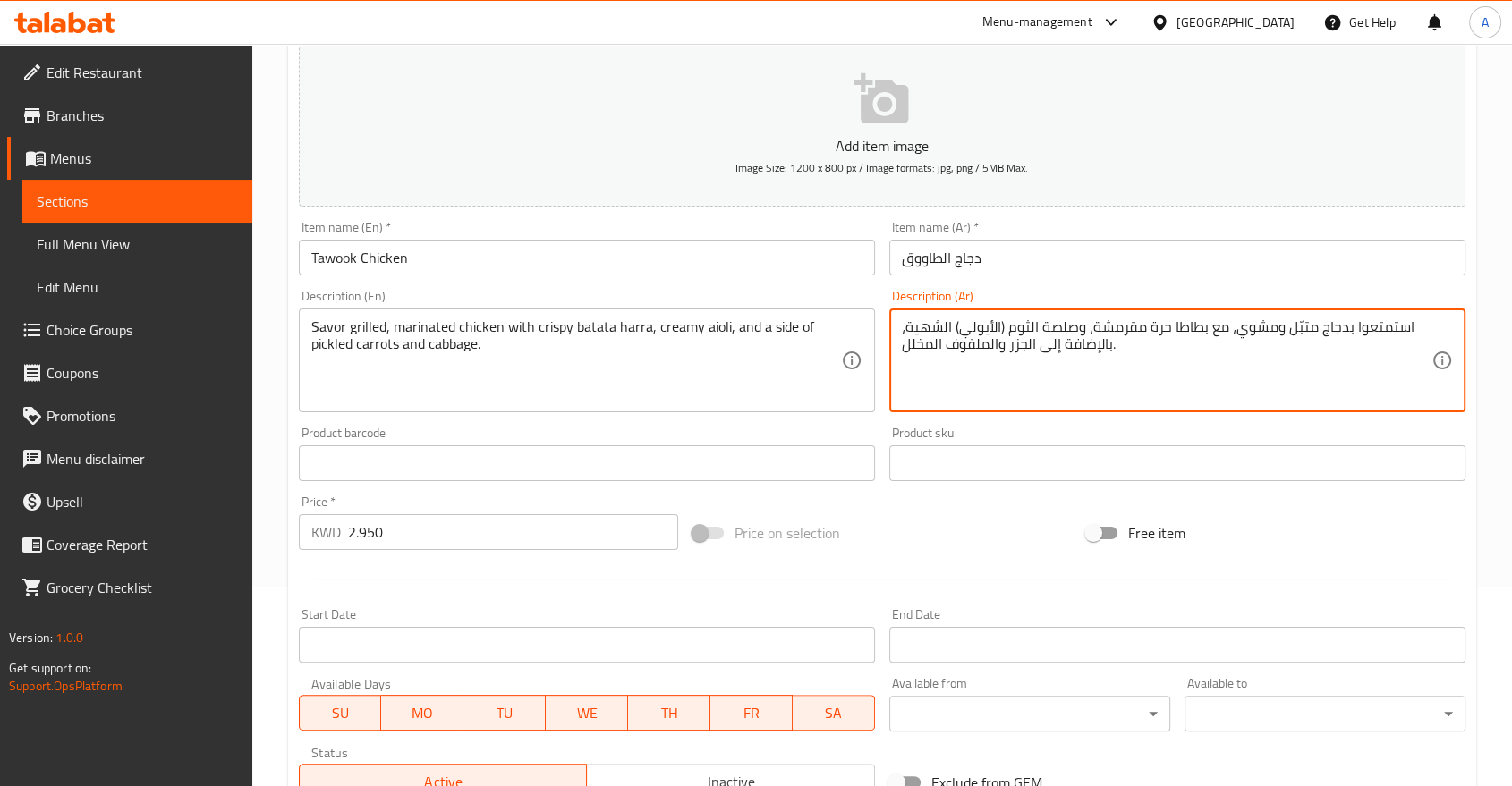
type textarea "استمتعوا بدجاج متبّل ومشوي، مع بطاطا حرة مقرمشة، وصلصة الثوم (الأيولي) الشهية، …"
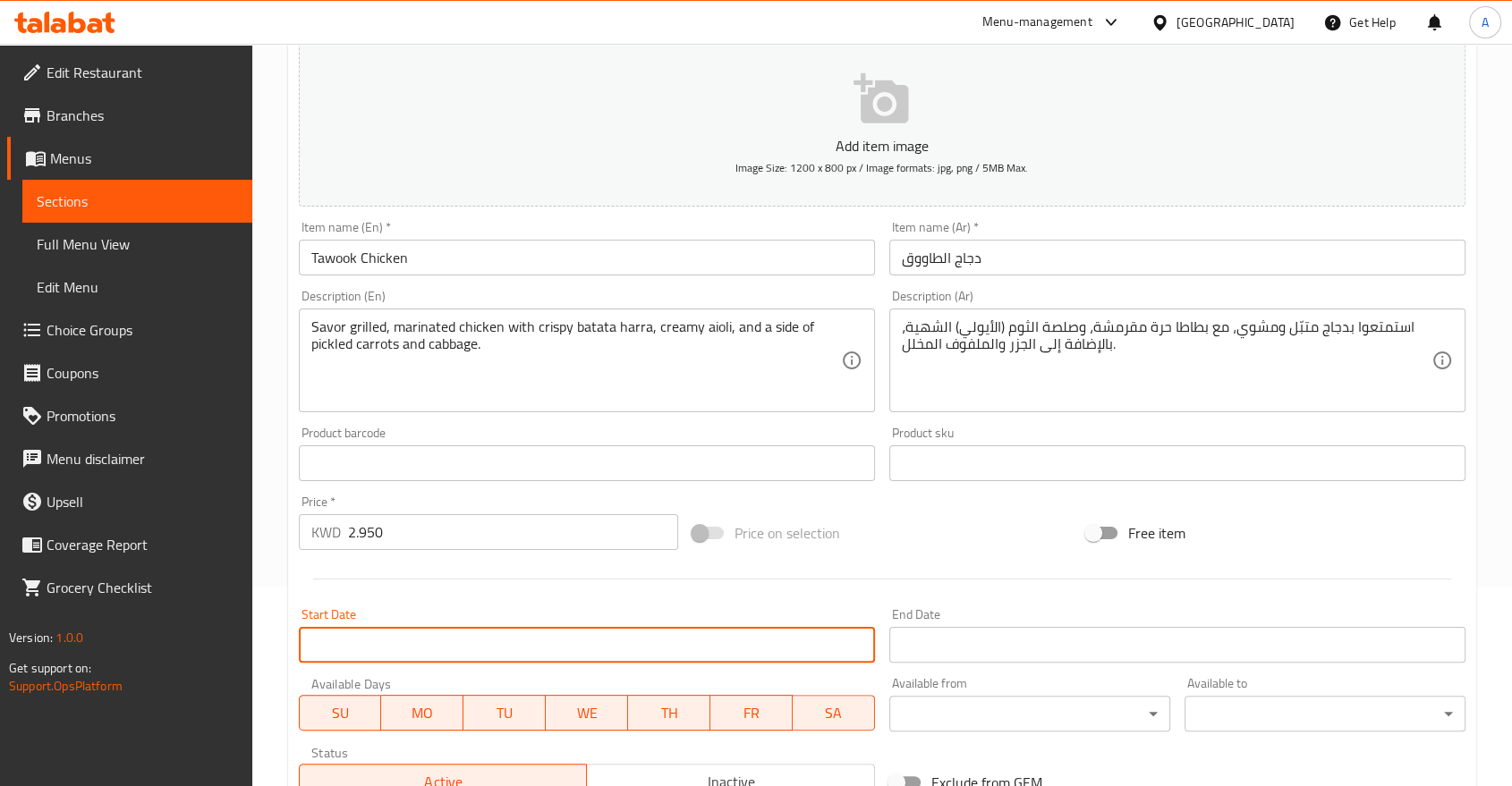
click at [496, 627] on input "Start Date" at bounding box center [586, 645] width 576 height 36
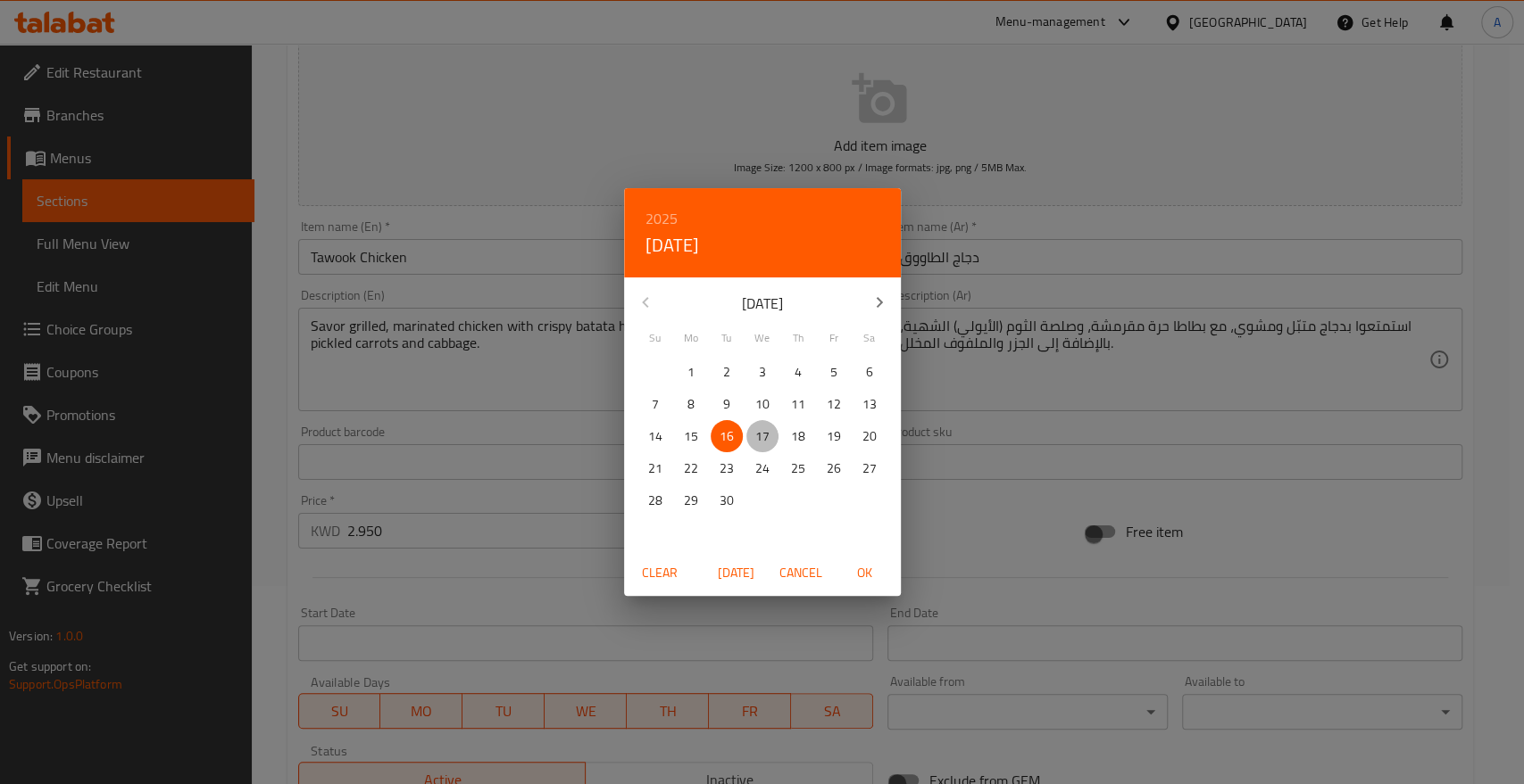
click at [752, 436] on span "17" at bounding box center [762, 437] width 32 height 23
click at [858, 564] on span "OK" at bounding box center [864, 573] width 43 height 23
type input "[DATE]"
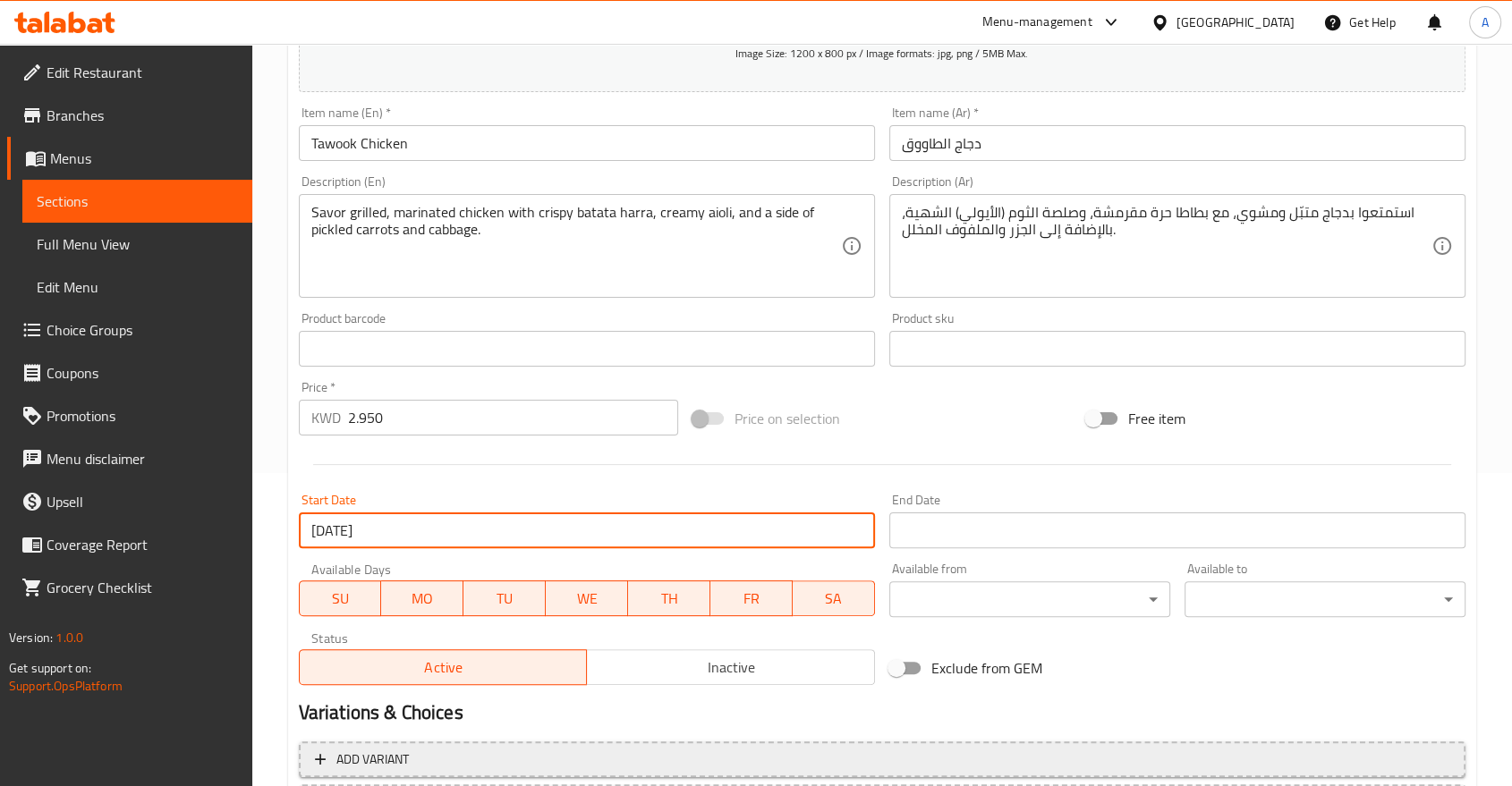
scroll to position [418, 0]
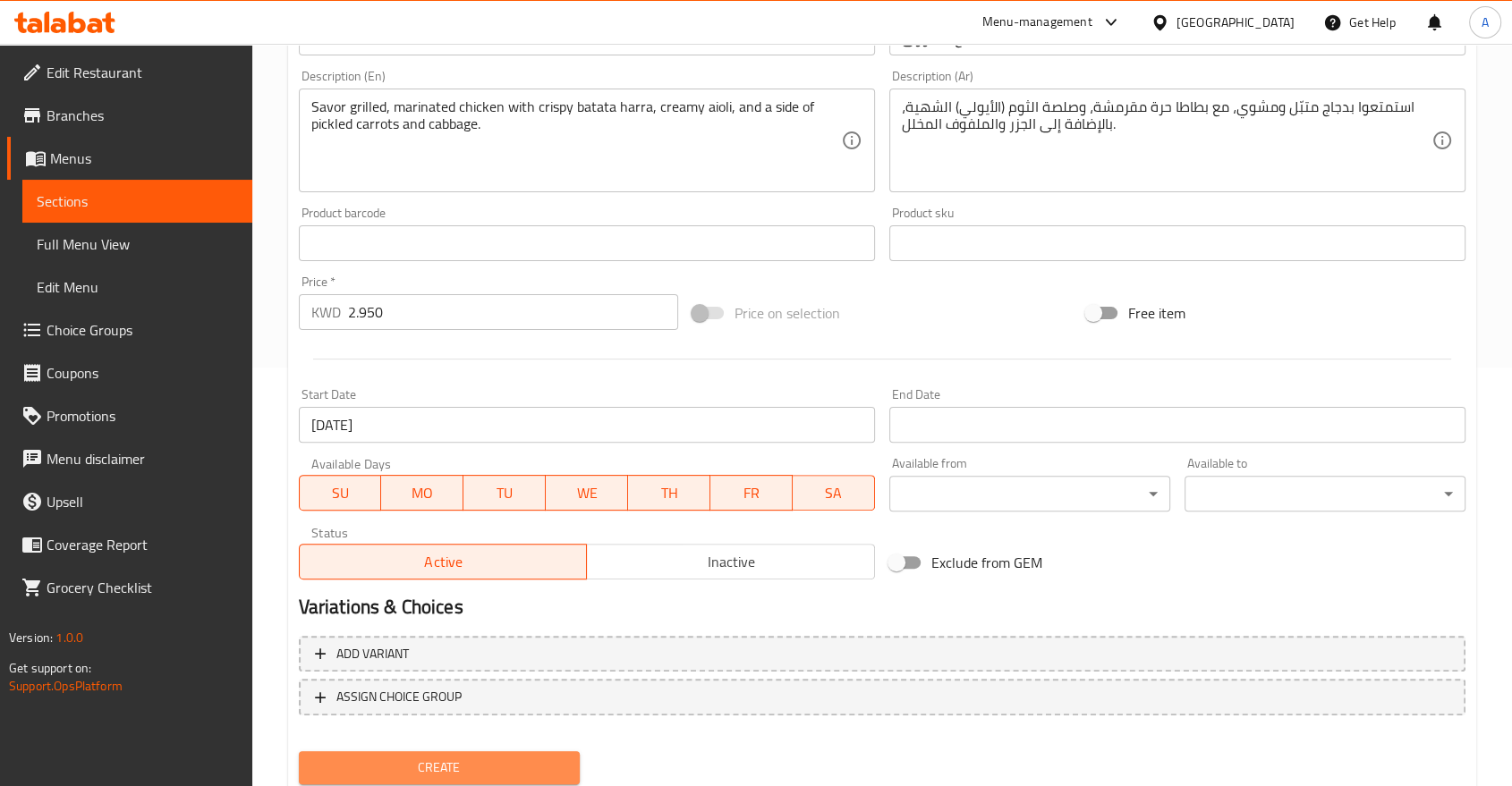
click at [539, 757] on span "Create" at bounding box center [439, 768] width 253 height 23
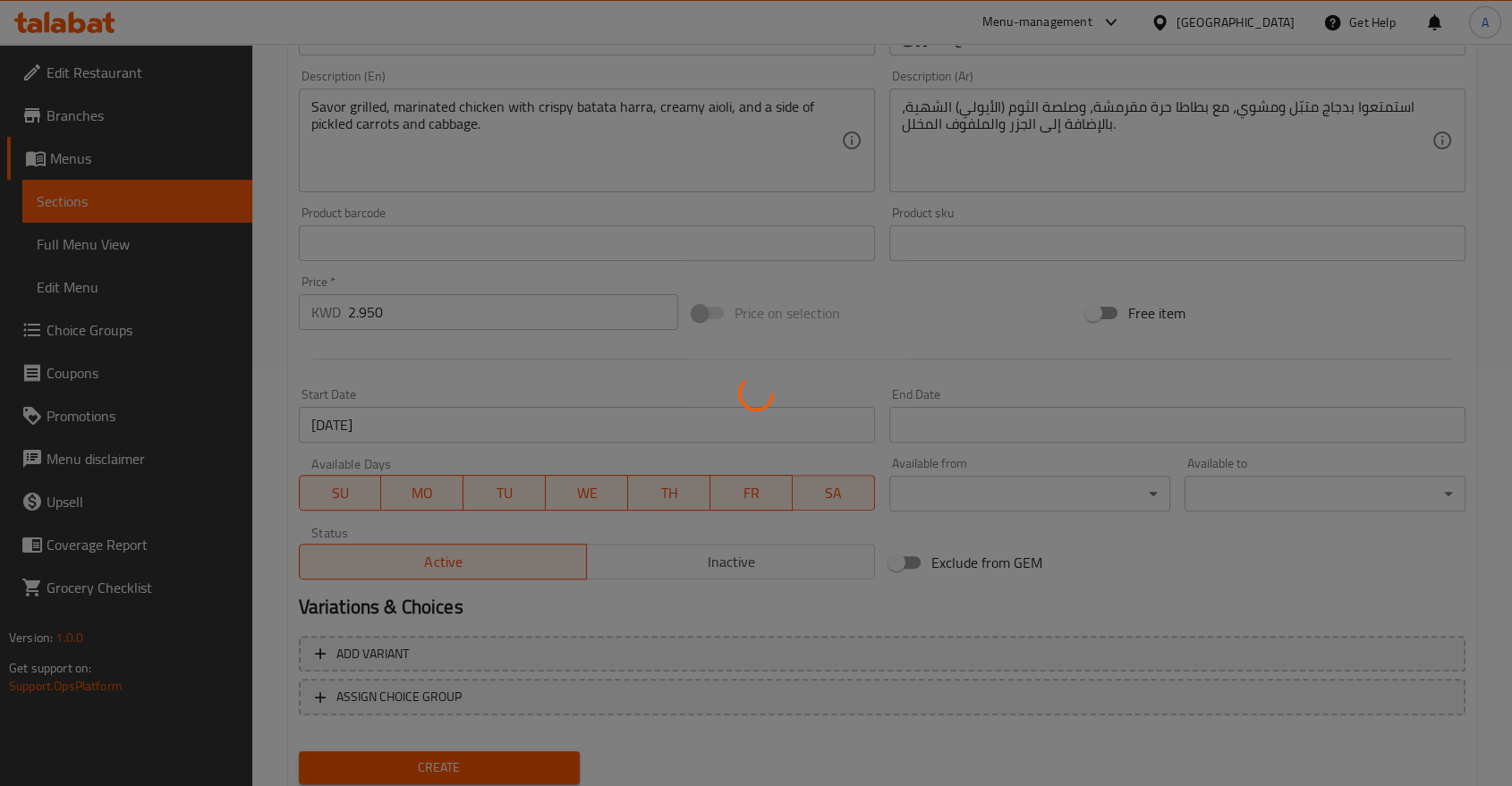
type input "0"
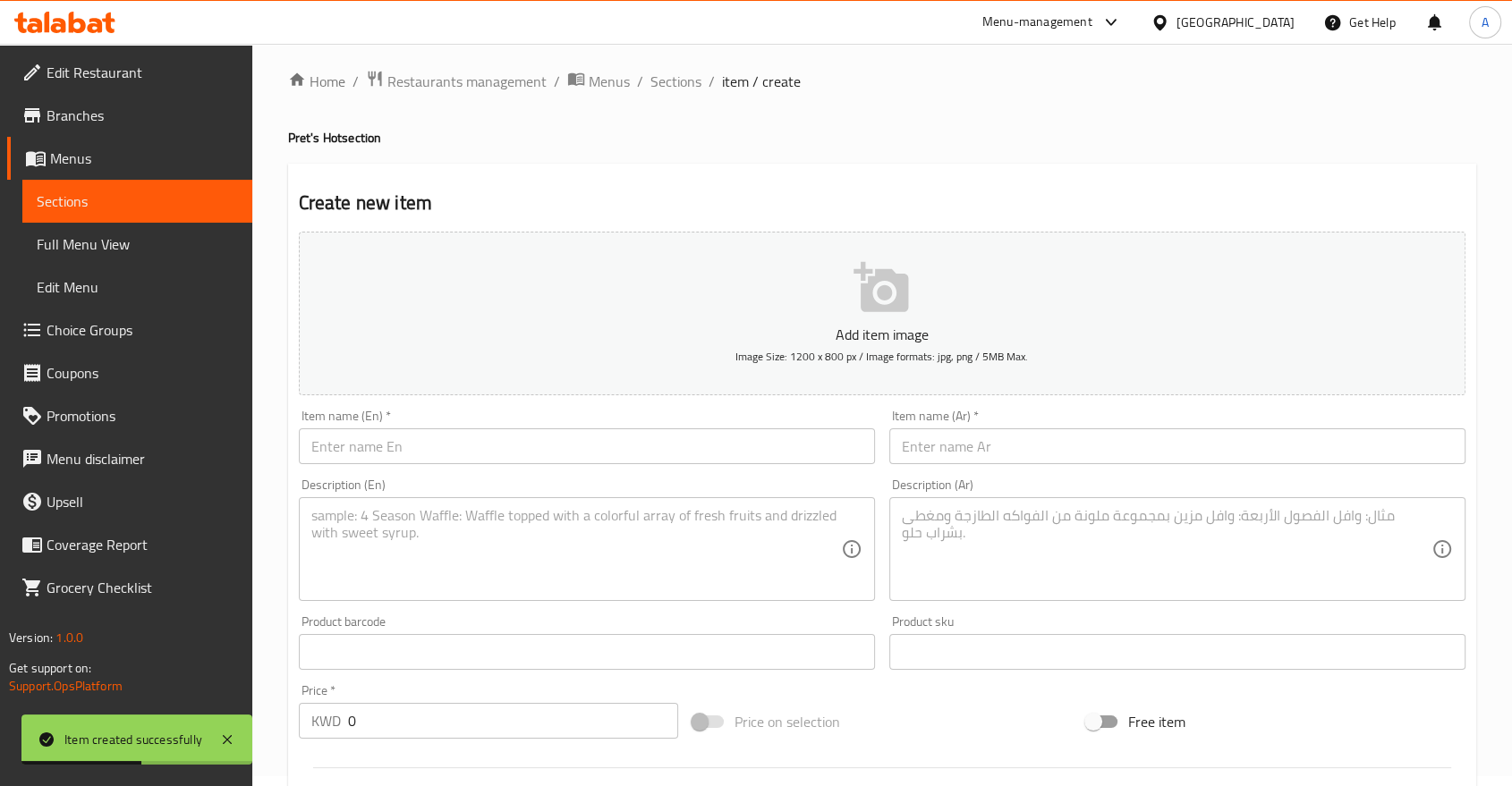
scroll to position [0, 0]
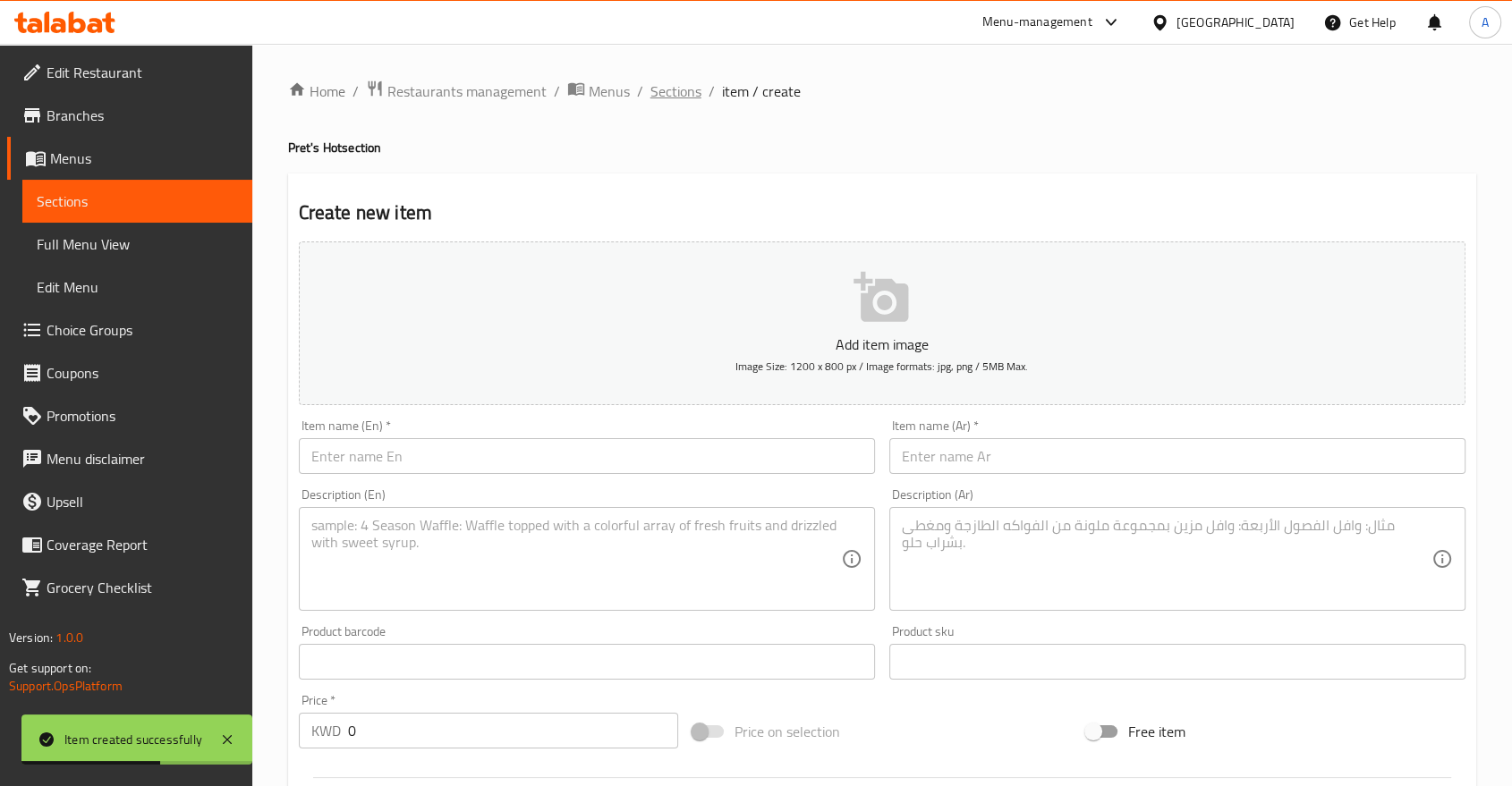
click at [650, 97] on span "Sections" at bounding box center [675, 91] width 51 height 22
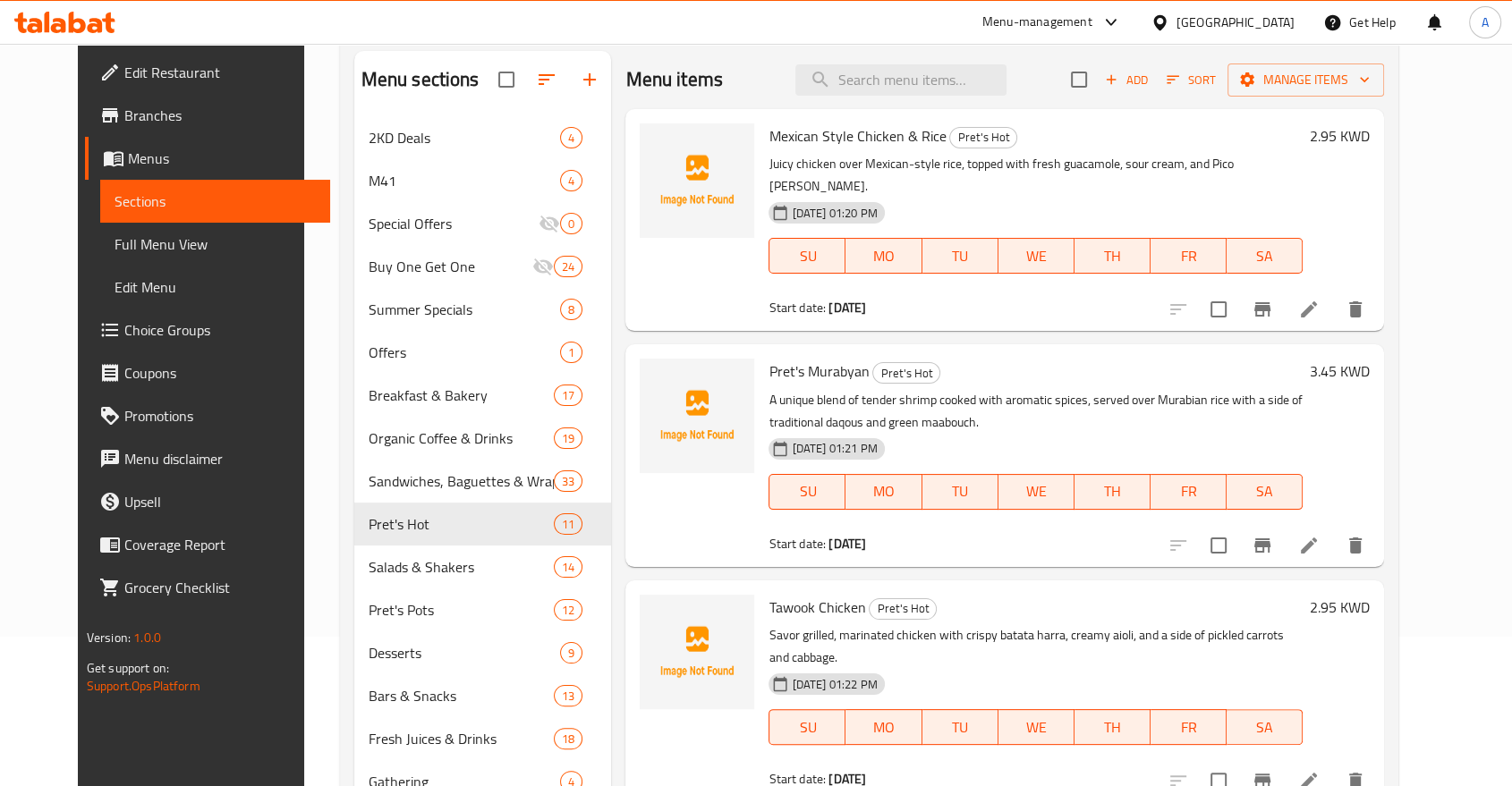
scroll to position [198, 0]
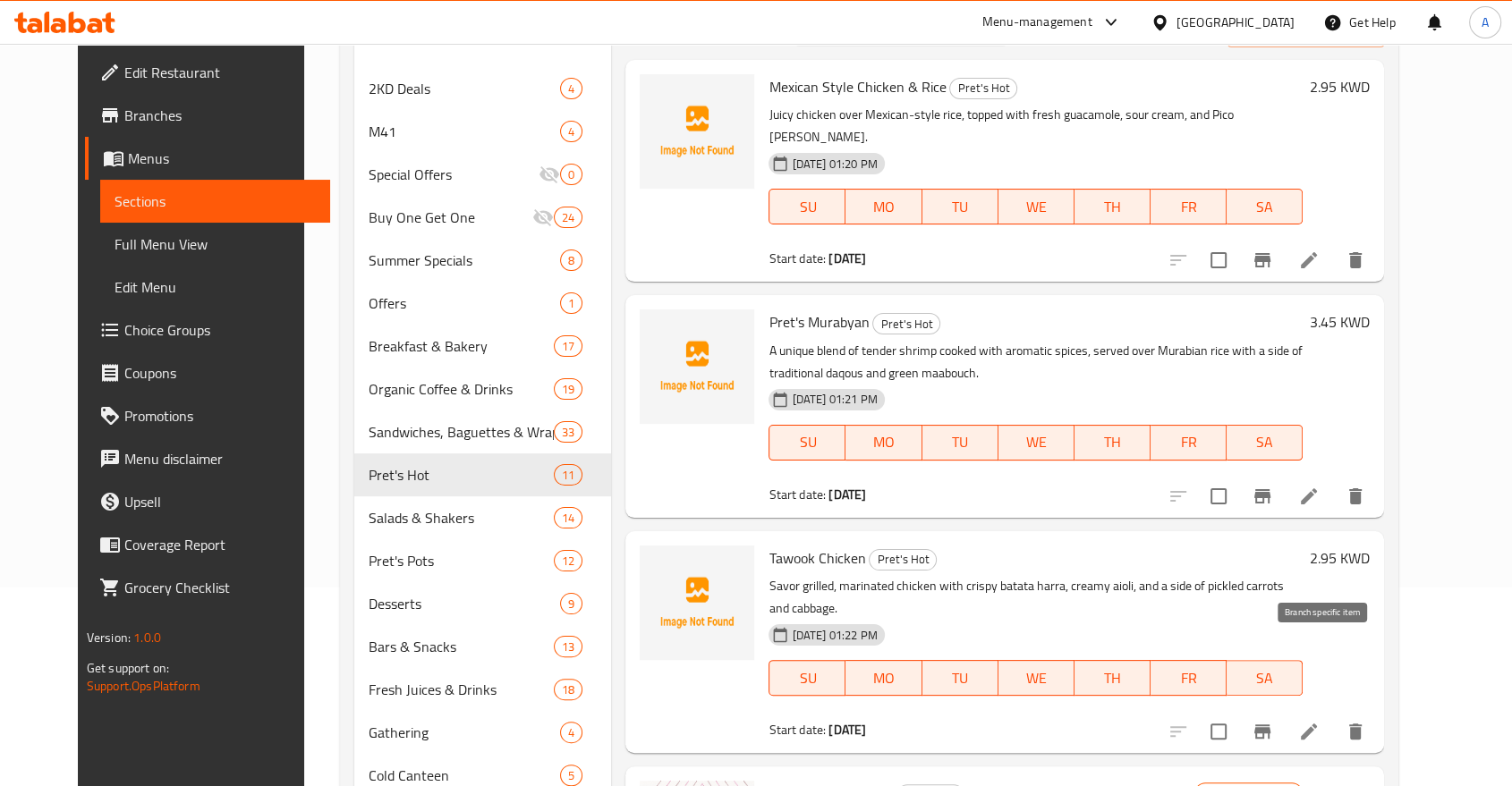
click at [1270, 725] on icon "Branch-specific-item" at bounding box center [1262, 731] width 16 height 14
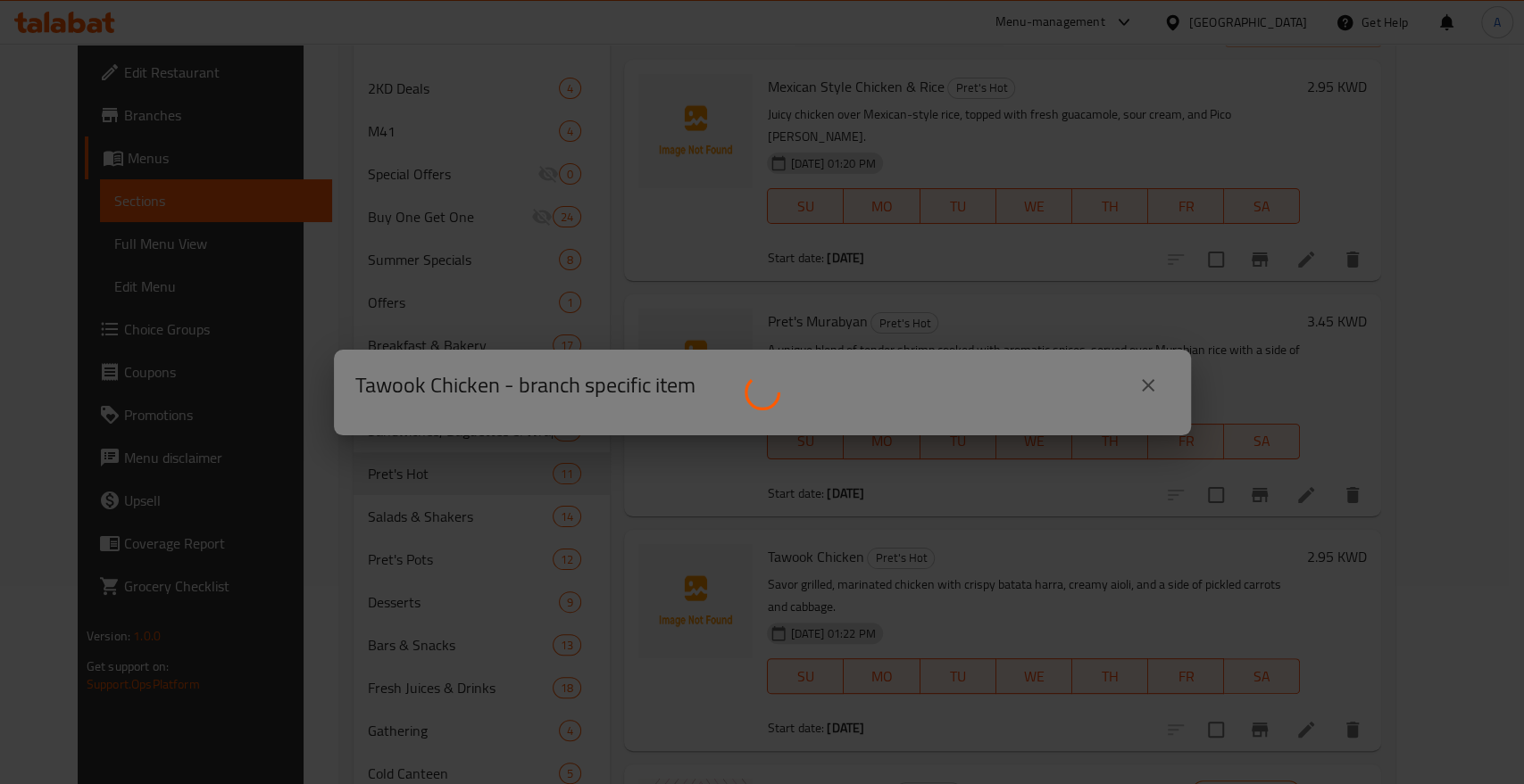
click at [1007, 309] on div at bounding box center [762, 392] width 1524 height 784
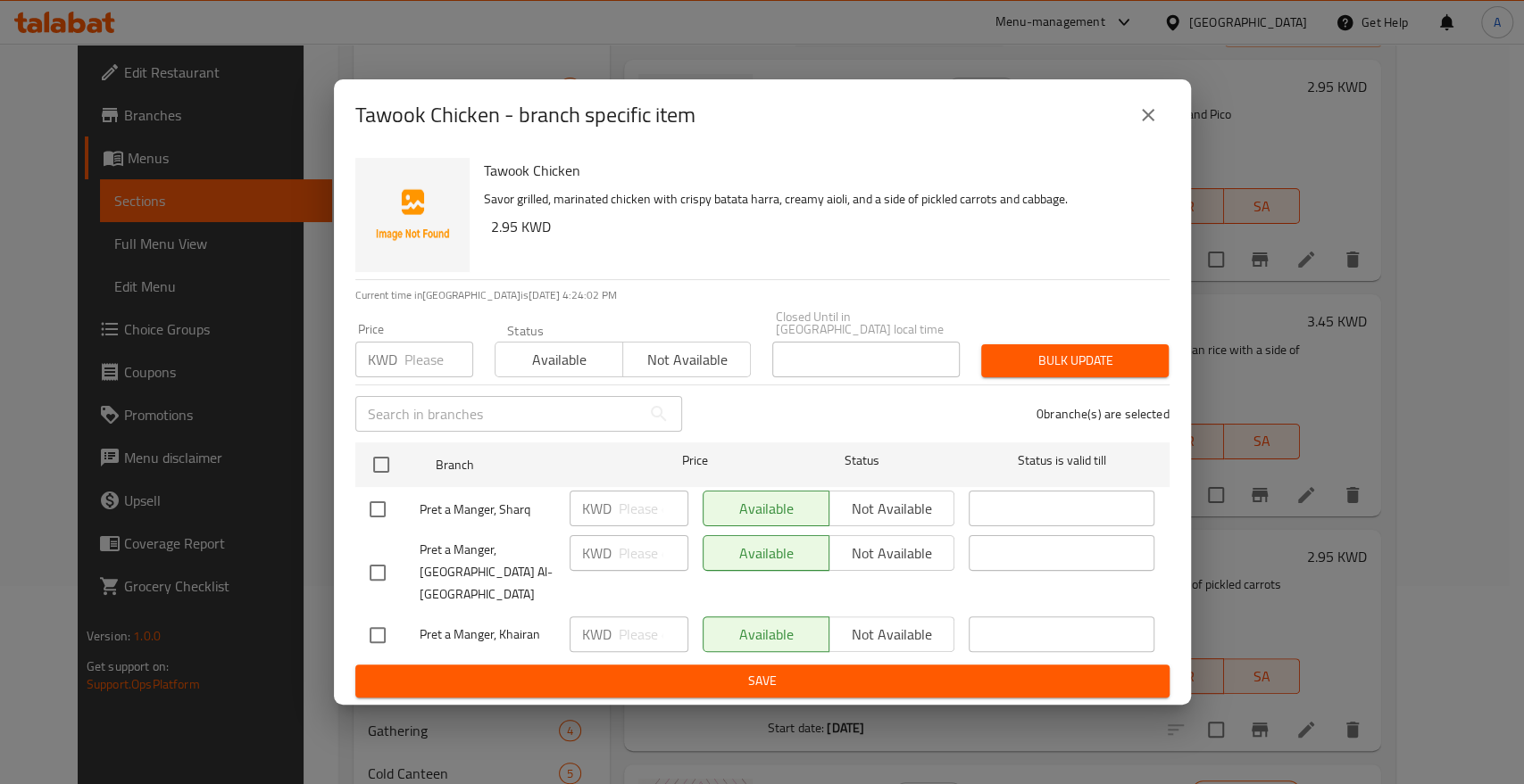
click at [534, 610] on div "Pret a Manger, Khairan" at bounding box center [462, 636] width 200 height 51
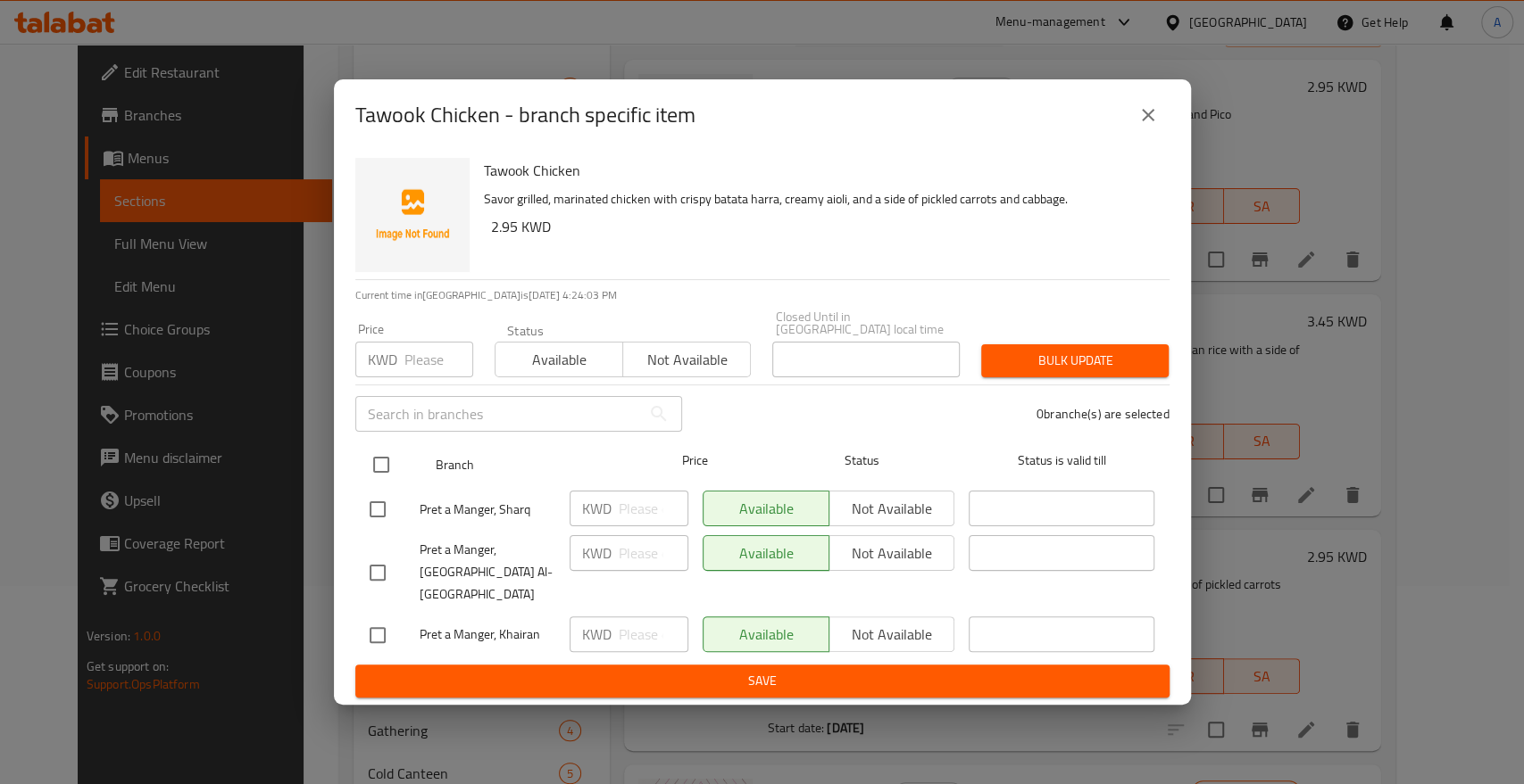
click at [379, 468] on input "checkbox" at bounding box center [381, 465] width 38 height 38
checkbox input "true"
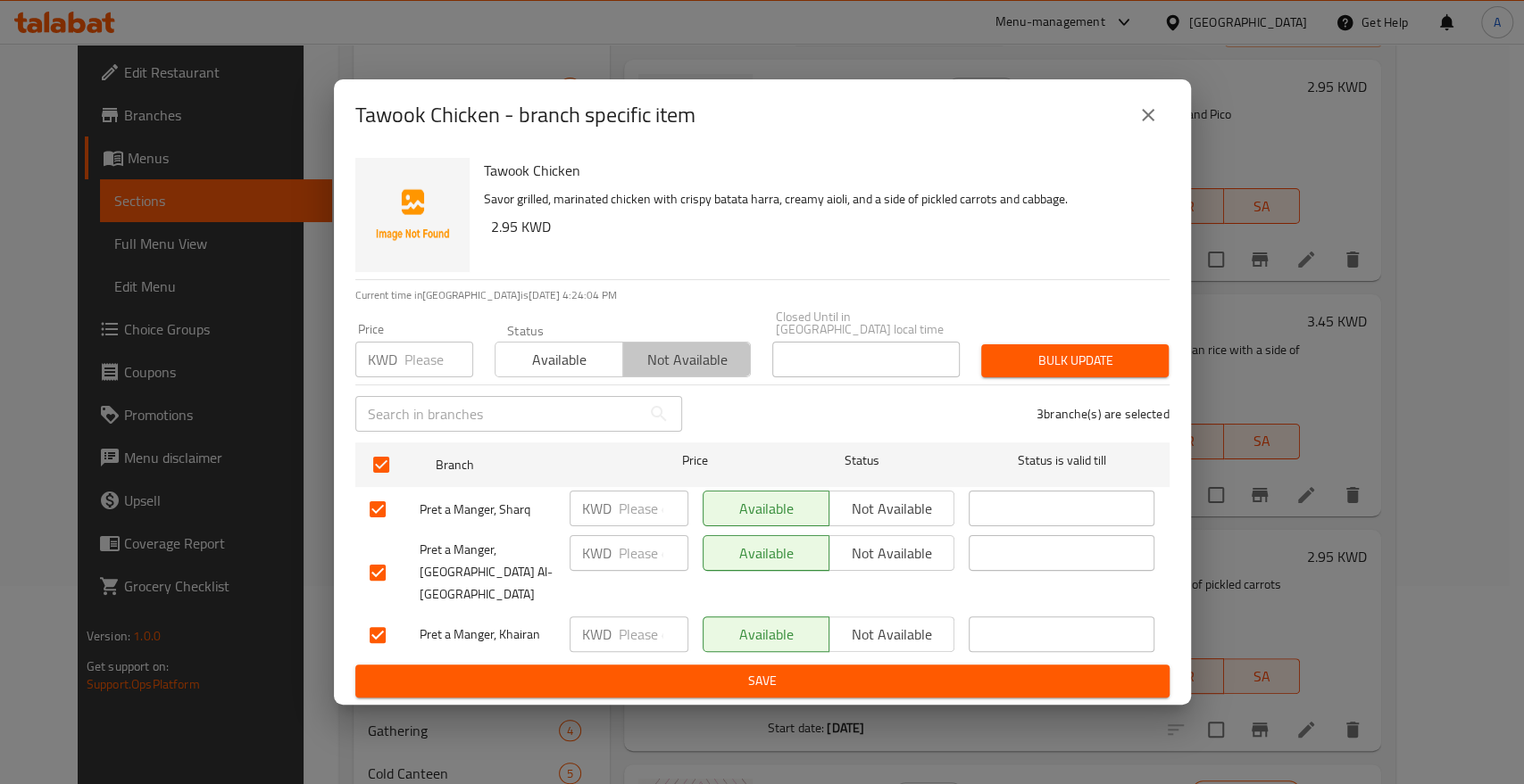
click at [656, 358] on span "Not available" at bounding box center [686, 360] width 114 height 26
click at [1092, 372] on span "Bulk update" at bounding box center [1074, 361] width 159 height 23
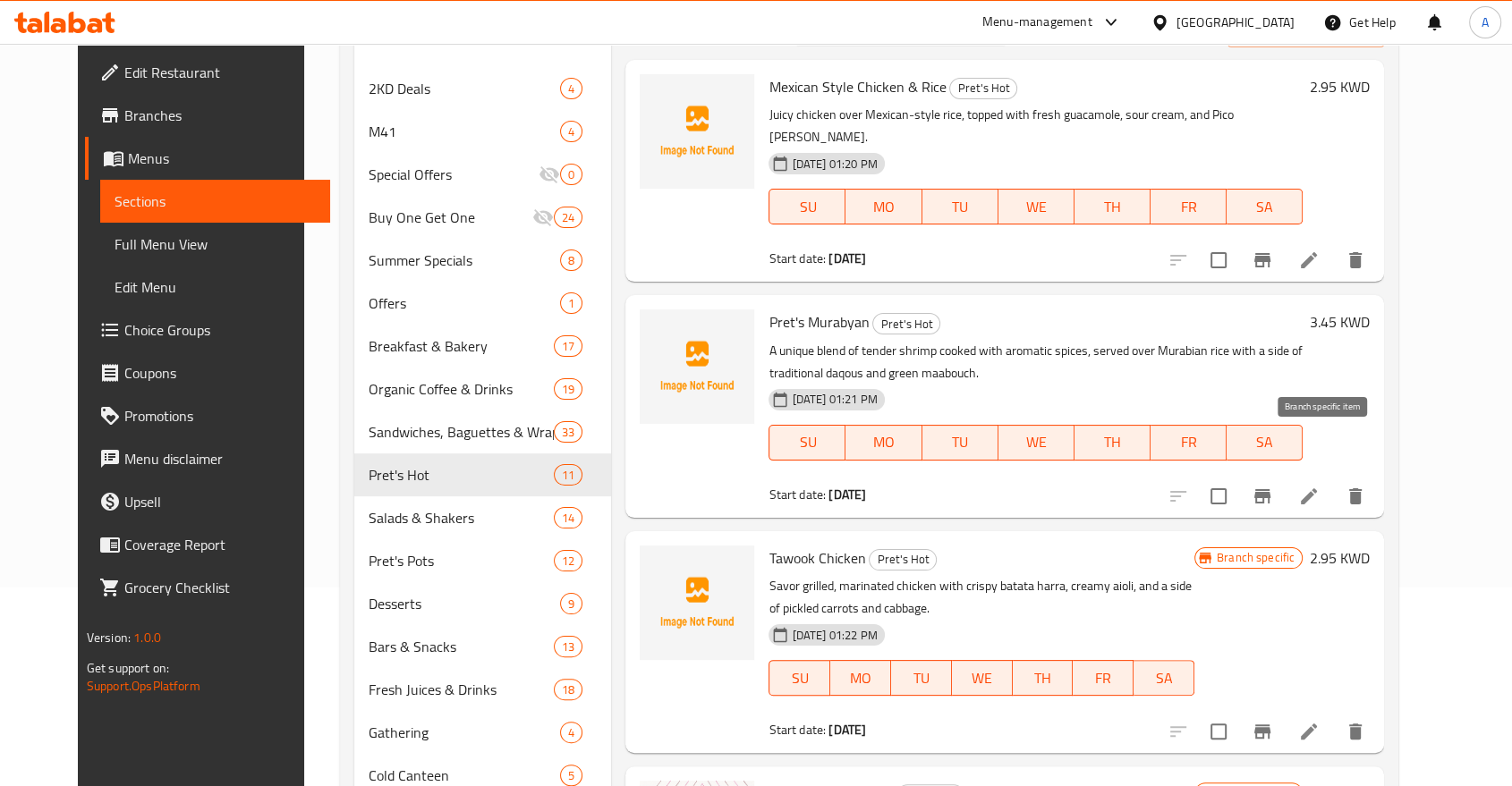
click at [1270, 490] on icon "Branch-specific-item" at bounding box center [1262, 497] width 16 height 14
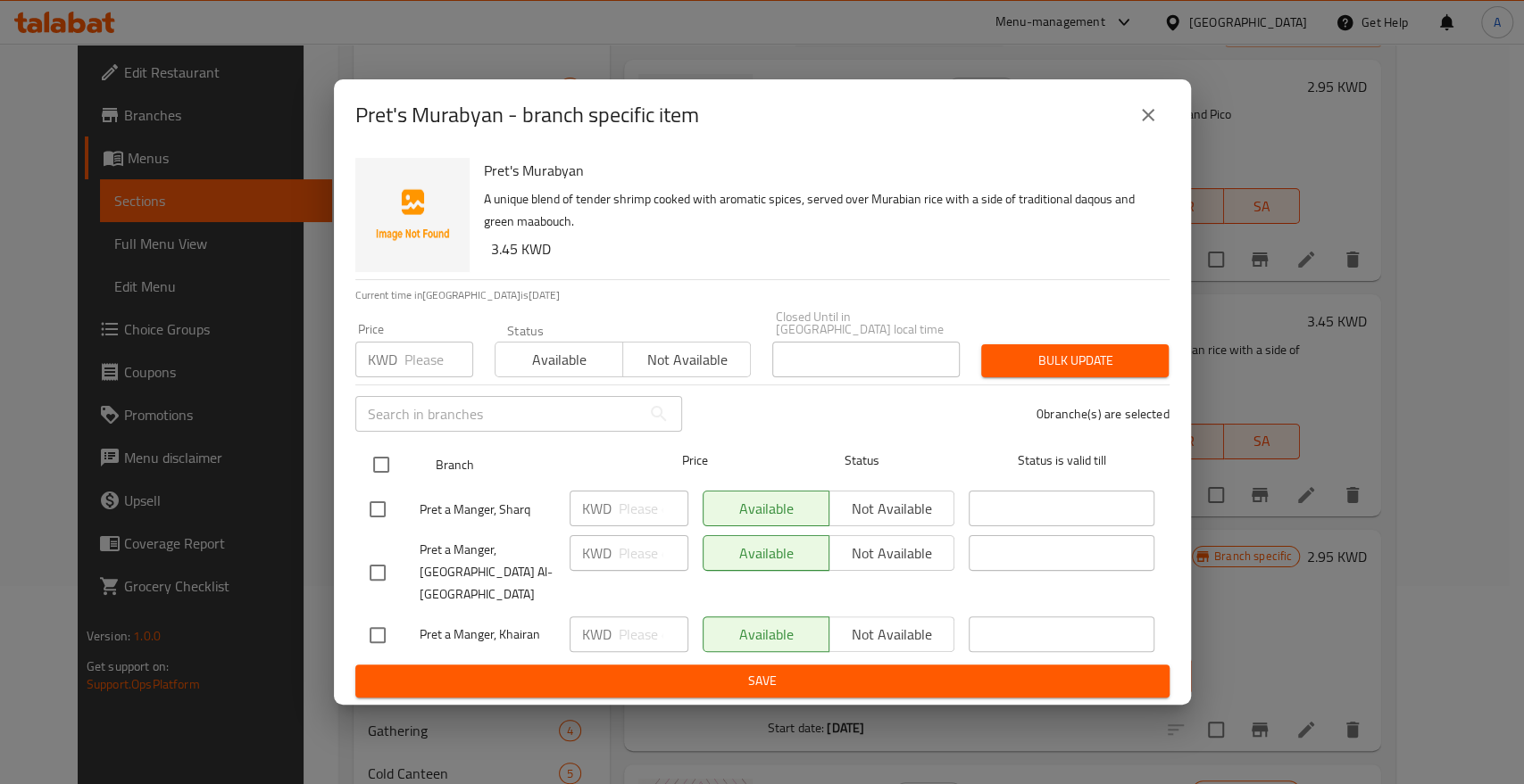
click at [373, 456] on input "checkbox" at bounding box center [381, 465] width 38 height 38
checkbox input "true"
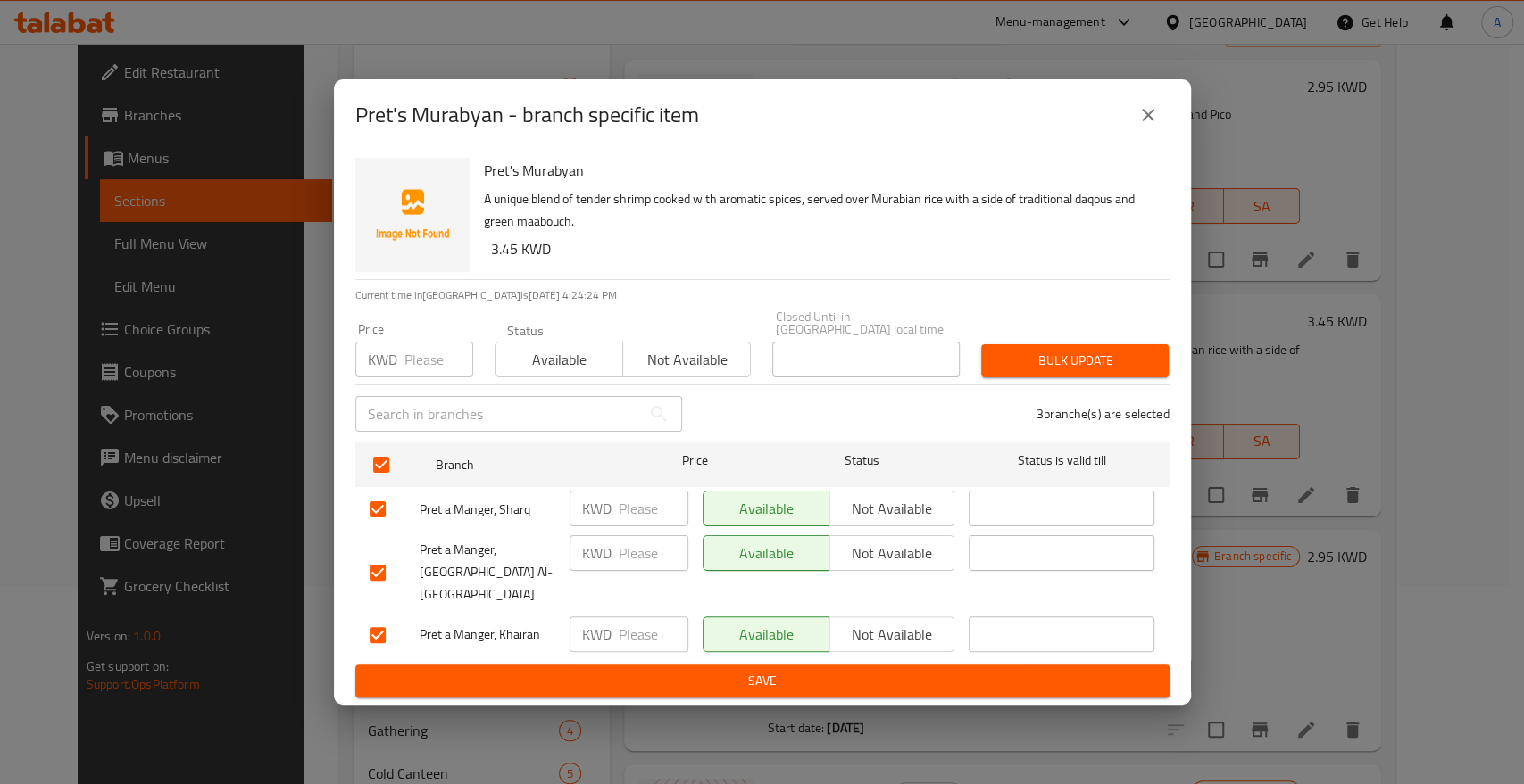
click at [716, 367] on span "Not available" at bounding box center [686, 360] width 114 height 26
click at [1046, 370] on span "Bulk update" at bounding box center [1074, 361] width 159 height 23
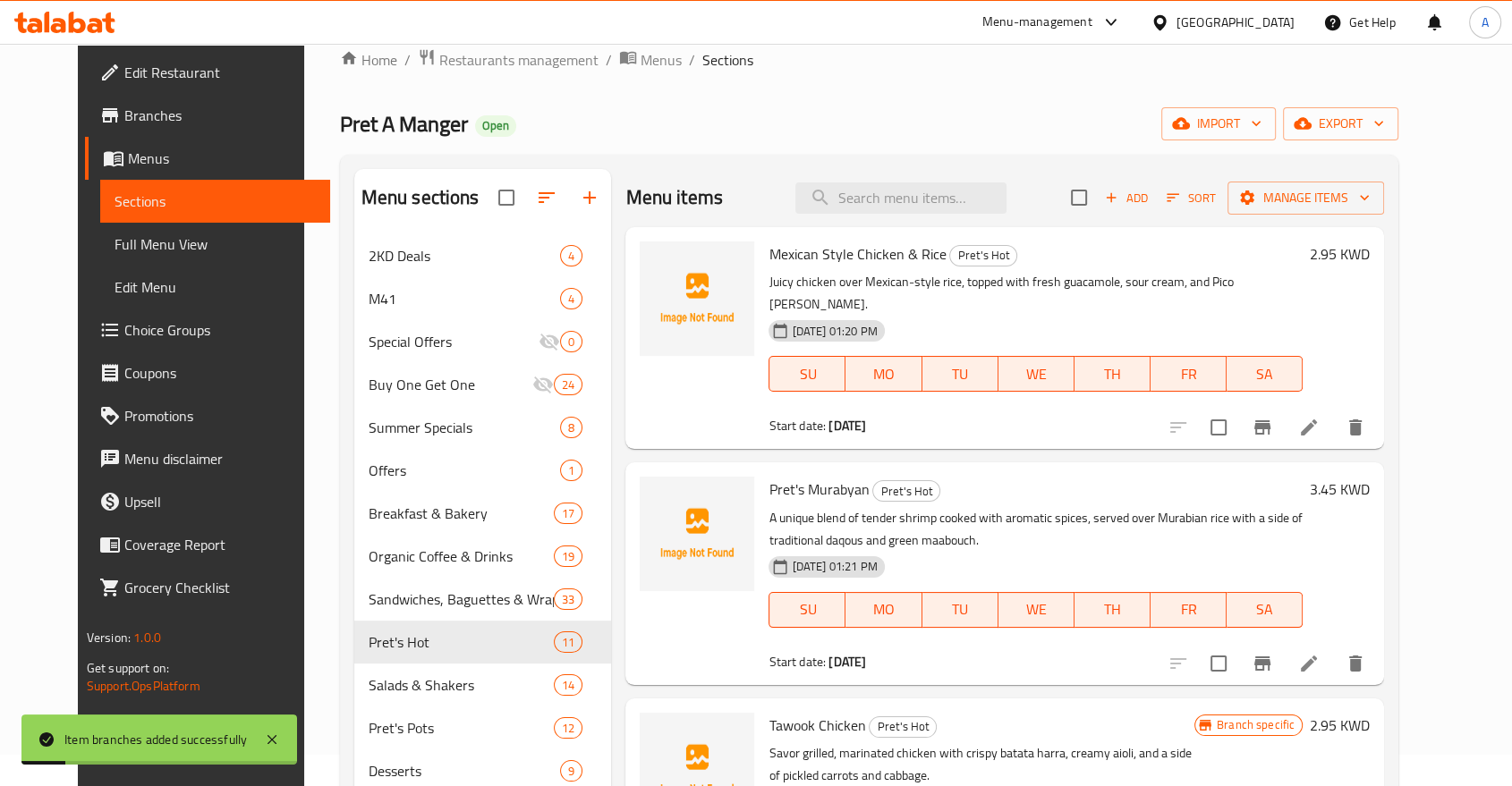
scroll to position [0, 0]
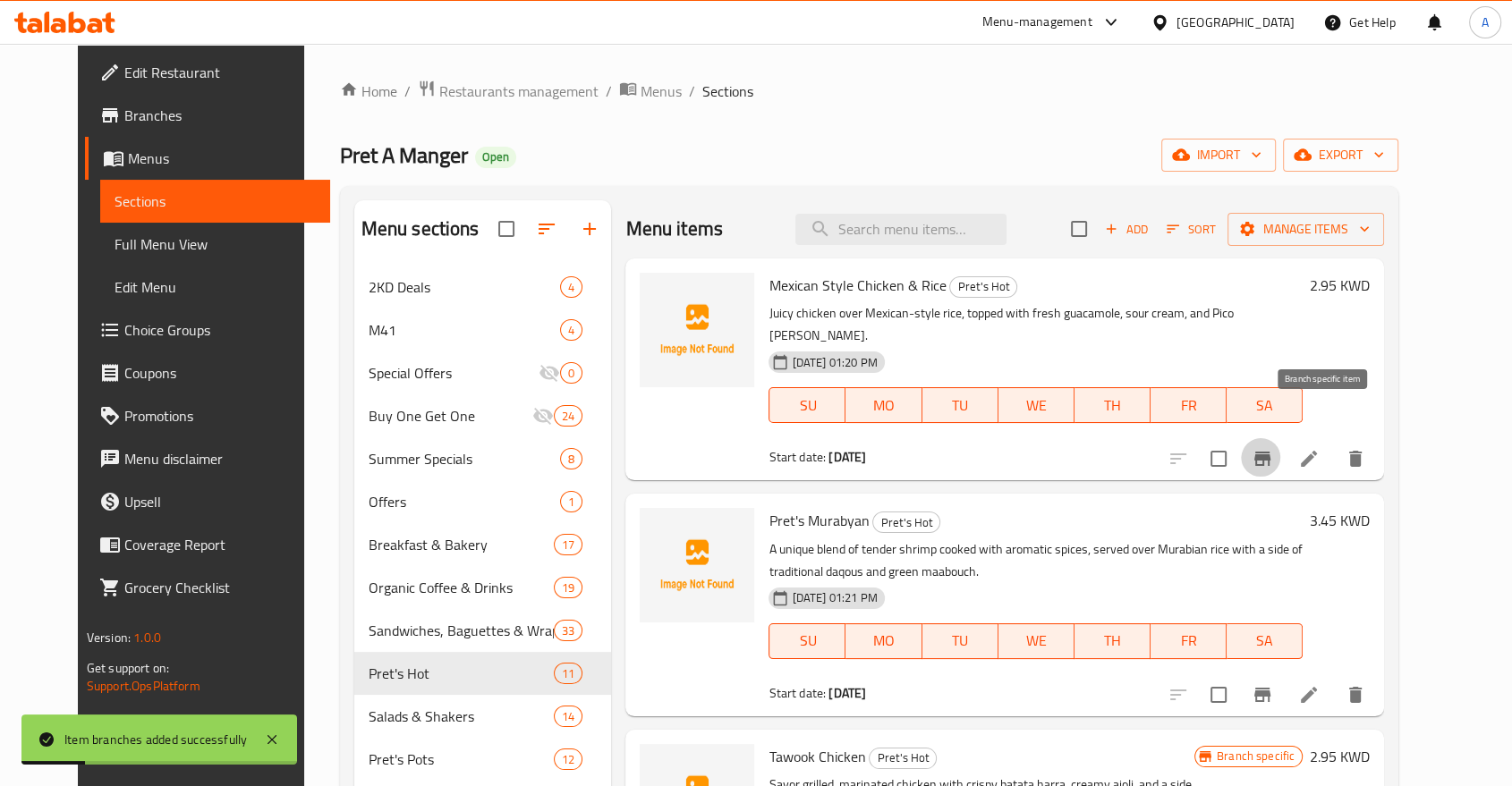
click at [1273, 448] on icon "Branch-specific-item" at bounding box center [1262, 459] width 22 height 22
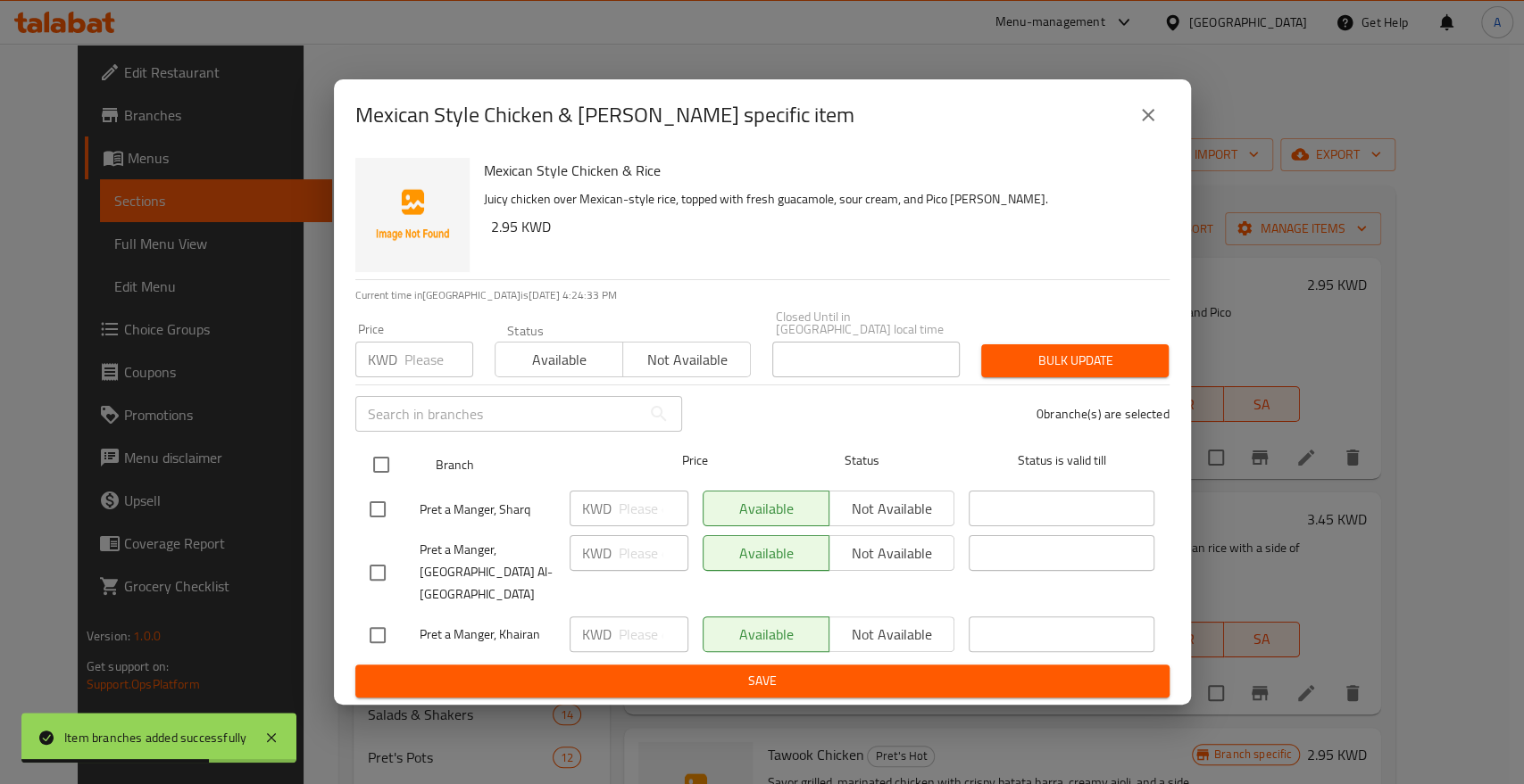
click at [380, 471] on input "checkbox" at bounding box center [381, 465] width 38 height 38
checkbox input "true"
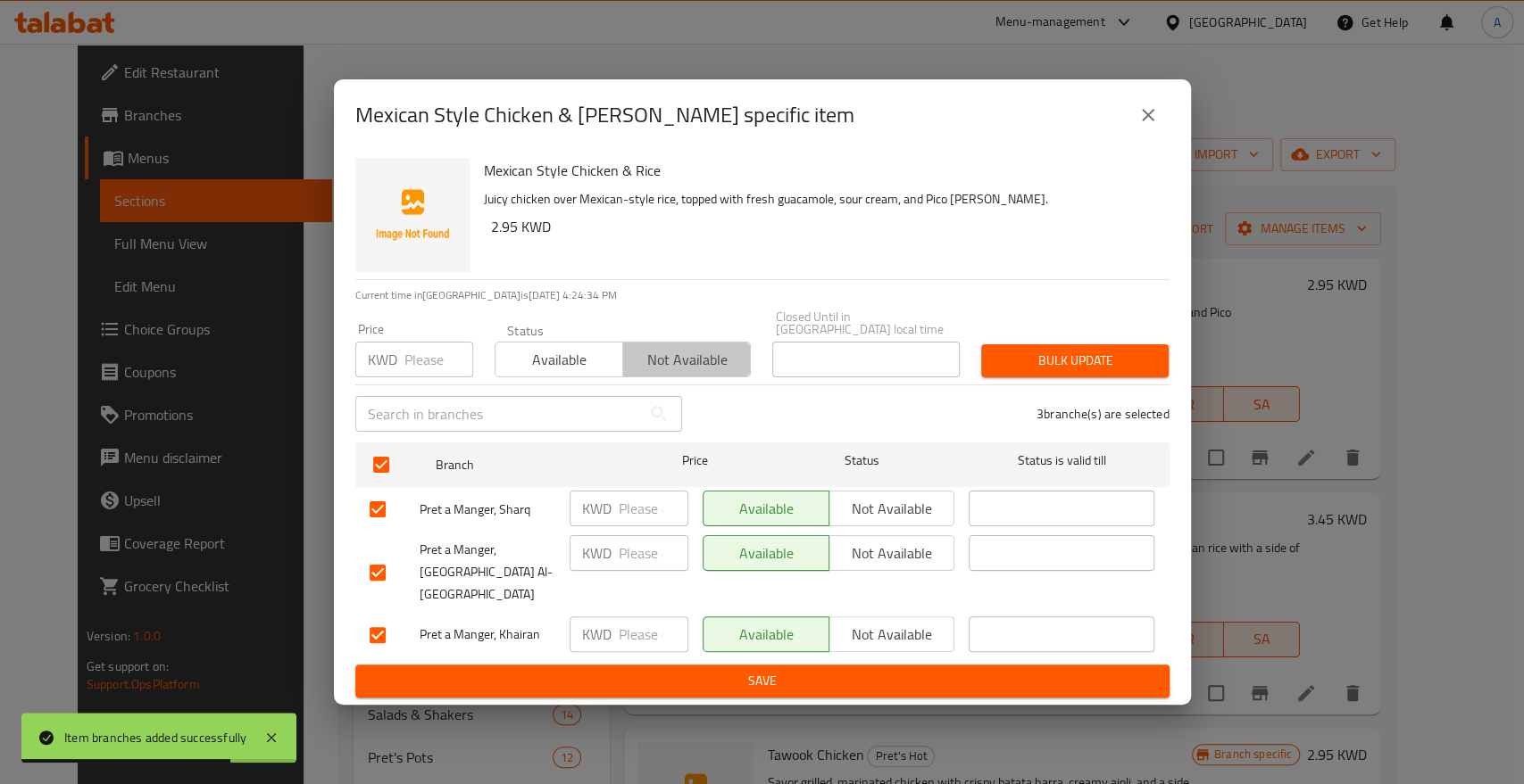
click at [700, 373] on span "Not available" at bounding box center [686, 360] width 114 height 26
click at [1117, 389] on div "Bulk update" at bounding box center [1074, 361] width 209 height 54
click at [1112, 372] on span "Bulk update" at bounding box center [1074, 361] width 159 height 23
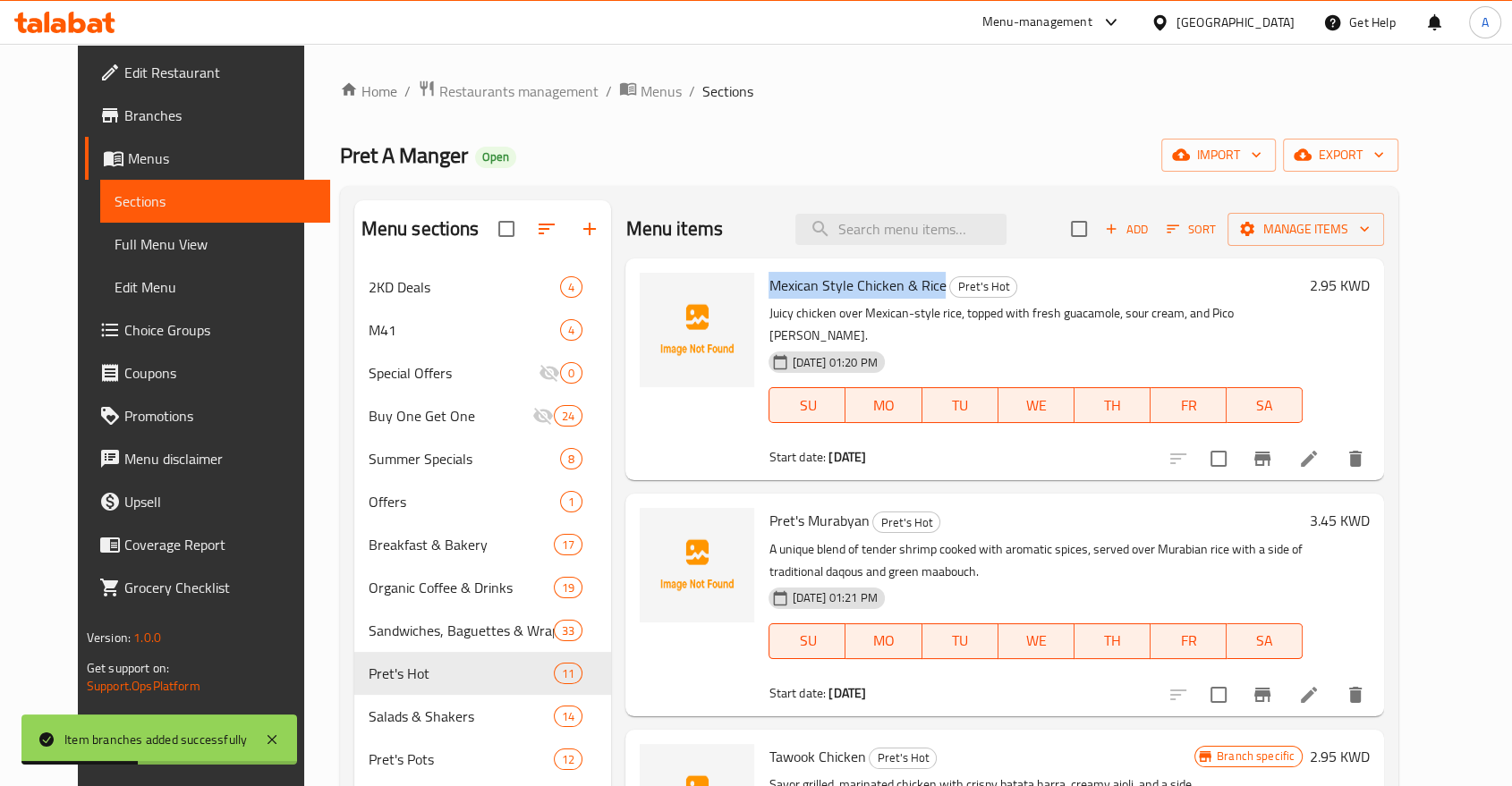
drag, startPoint x: 887, startPoint y: 266, endPoint x: 750, endPoint y: 270, distance: 137.1
click at [768, 272] on span "Mexican Style Chicken & Rice" at bounding box center [856, 284] width 177 height 27
copy span "Mexican Style Chicken & Rice"
click at [654, 287] on icon "upload picture" at bounding box center [665, 298] width 22 height 22
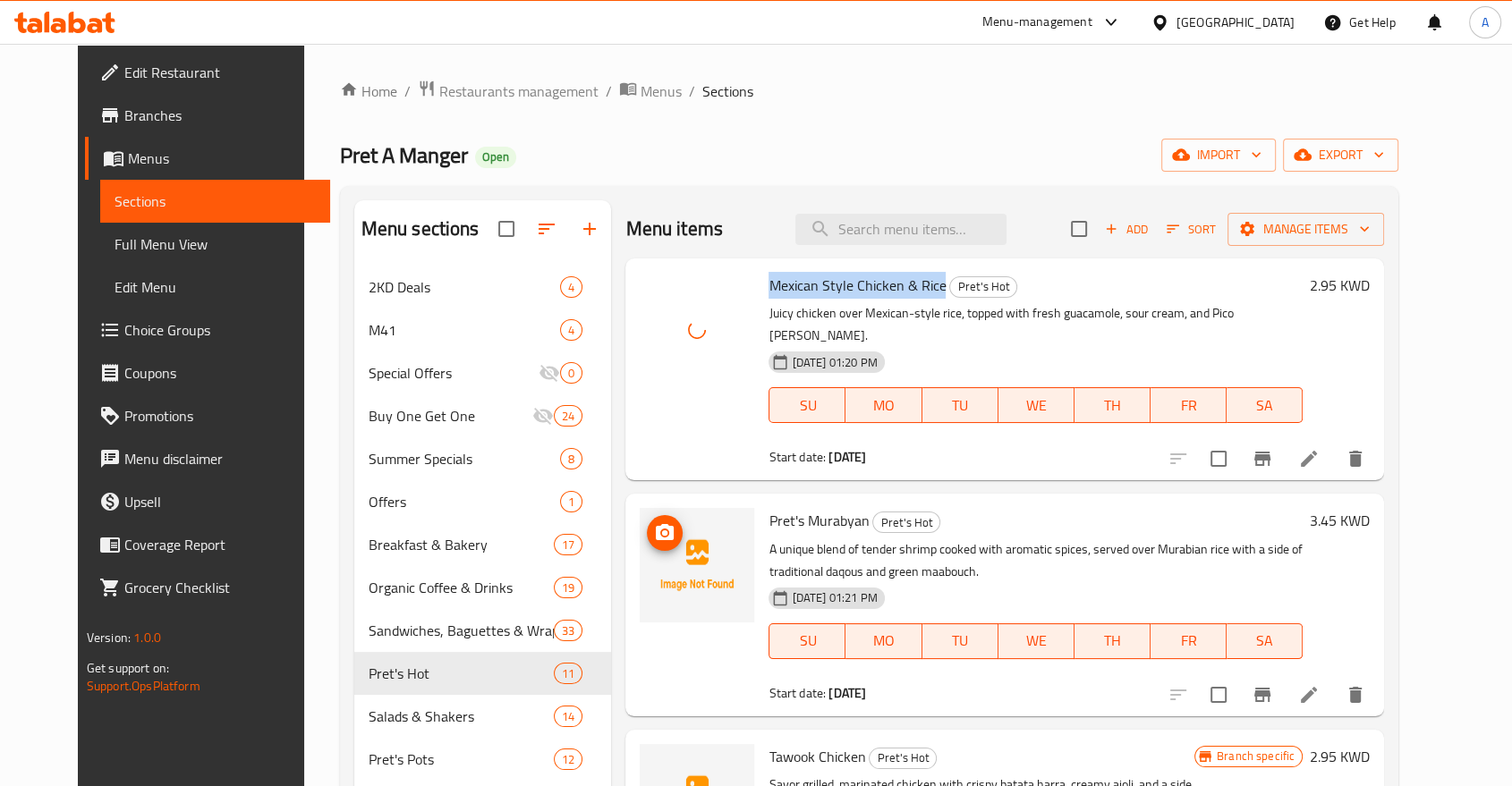
click at [654, 522] on icon "upload picture" at bounding box center [665, 533] width 22 height 22
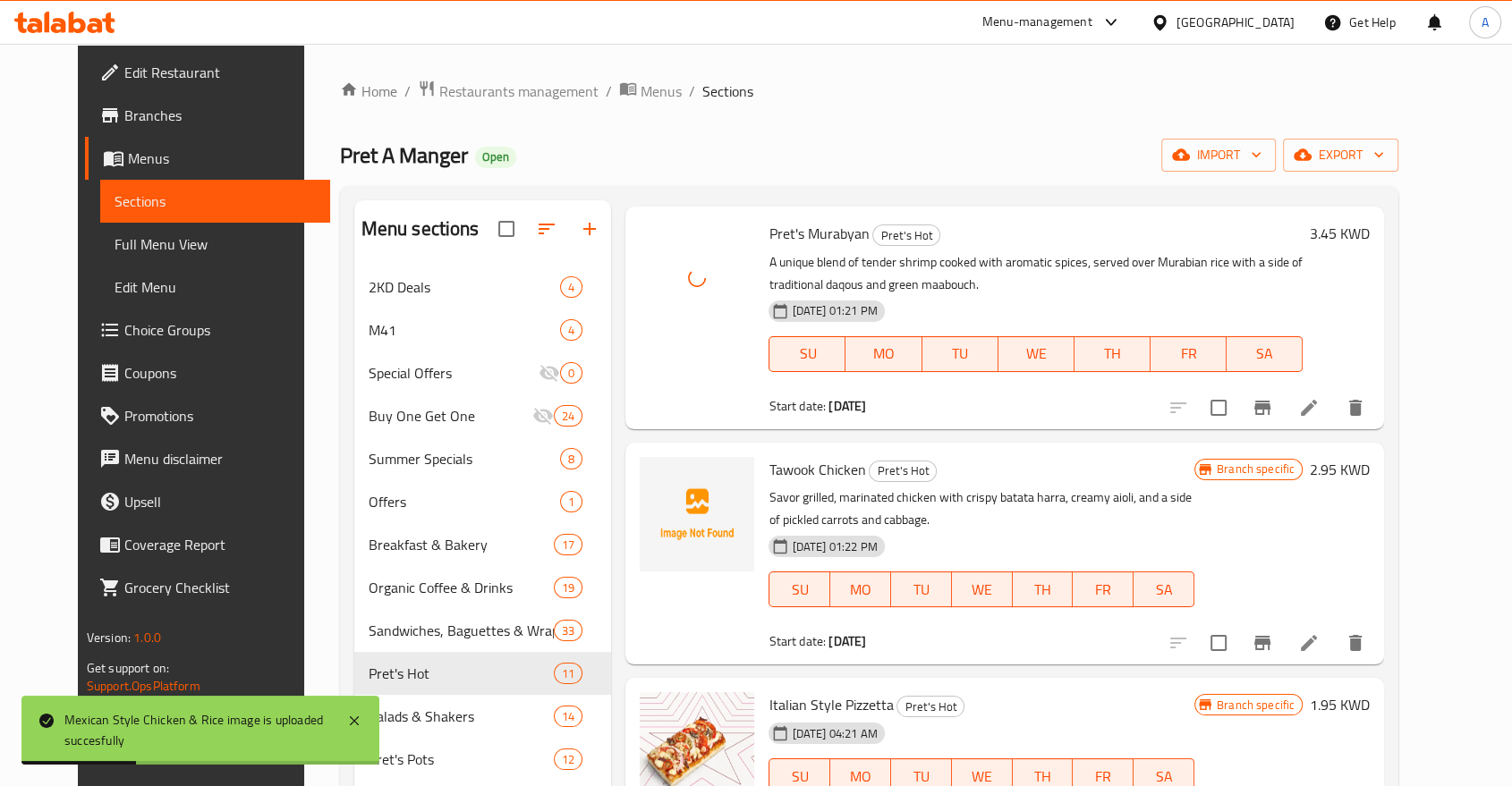
scroll to position [298, 0]
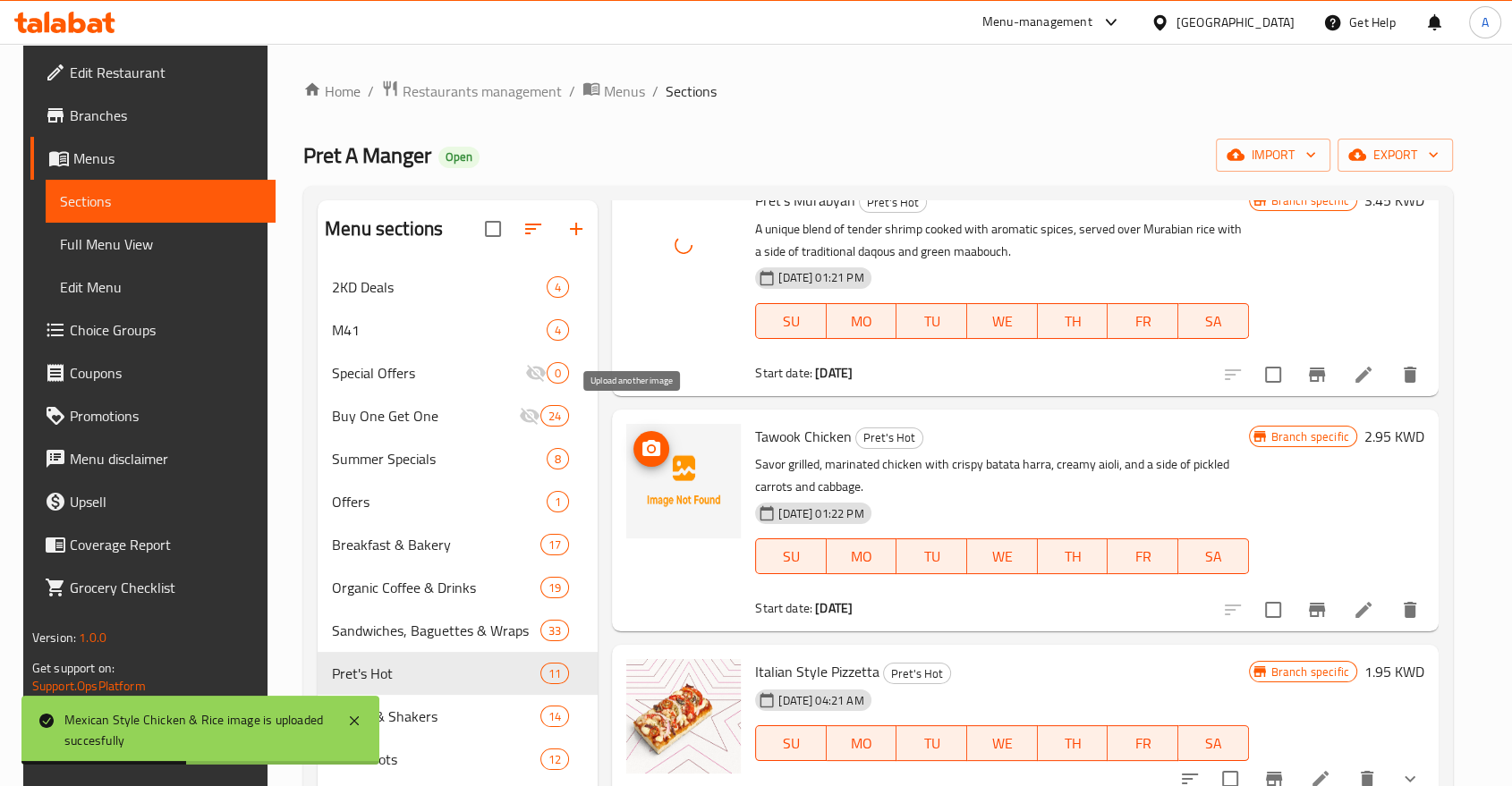
click at [640, 438] on icon "upload picture" at bounding box center [651, 449] width 22 height 22
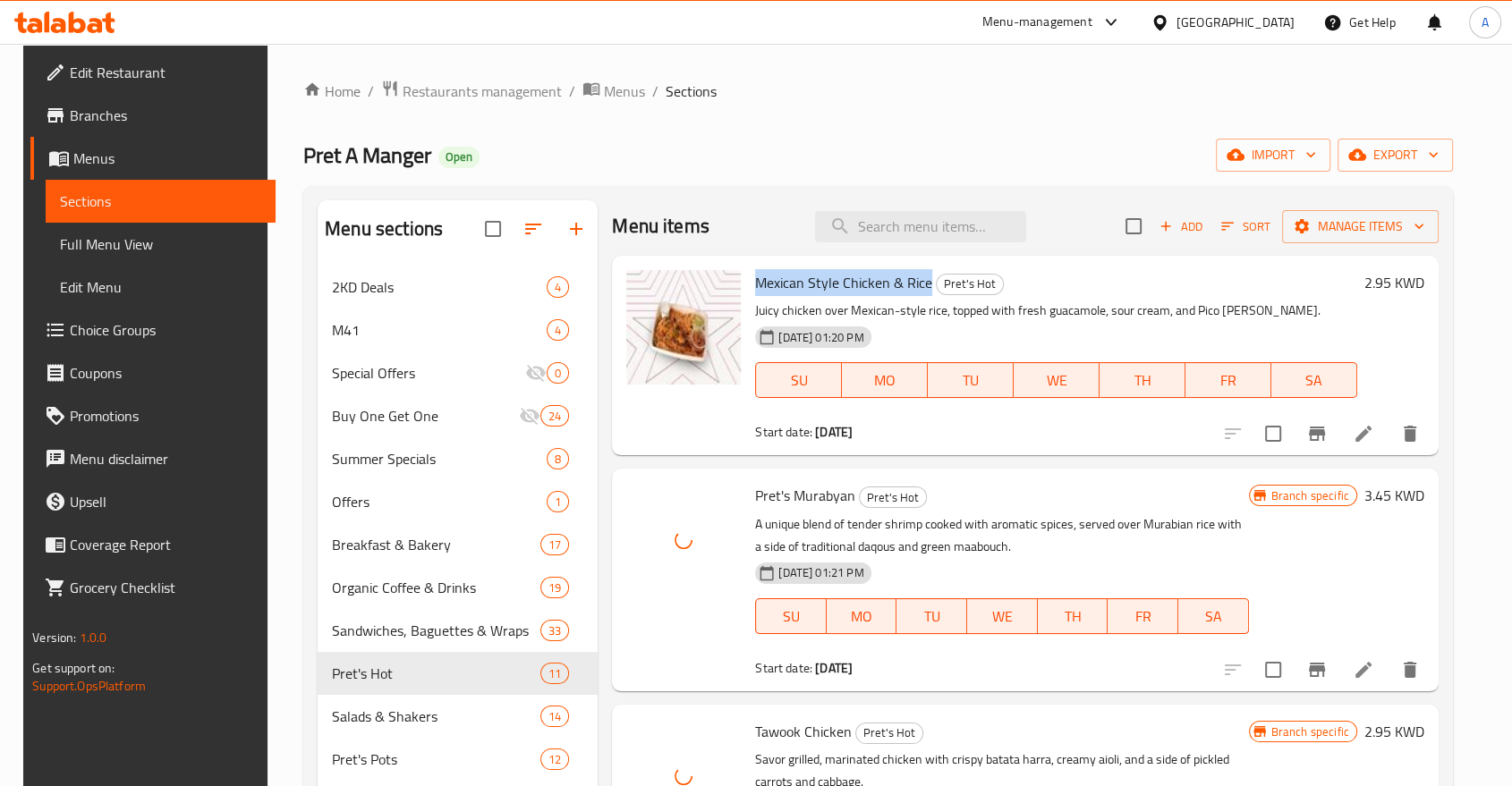
scroll to position [0, 0]
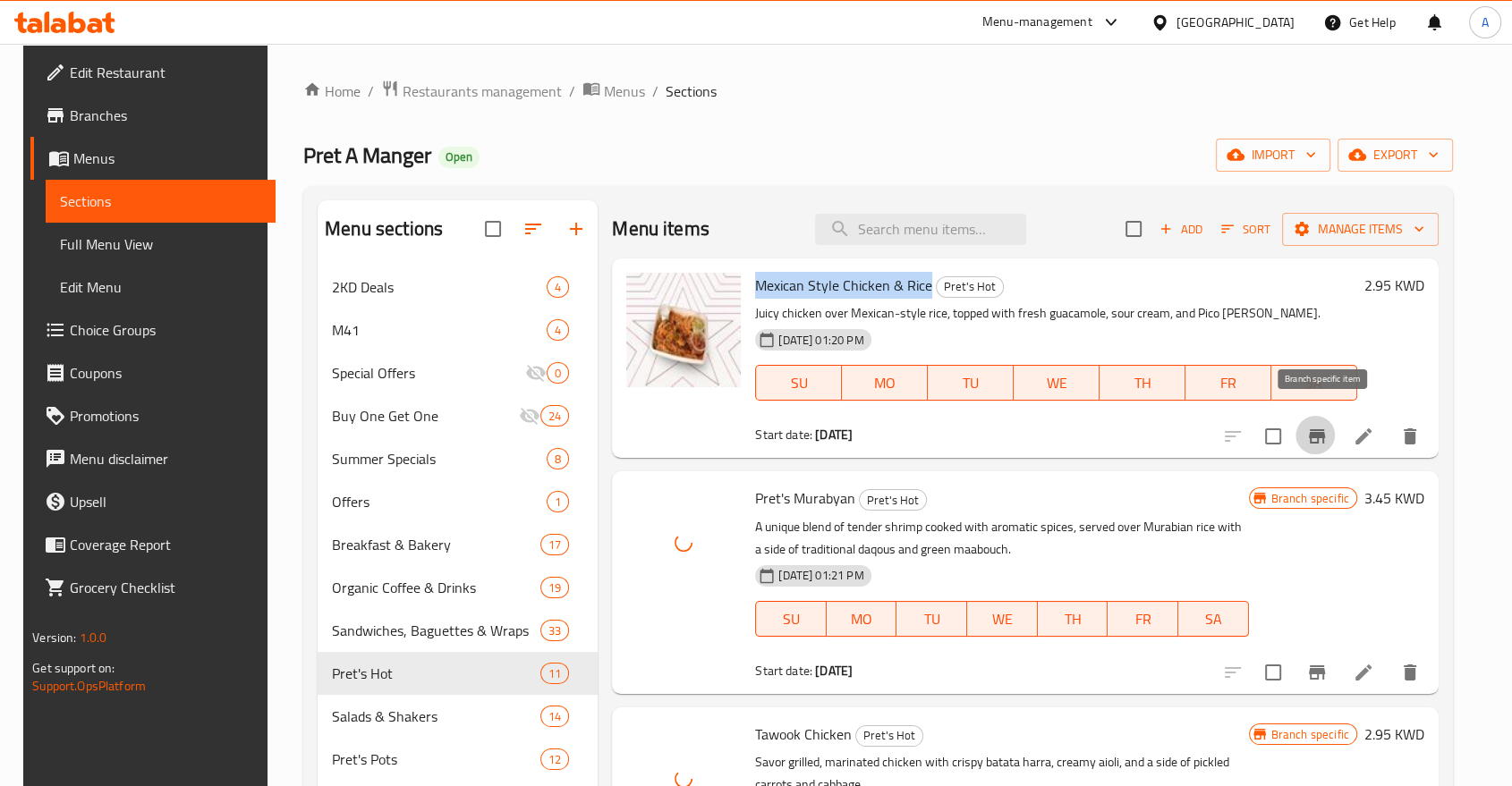
click at [1325, 429] on icon "Branch-specific-item" at bounding box center [1317, 436] width 16 height 14
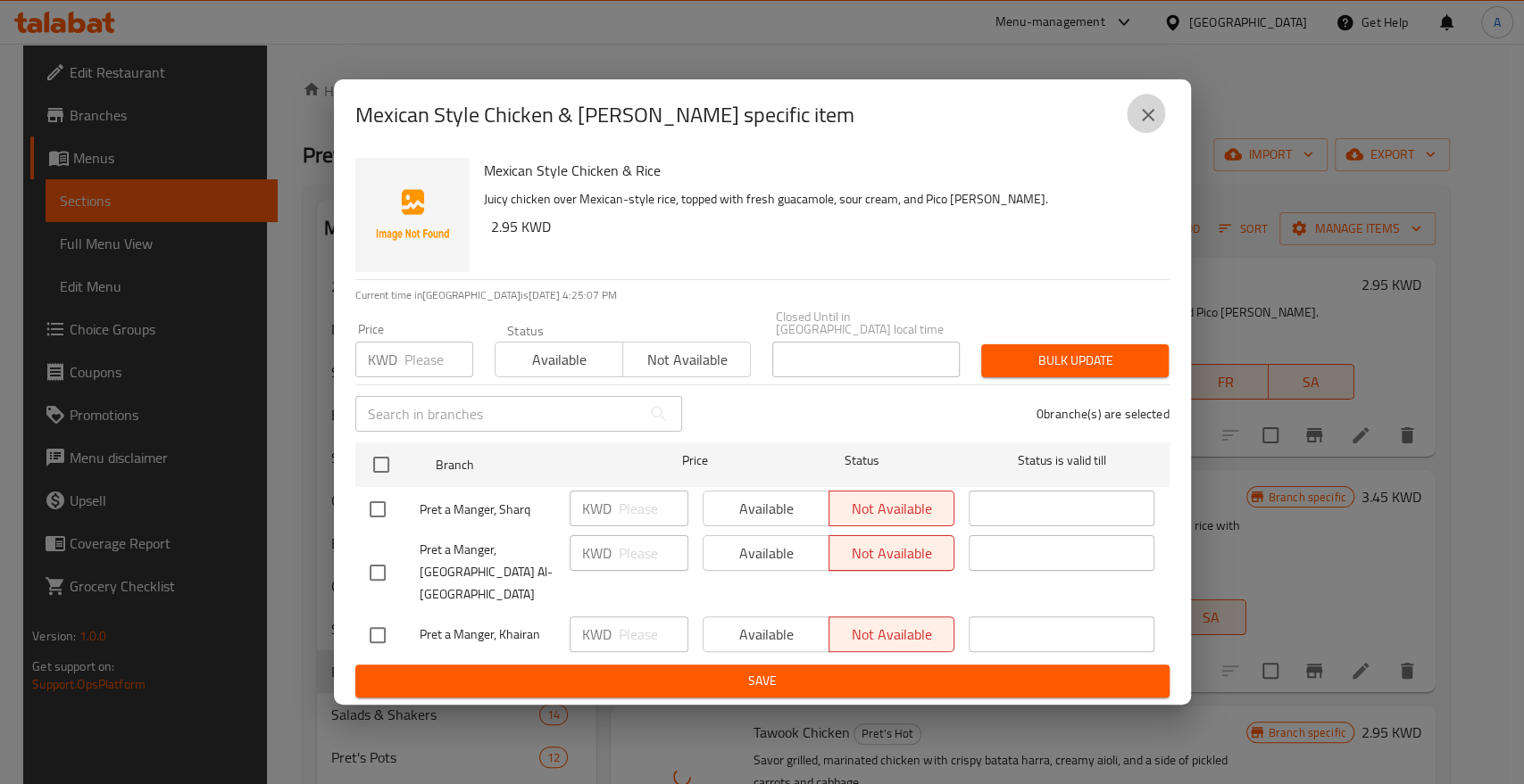
click at [1147, 122] on icon "close" at bounding box center [1148, 115] width 13 height 13
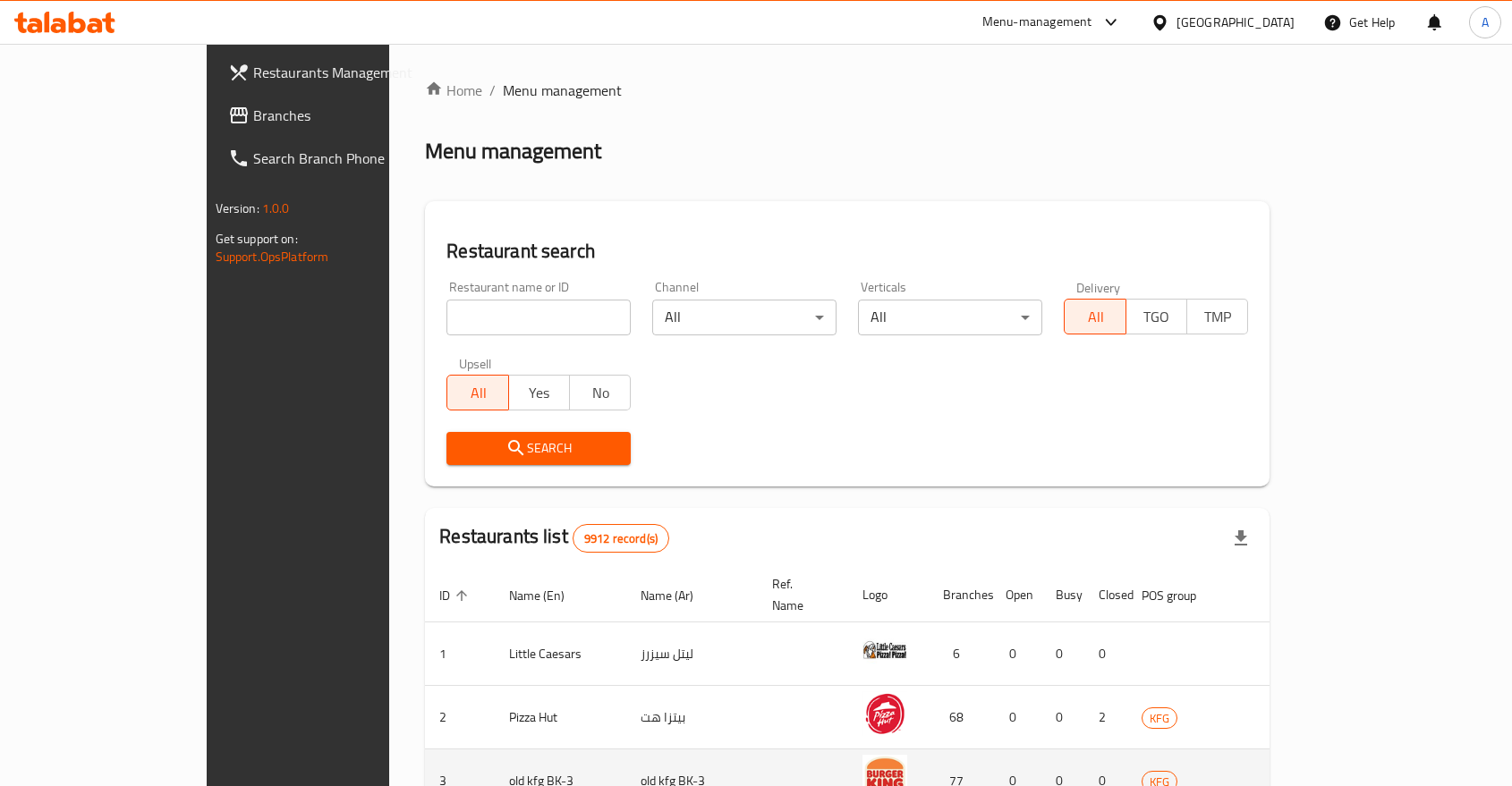
scroll to position [510, 0]
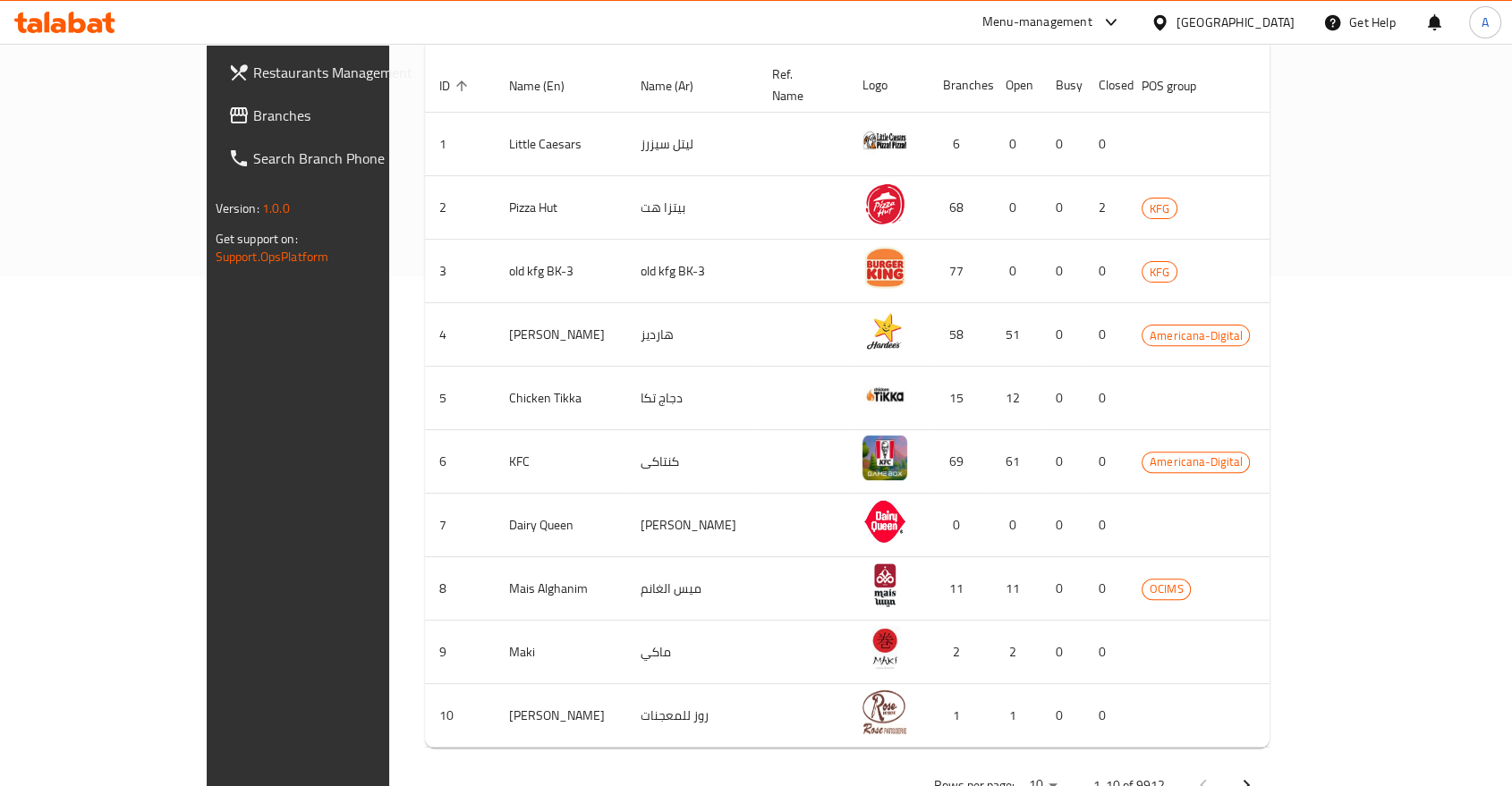
click at [1092, 12] on div "Menu-management" at bounding box center [1036, 23] width 110 height 22
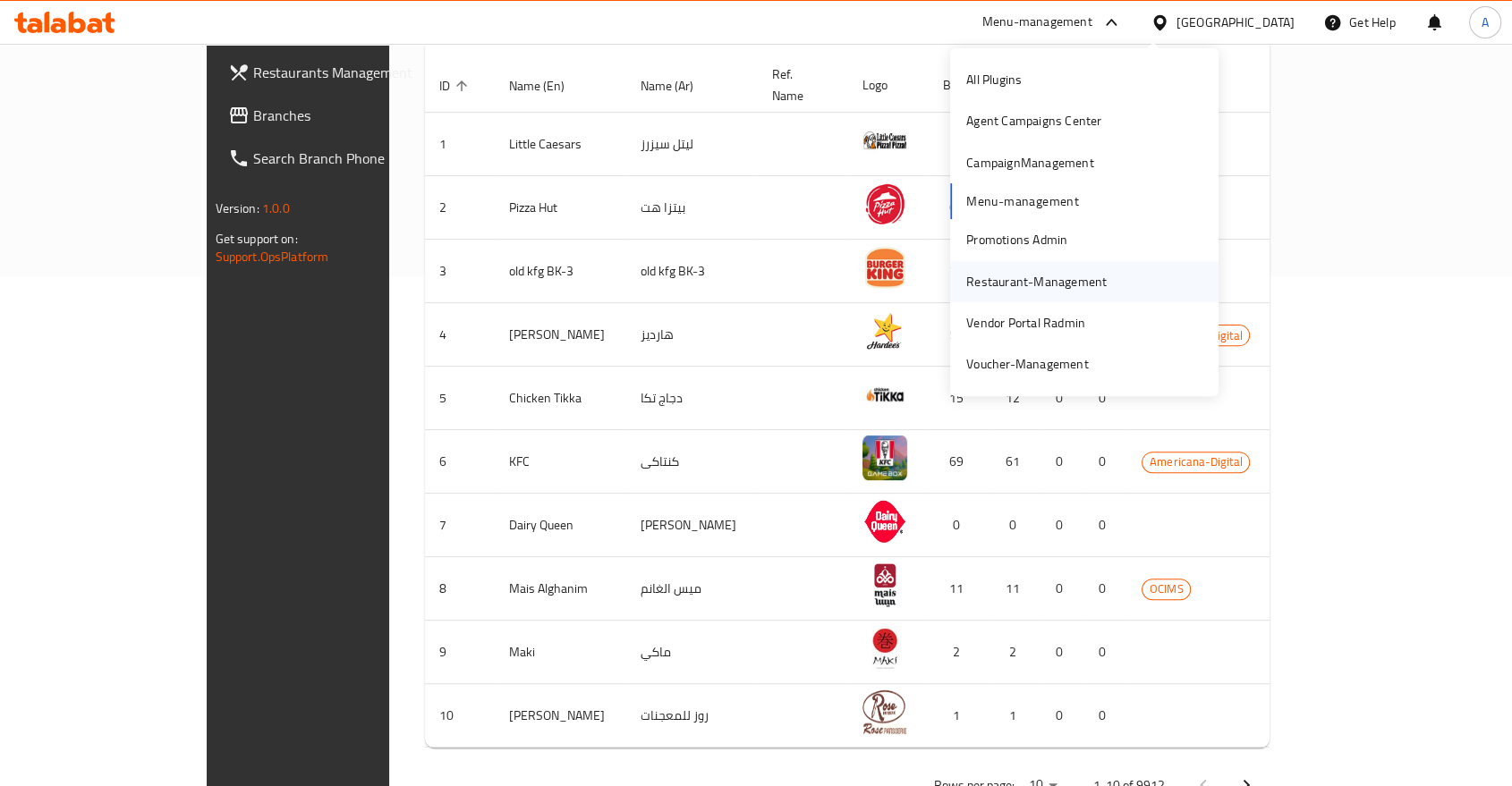
click at [1034, 275] on div "Restaurant-Management" at bounding box center [1036, 281] width 141 height 20
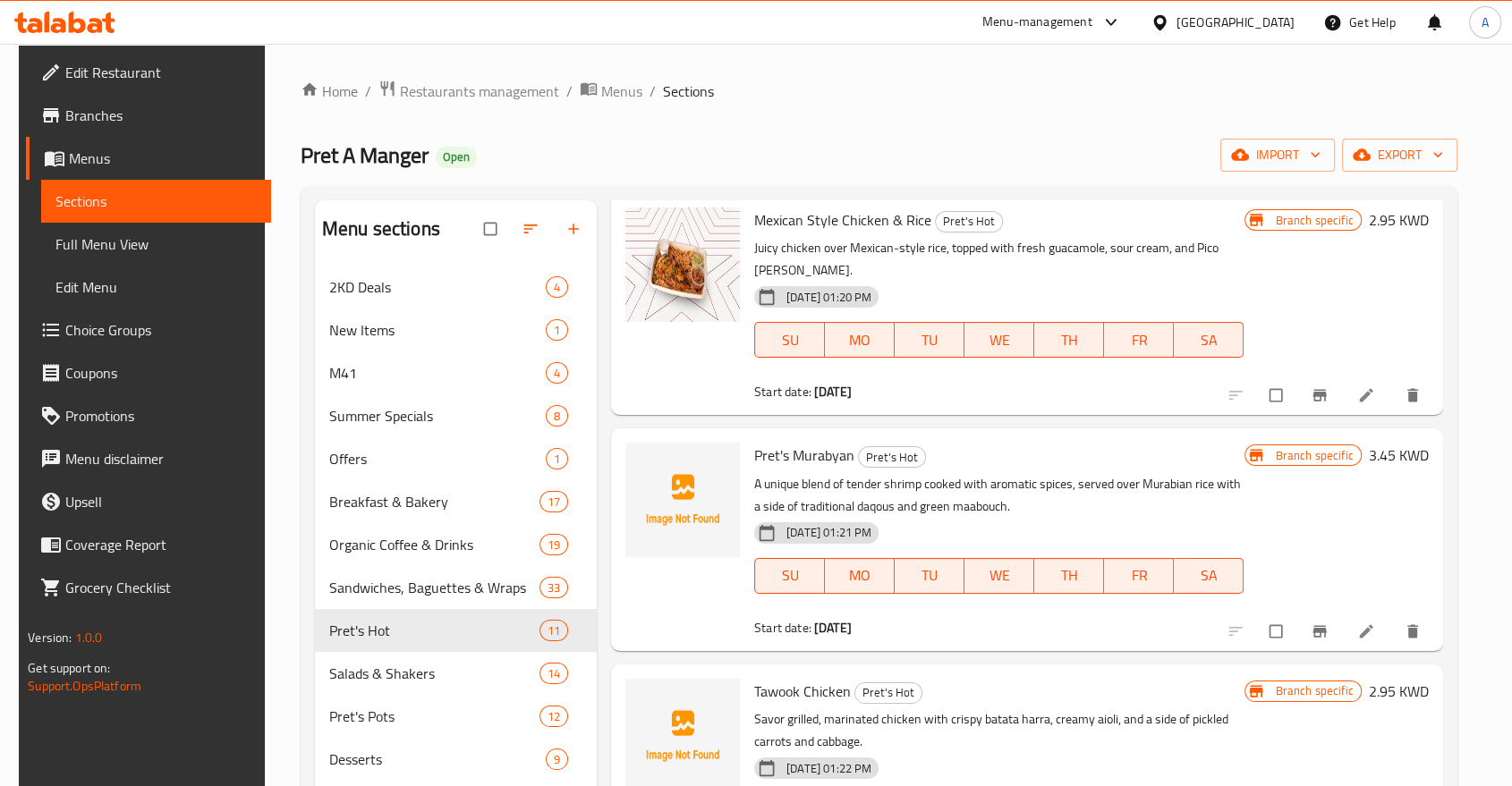
scroll to position [198, 0]
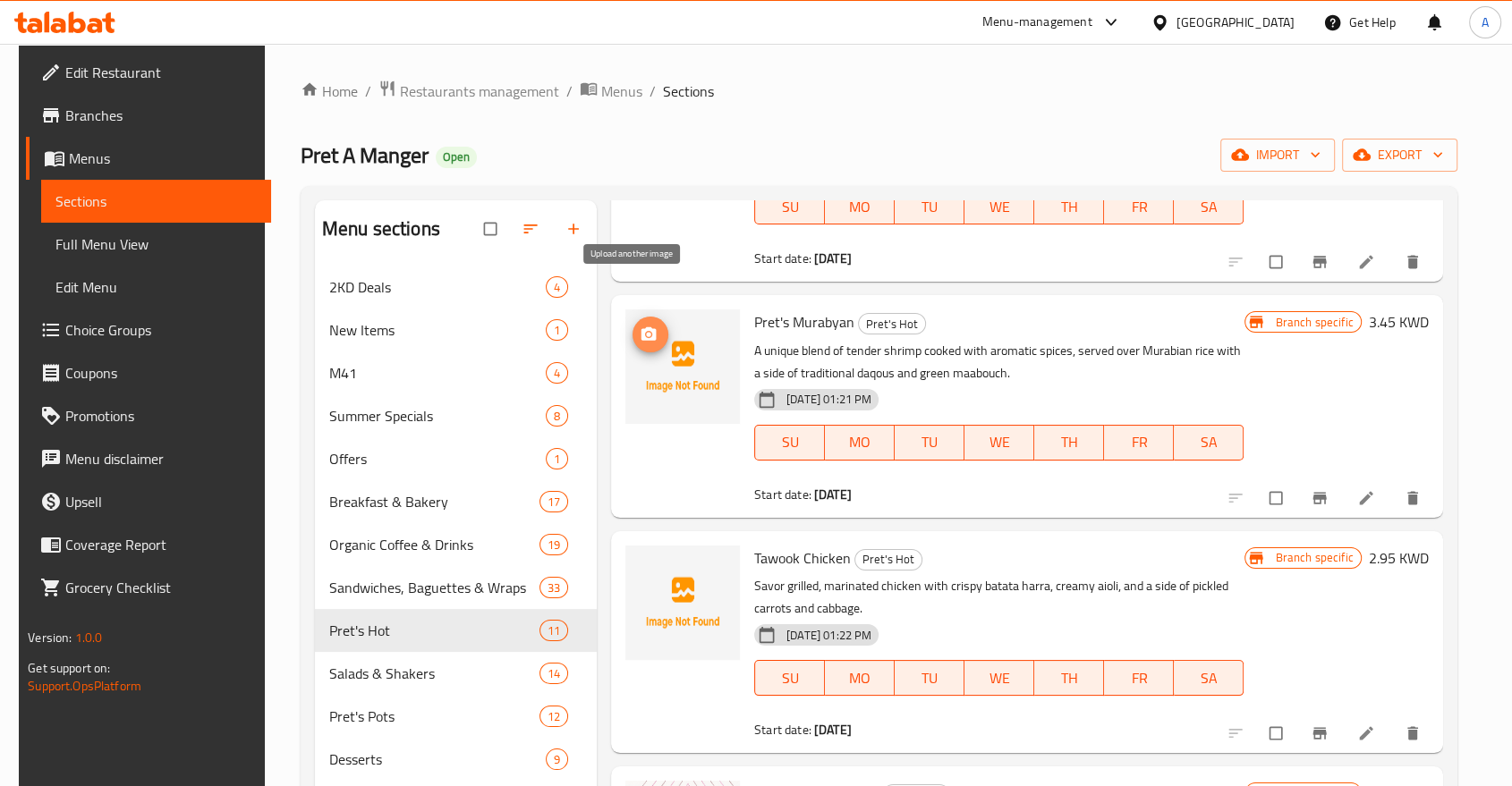
click at [651, 326] on icon "upload picture" at bounding box center [648, 335] width 18 height 18
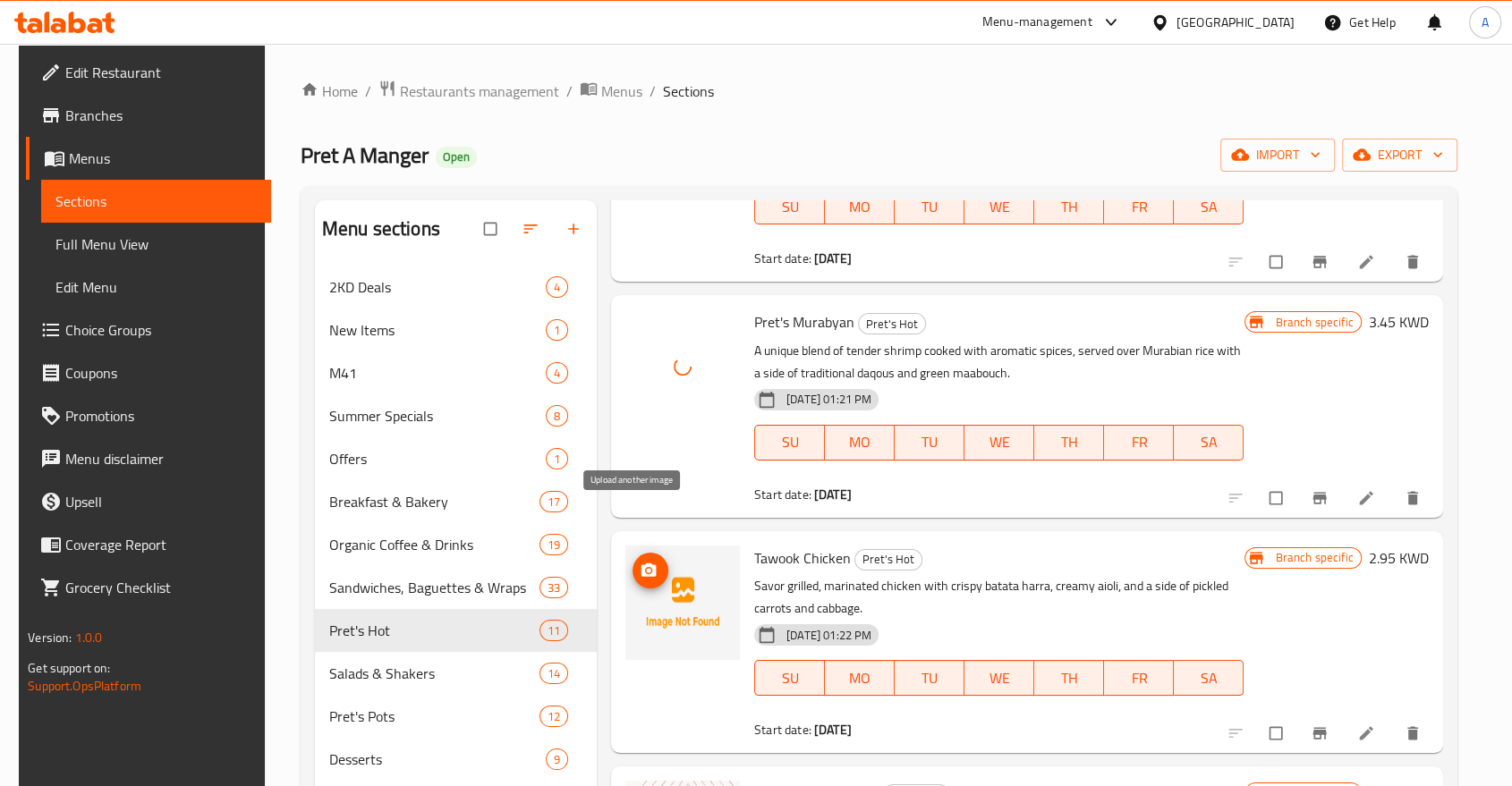
click at [647, 563] on icon "upload picture" at bounding box center [648, 570] width 15 height 14
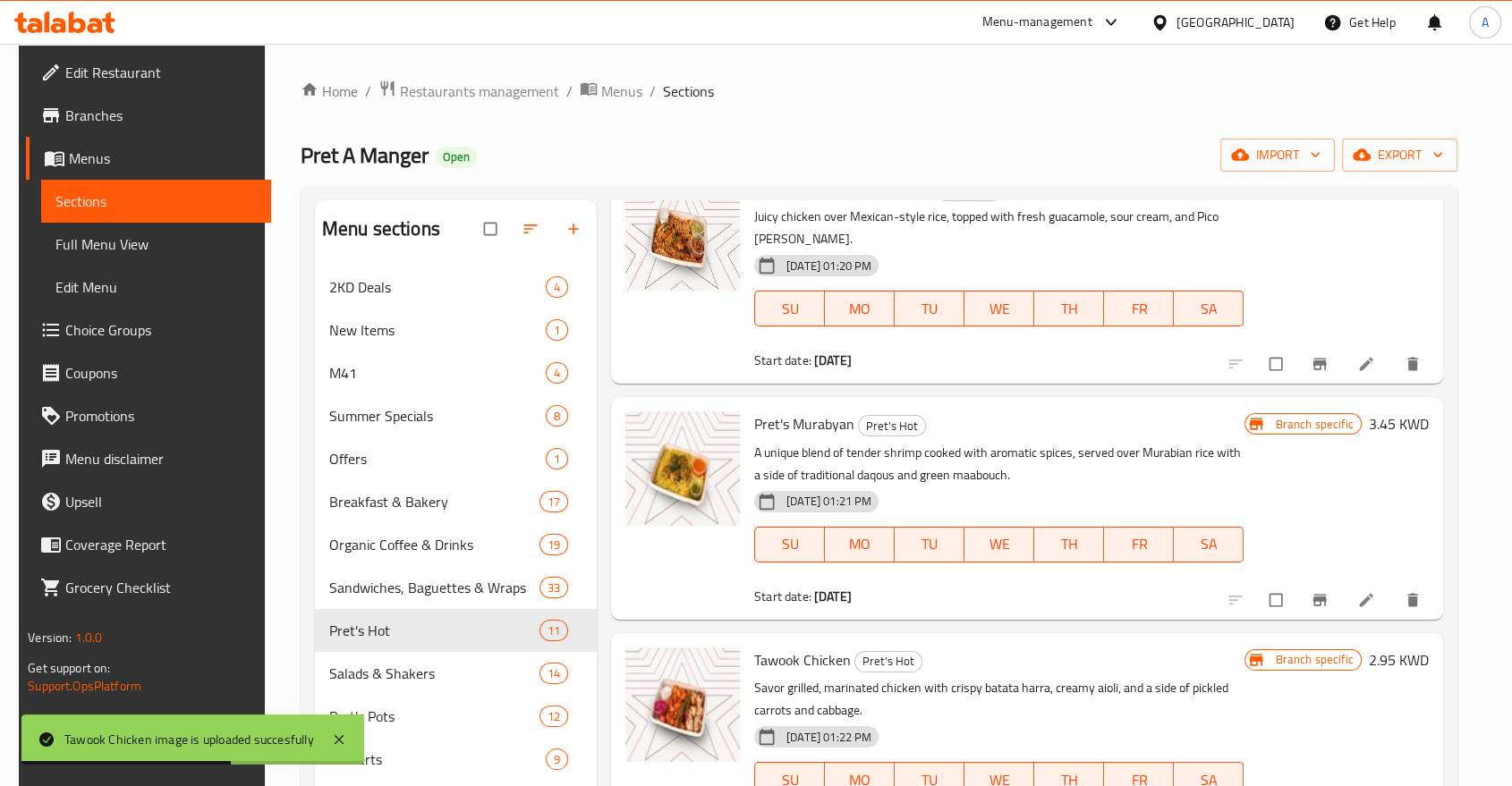
scroll to position [0, 0]
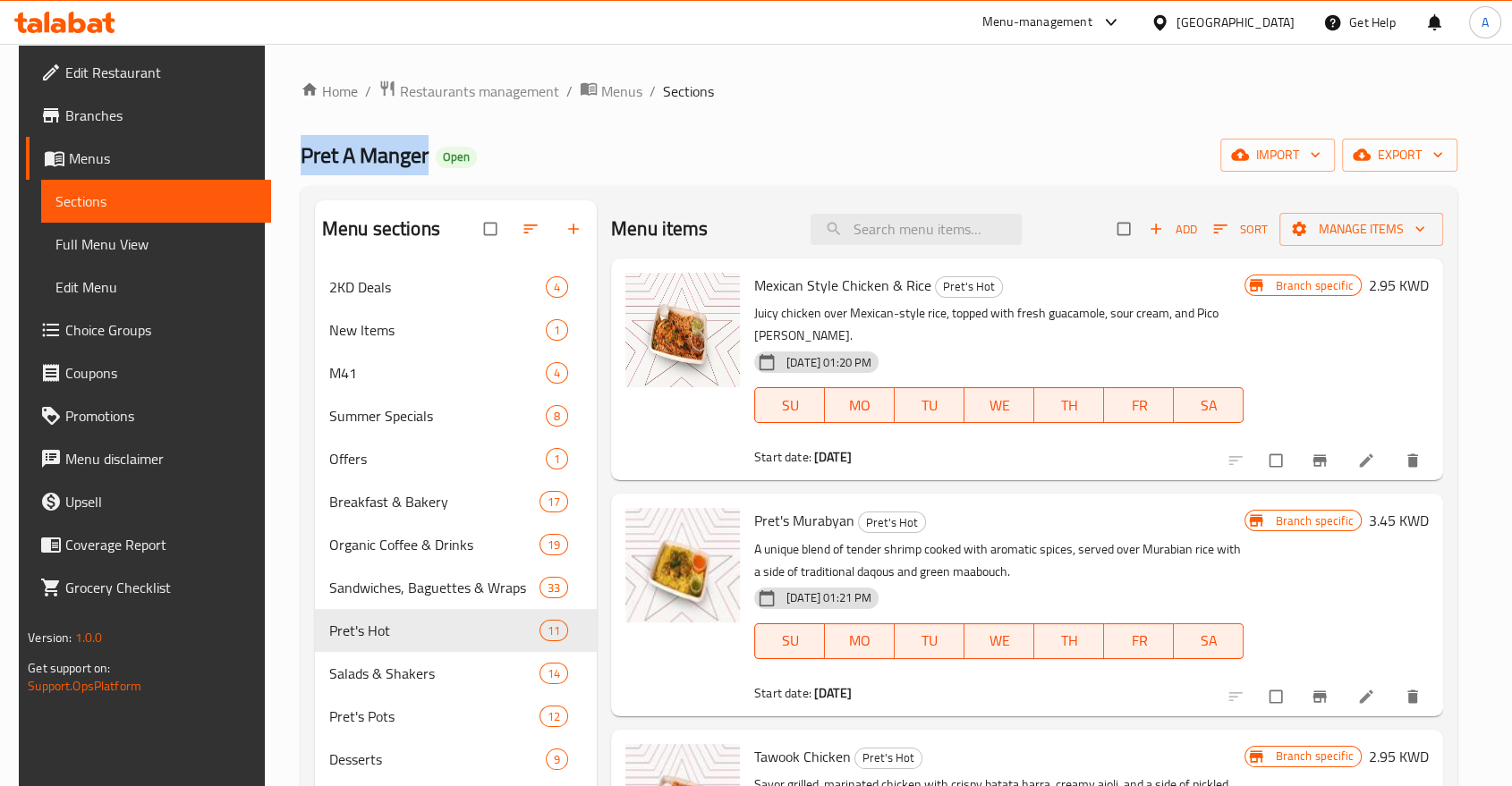
drag, startPoint x: 392, startPoint y: 151, endPoint x: 282, endPoint y: 149, distance: 110.0
click at [282, 149] on div "Home / Restaurants management / Menus / Sections Pret A Manger Open import expo…" at bounding box center [878, 613] width 1228 height 1138
copy span "Pret A Manger"
click at [447, 91] on span "Restaurants management" at bounding box center [479, 91] width 160 height 22
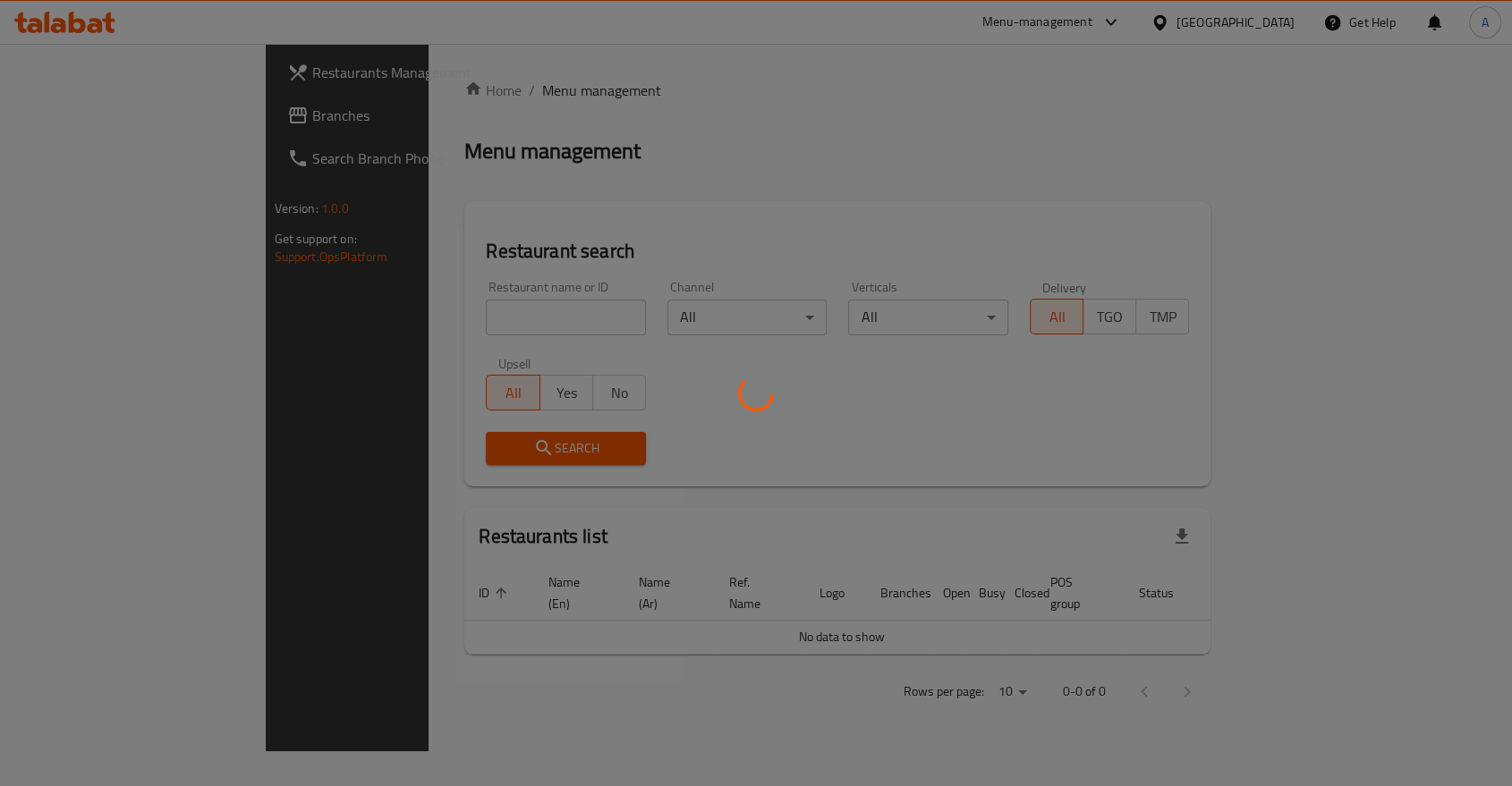
click at [404, 298] on div at bounding box center [756, 393] width 1512 height 786
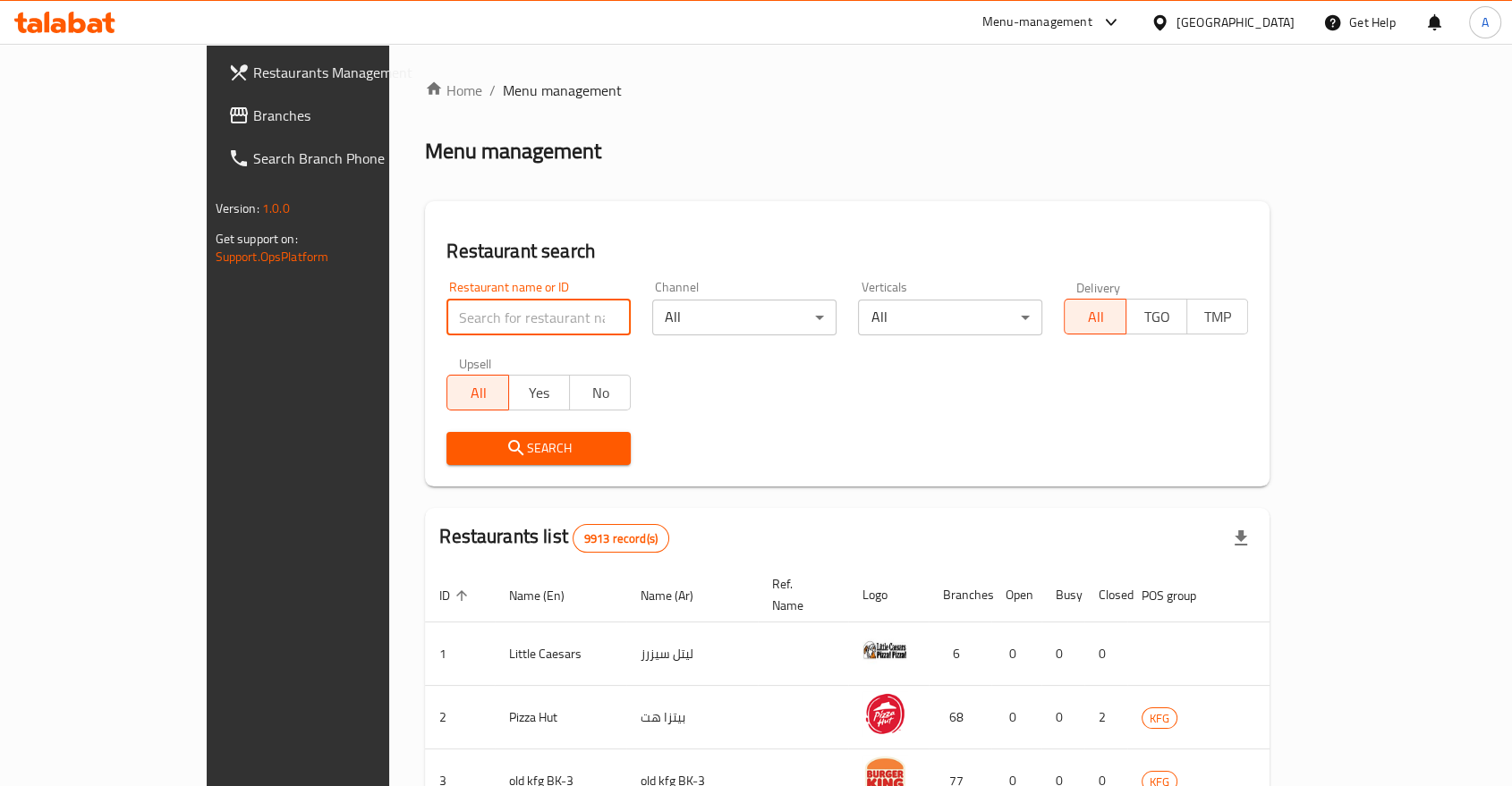
click at [446, 299] on input "search" at bounding box center [538, 317] width 184 height 36
paste input "Pret A Manger"
type input "Pret A Manger"
click button "Search" at bounding box center [538, 448] width 184 height 33
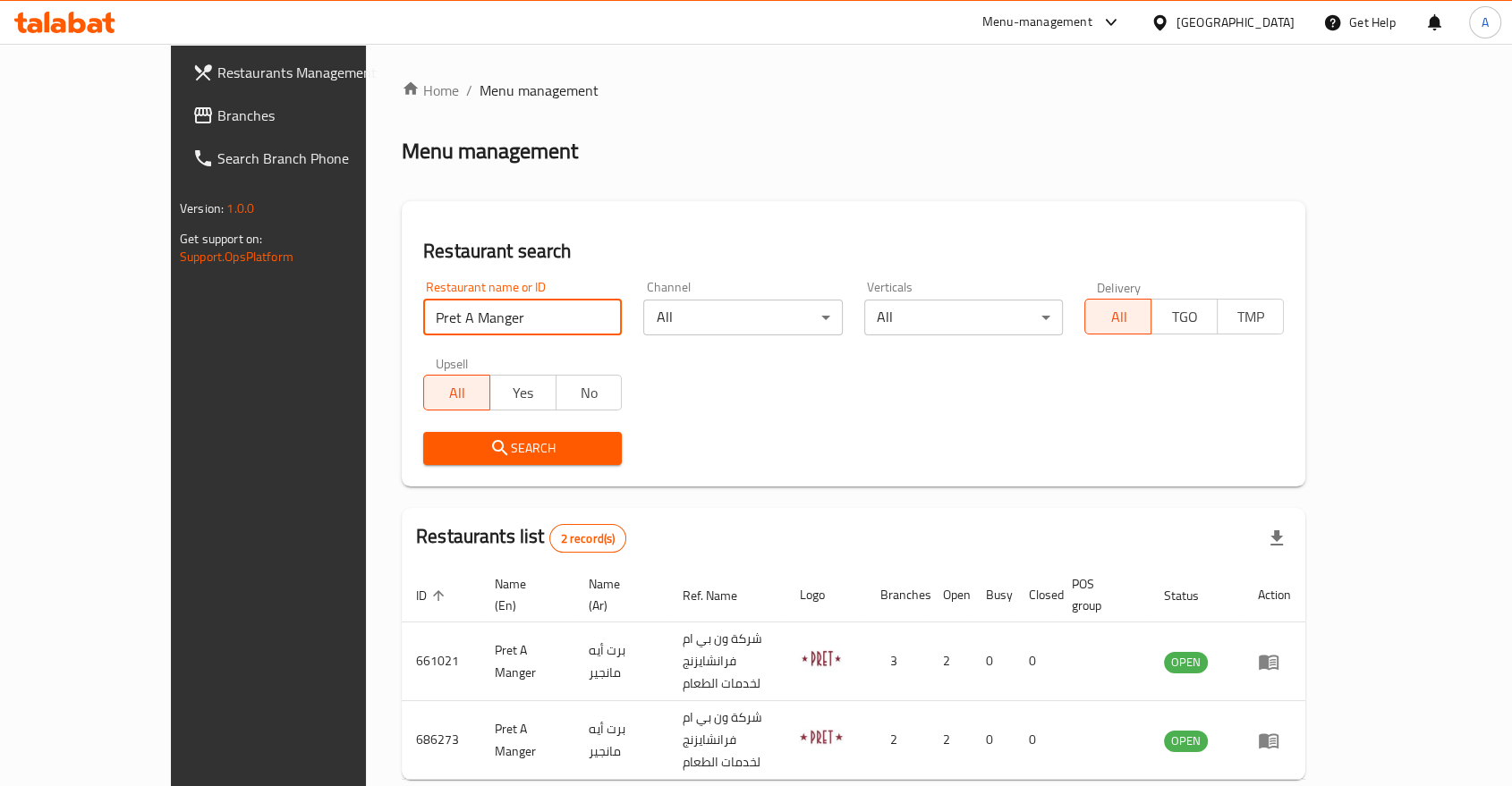
click at [1088, 435] on div "Search" at bounding box center [853, 448] width 882 height 55
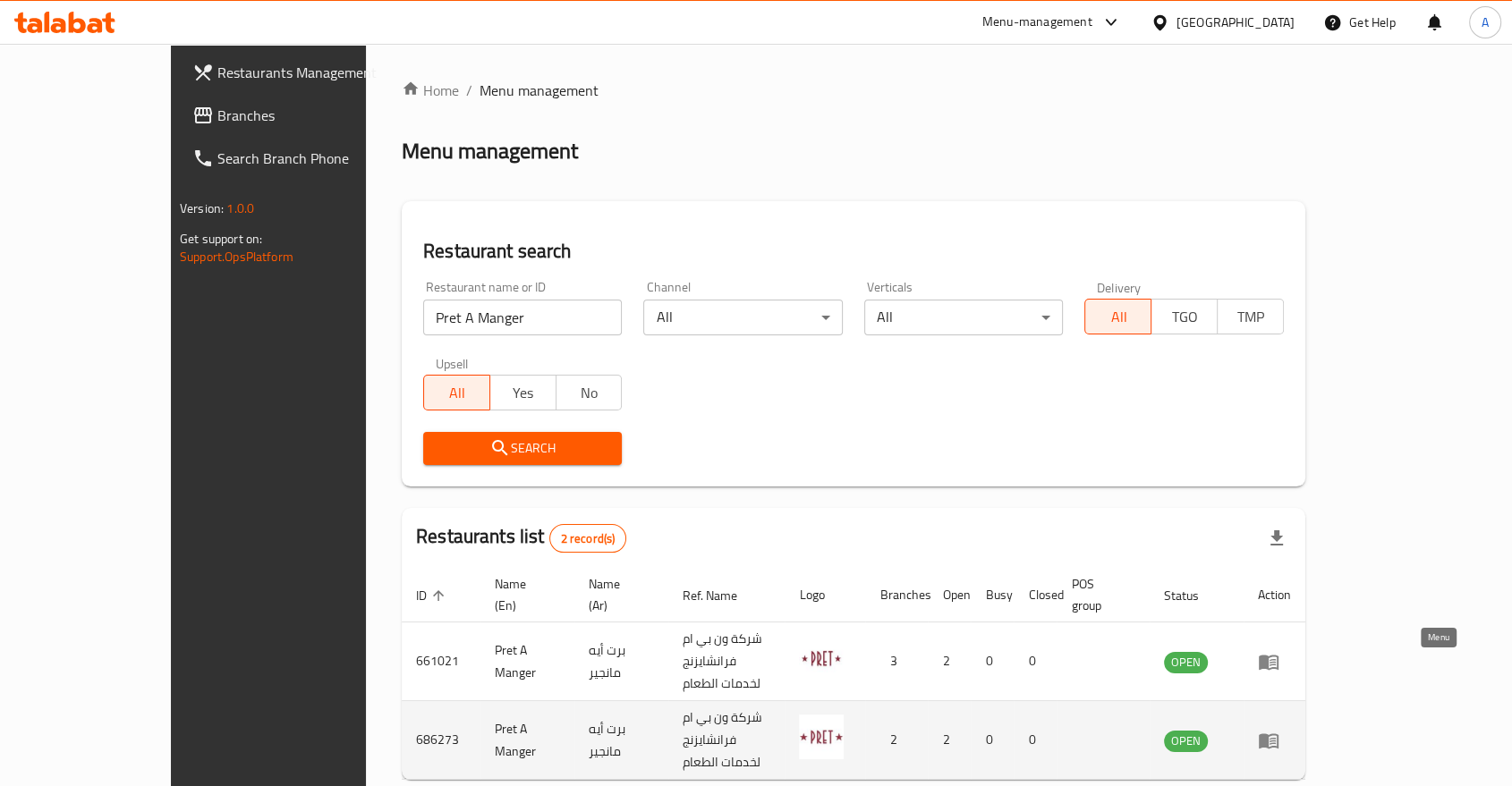
click at [1278, 733] on icon "enhanced table" at bounding box center [1268, 740] width 20 height 15
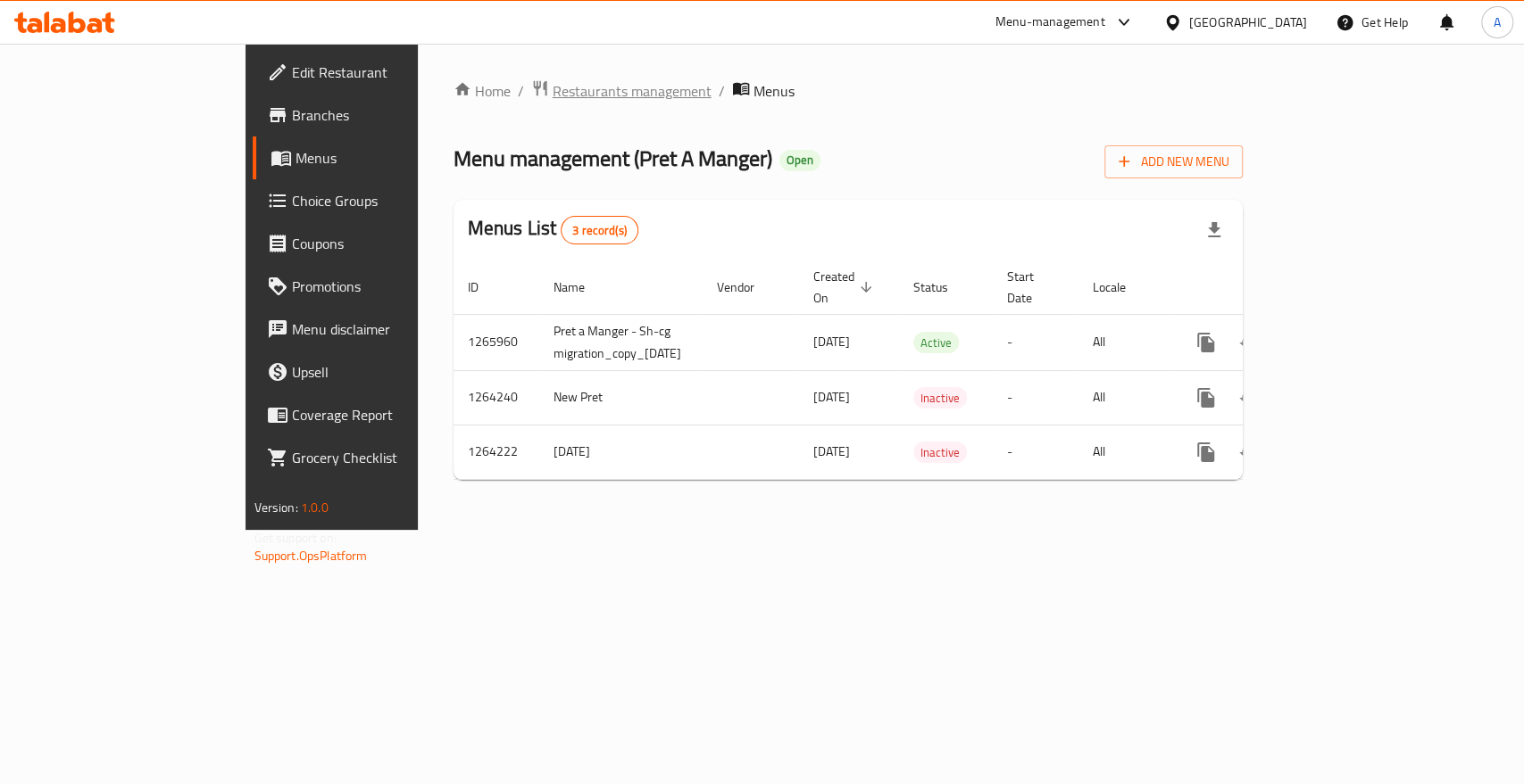
click at [553, 92] on span "Restaurants management" at bounding box center [632, 91] width 159 height 22
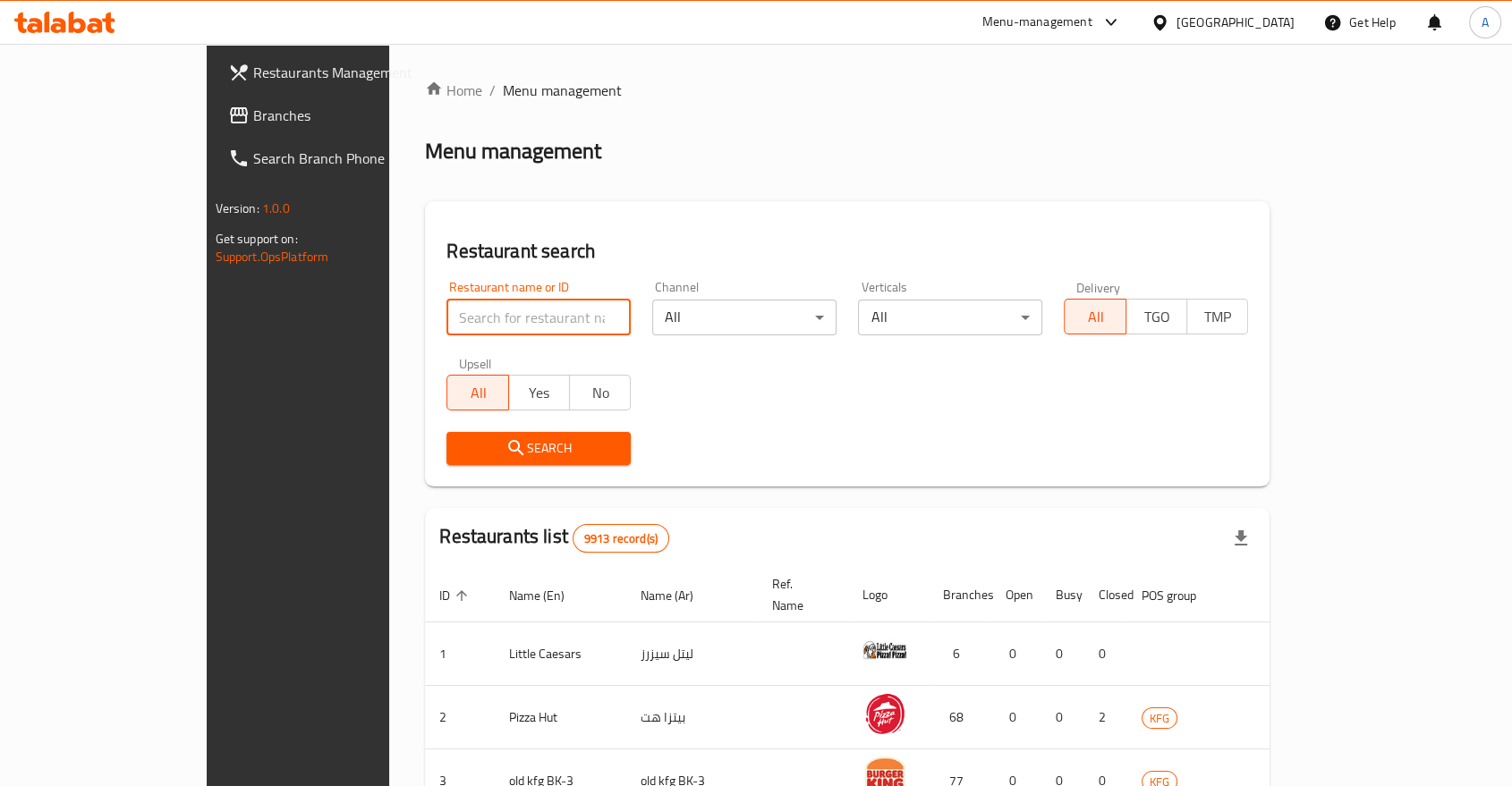
click at [446, 299] on input "search" at bounding box center [538, 317] width 184 height 36
paste input "Pret A Manger"
type input "Pret A Manger"
click button "Search" at bounding box center [538, 448] width 184 height 33
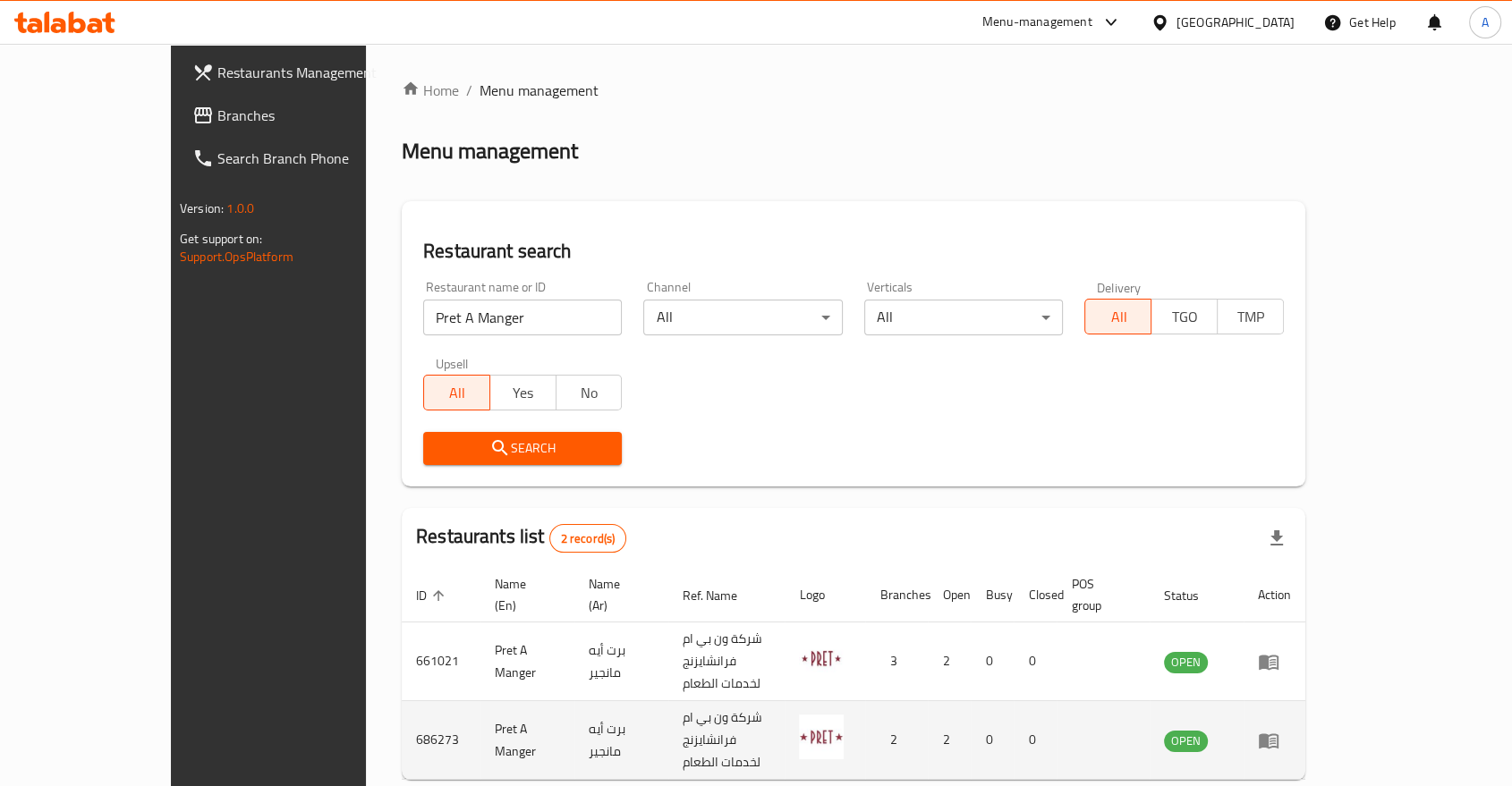
click at [401, 702] on td "686273" at bounding box center [440, 740] width 78 height 78
copy td "686273"
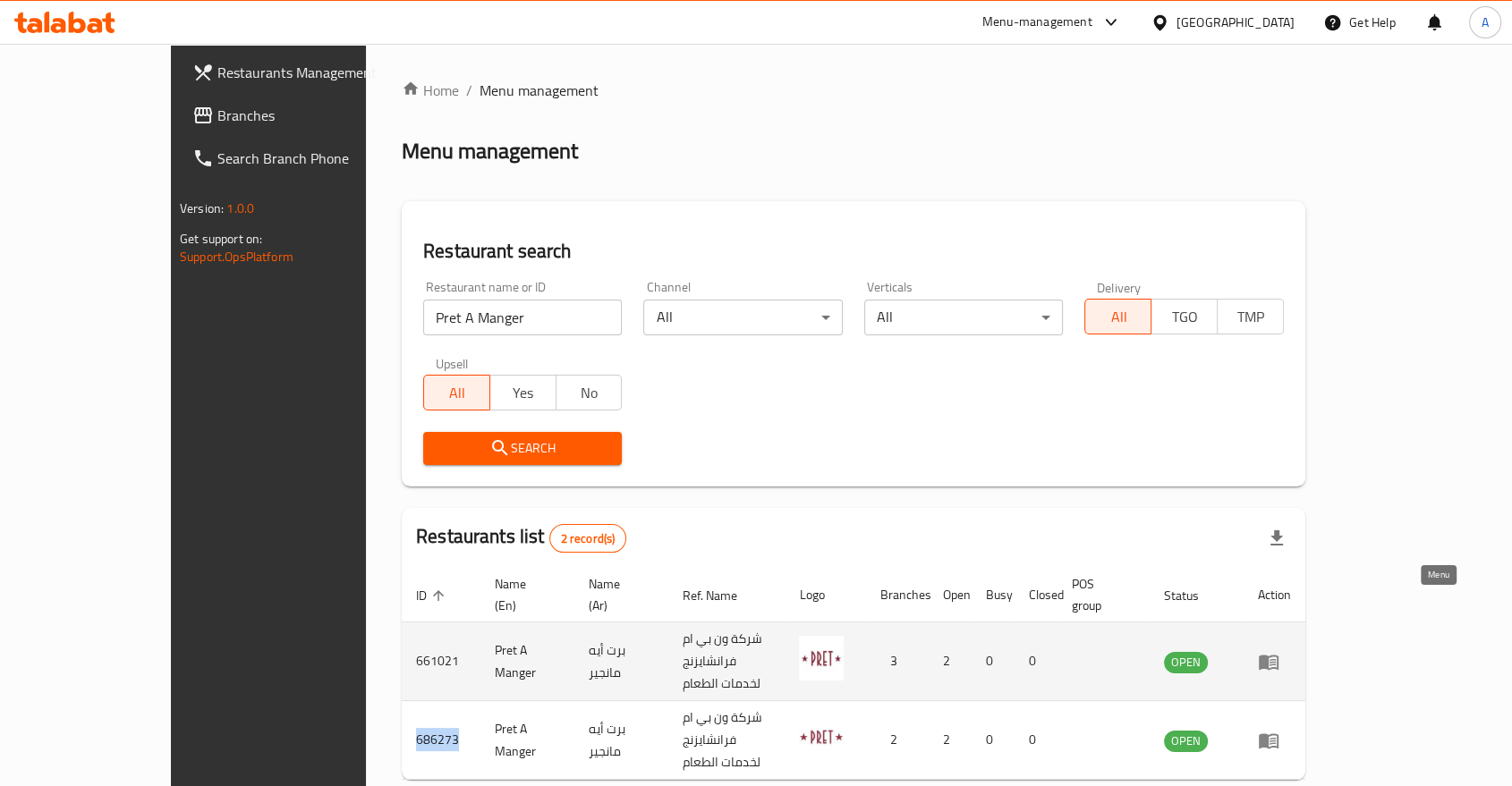
click at [1279, 651] on icon "enhanced table" at bounding box center [1268, 662] width 22 height 22
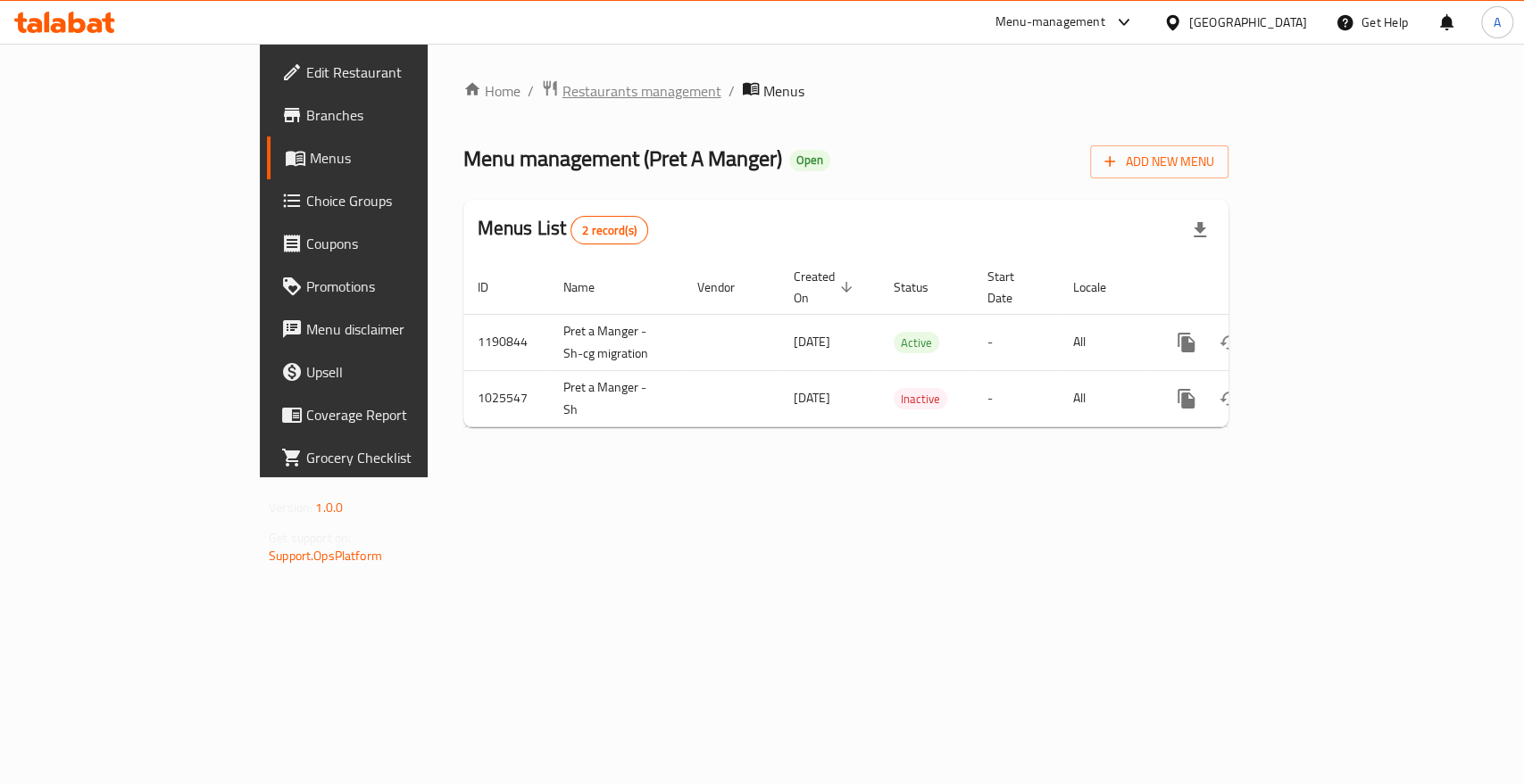
click at [563, 89] on span "Restaurants management" at bounding box center [642, 91] width 159 height 22
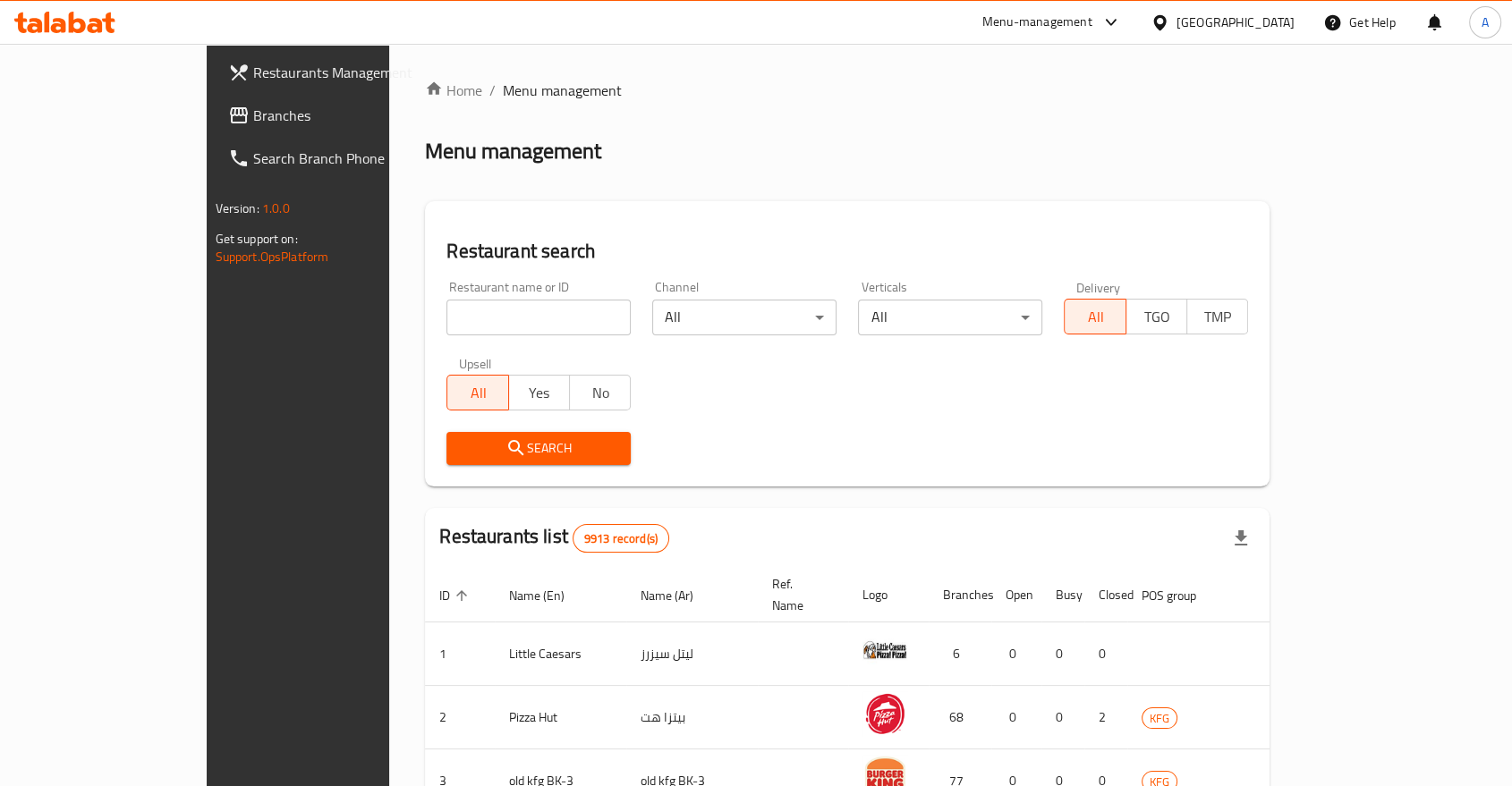
click at [446, 300] on input "search" at bounding box center [538, 317] width 184 height 36
paste input "686273"
type input "6"
type input "pre"
